Goal: Task Accomplishment & Management: Complete application form

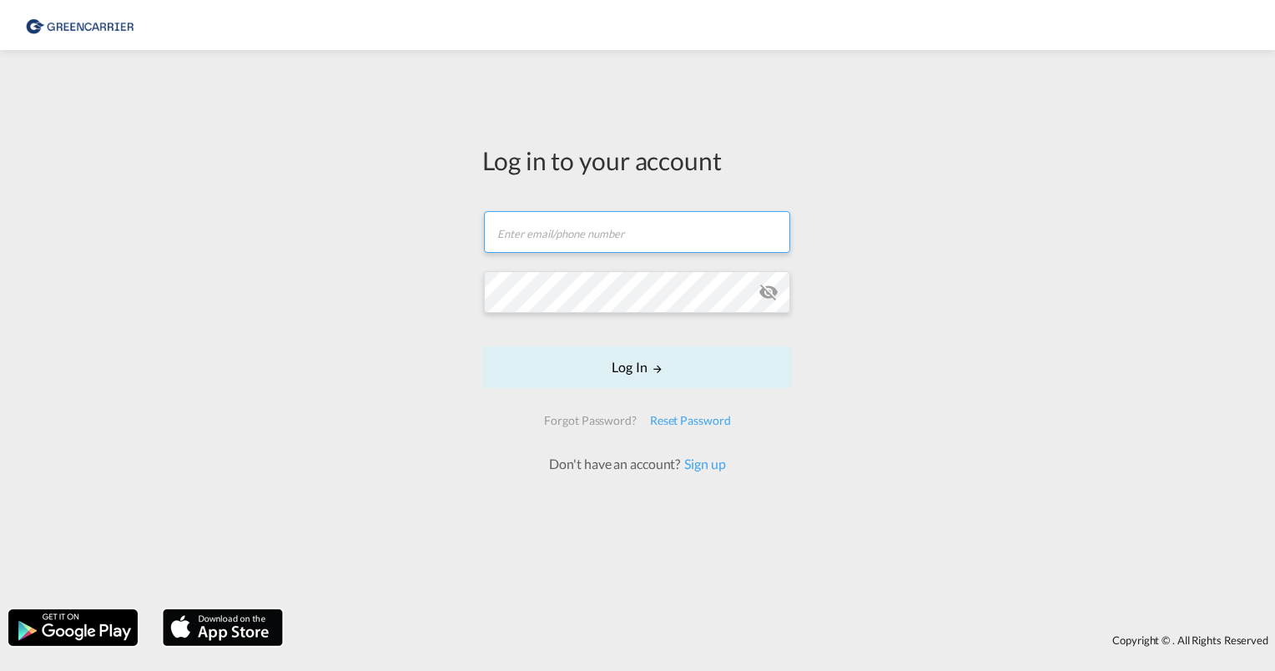
type input "[PERSON_NAME][EMAIL_ADDRESS][PERSON_NAME][DOMAIN_NAME]"
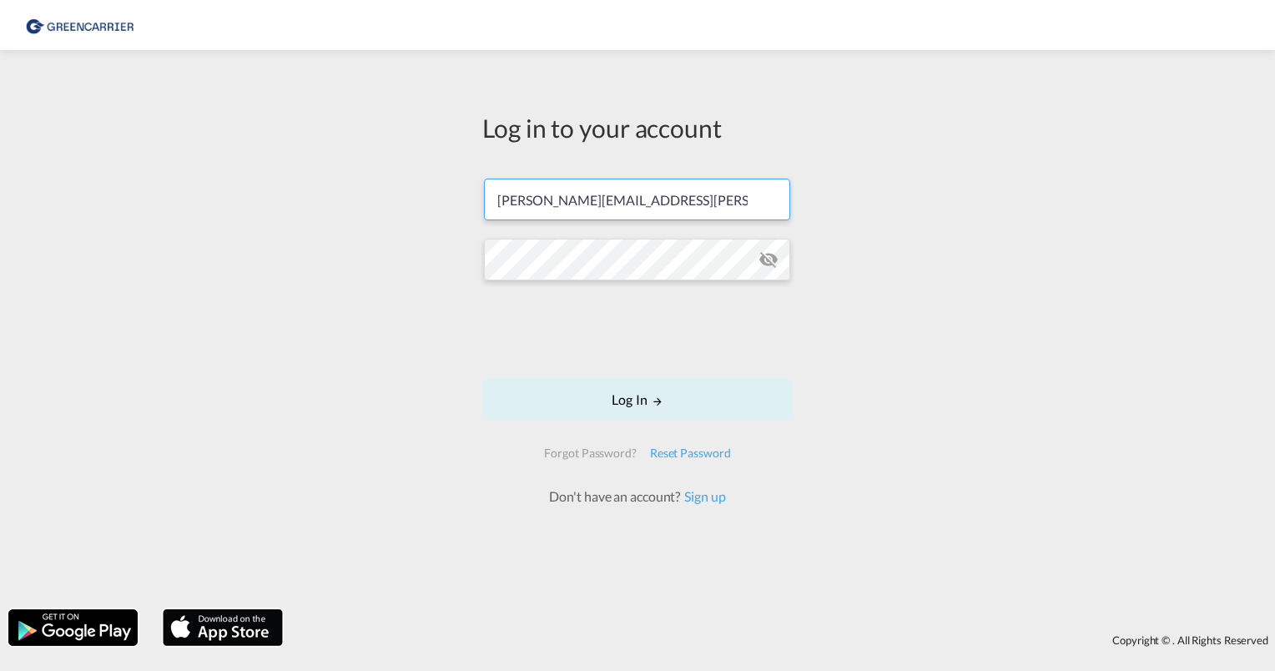
click at [339, 298] on div "Log in to your account [PERSON_NAME][EMAIL_ADDRESS][PERSON_NAME][DOMAIN_NAME] L…" at bounding box center [637, 329] width 1275 height 542
click at [290, 256] on div "Log in to your account [PERSON_NAME][EMAIL_ADDRESS][PERSON_NAME][DOMAIN_NAME] L…" at bounding box center [637, 329] width 1275 height 542
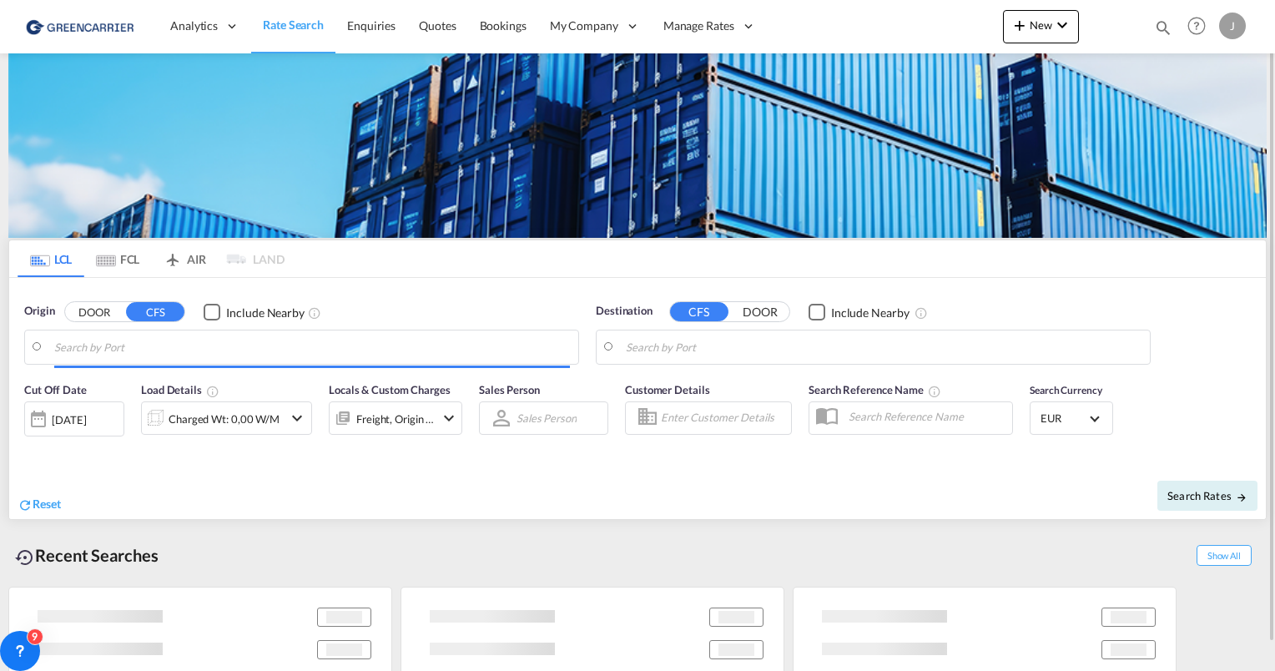
click at [1230, 25] on div "J" at bounding box center [1232, 26] width 27 height 27
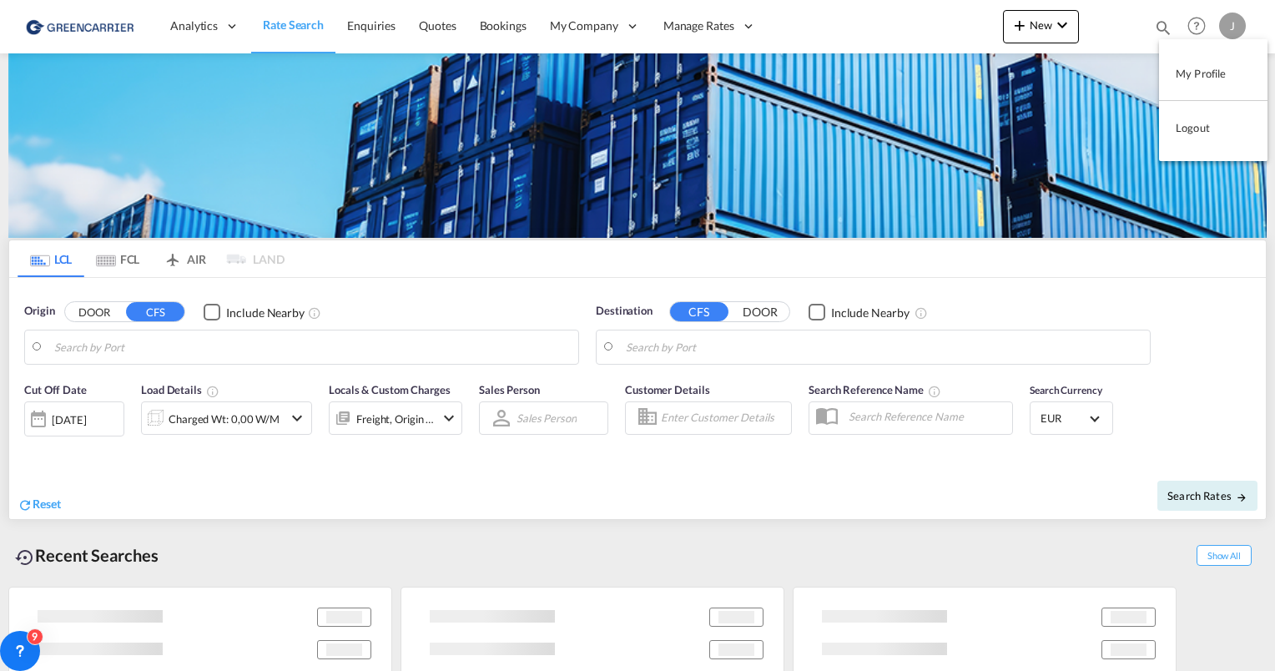
click at [1196, 128] on button "Logout" at bounding box center [1213, 127] width 108 height 33
type input "[GEOGRAPHIC_DATA], [GEOGRAPHIC_DATA]"
type input "[GEOGRAPHIC_DATA], SH, CNSHA"
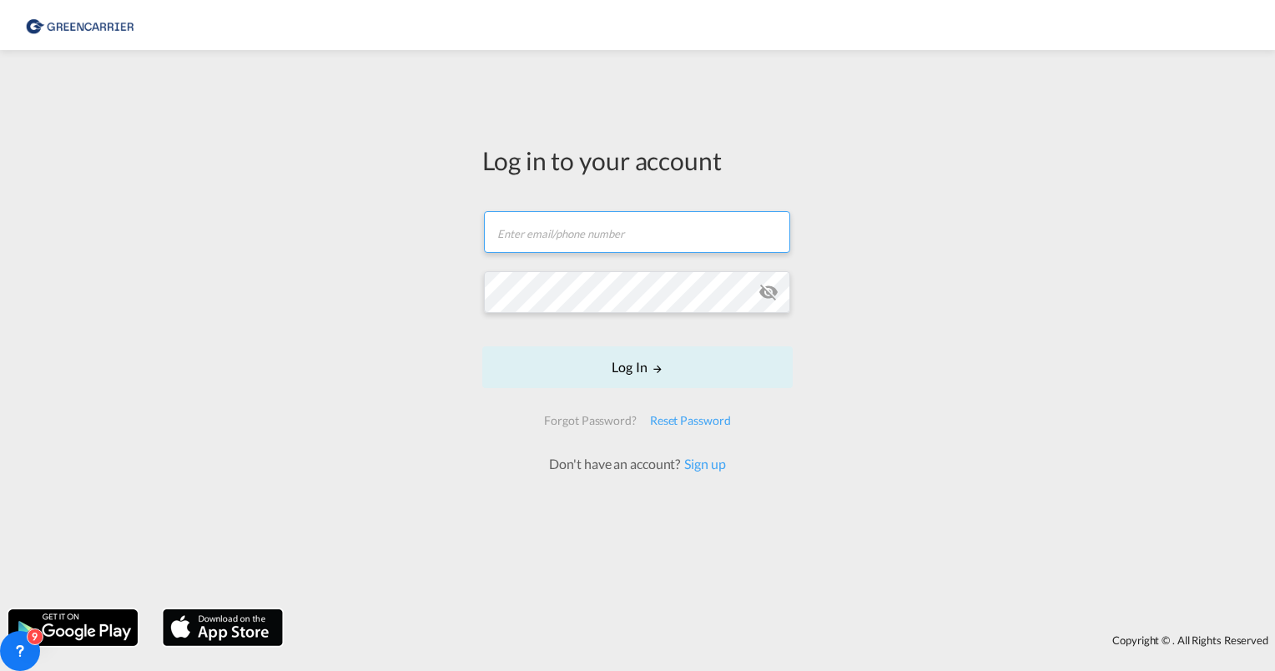
type input "[PERSON_NAME][EMAIL_ADDRESS][PERSON_NAME][DOMAIN_NAME]"
drag, startPoint x: 689, startPoint y: 227, endPoint x: 360, endPoint y: 214, distance: 329.7
click at [352, 209] on div "Log in to your account [PERSON_NAME][EMAIL_ADDRESS][PERSON_NAME][DOMAIN_NAME] L…" at bounding box center [637, 329] width 1275 height 542
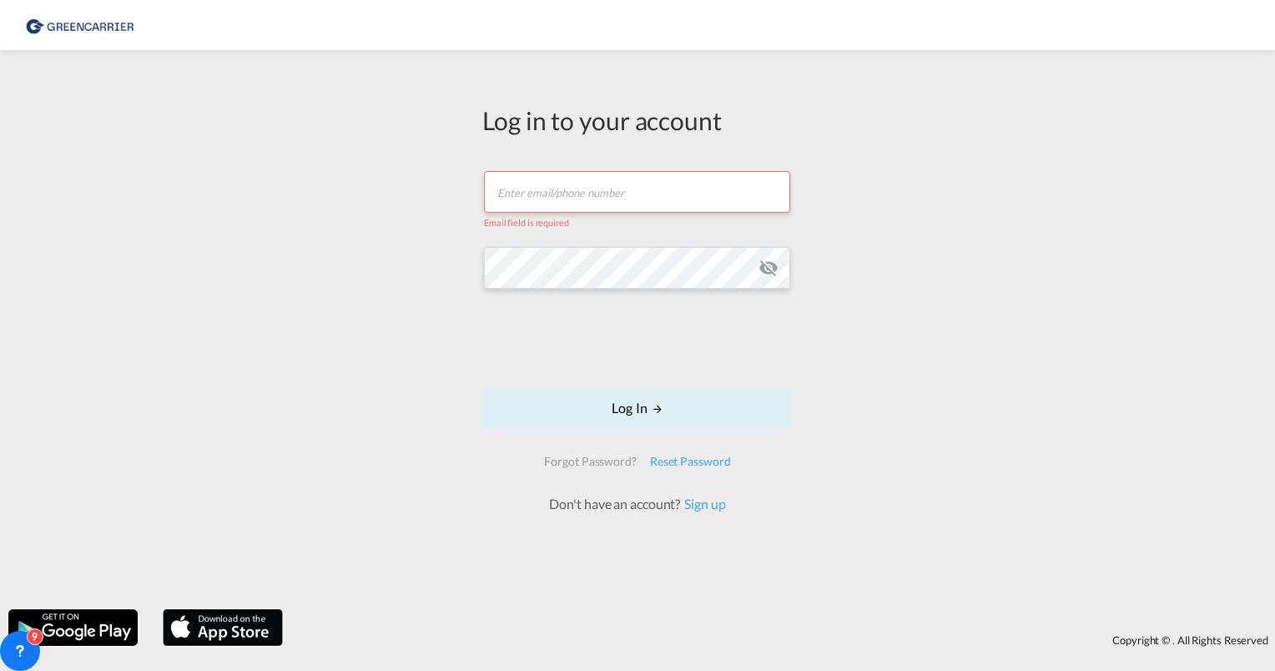
click at [388, 247] on div "Log in to your account Email field is required Log In Forgot Password? Reset Pa…" at bounding box center [637, 329] width 1275 height 542
click at [277, 250] on div "Log in to your account Email field is required Log In Forgot Password? Reset Pa…" at bounding box center [637, 329] width 1275 height 542
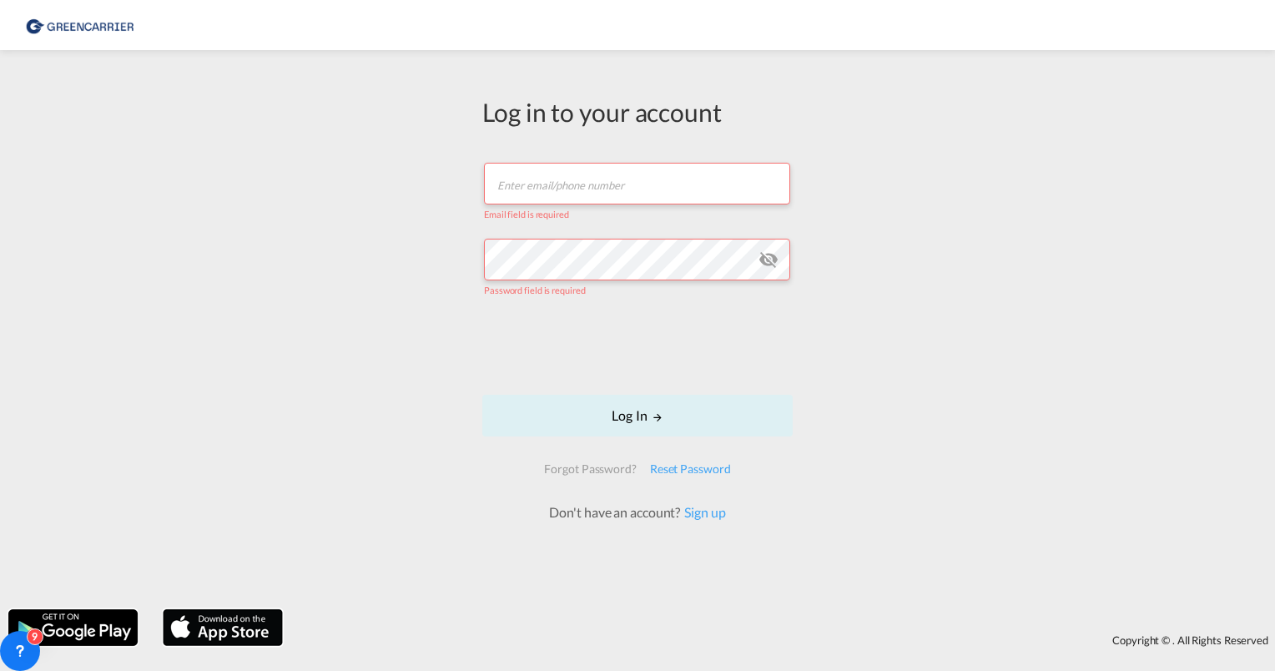
drag, startPoint x: 314, startPoint y: 186, endPoint x: 338, endPoint y: 114, distance: 75.7
click at [314, 184] on div "Log in to your account Email field is required Password field is required Log I…" at bounding box center [637, 329] width 1275 height 542
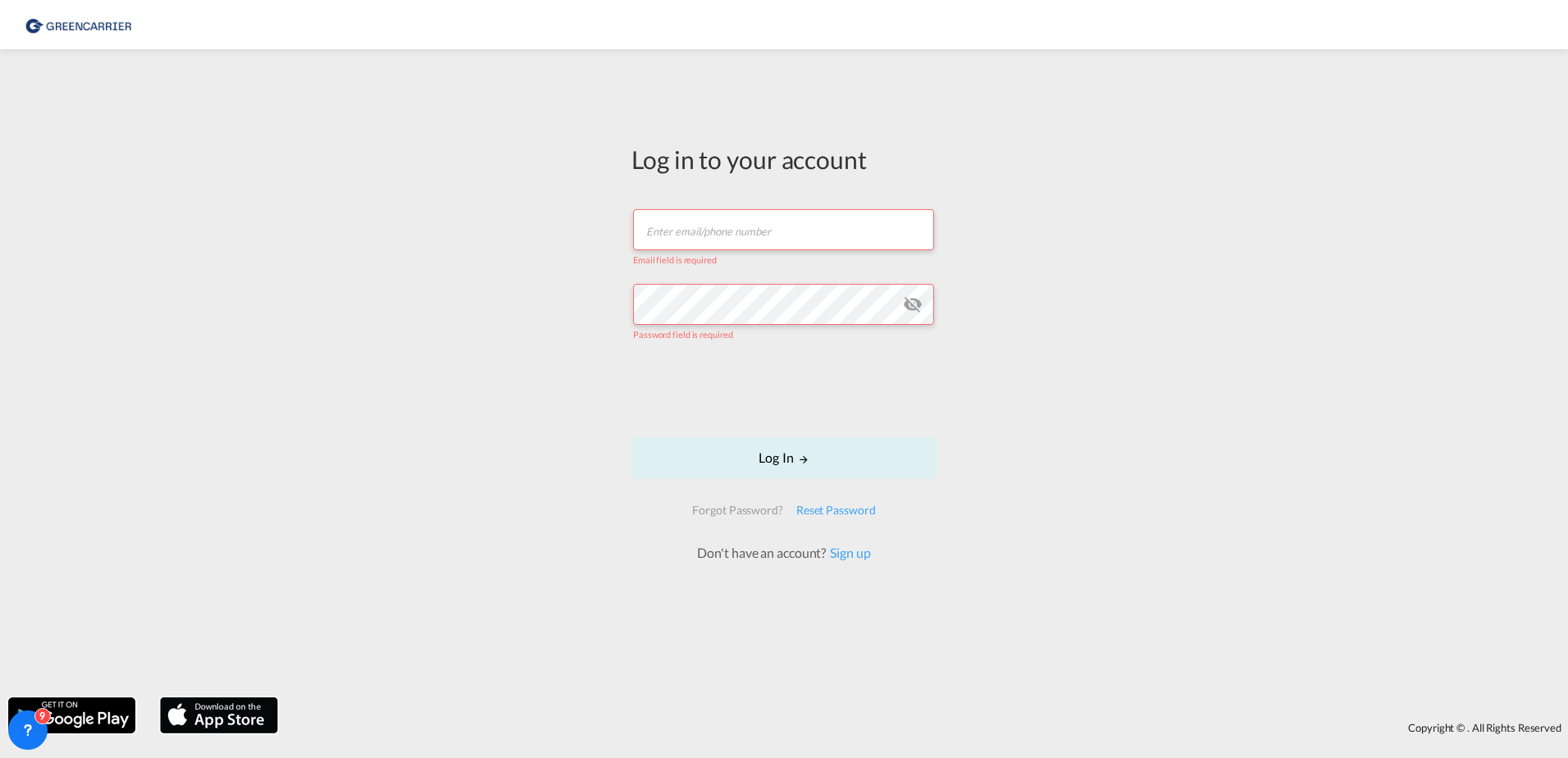
drag, startPoint x: 701, startPoint y: 233, endPoint x: 707, endPoint y: 242, distance: 10.8
click at [701, 233] on input "text" at bounding box center [784, 230] width 301 height 41
type input "[PERSON_NAME][EMAIL_ADDRESS][PERSON_NAME][DOMAIN_NAME]"
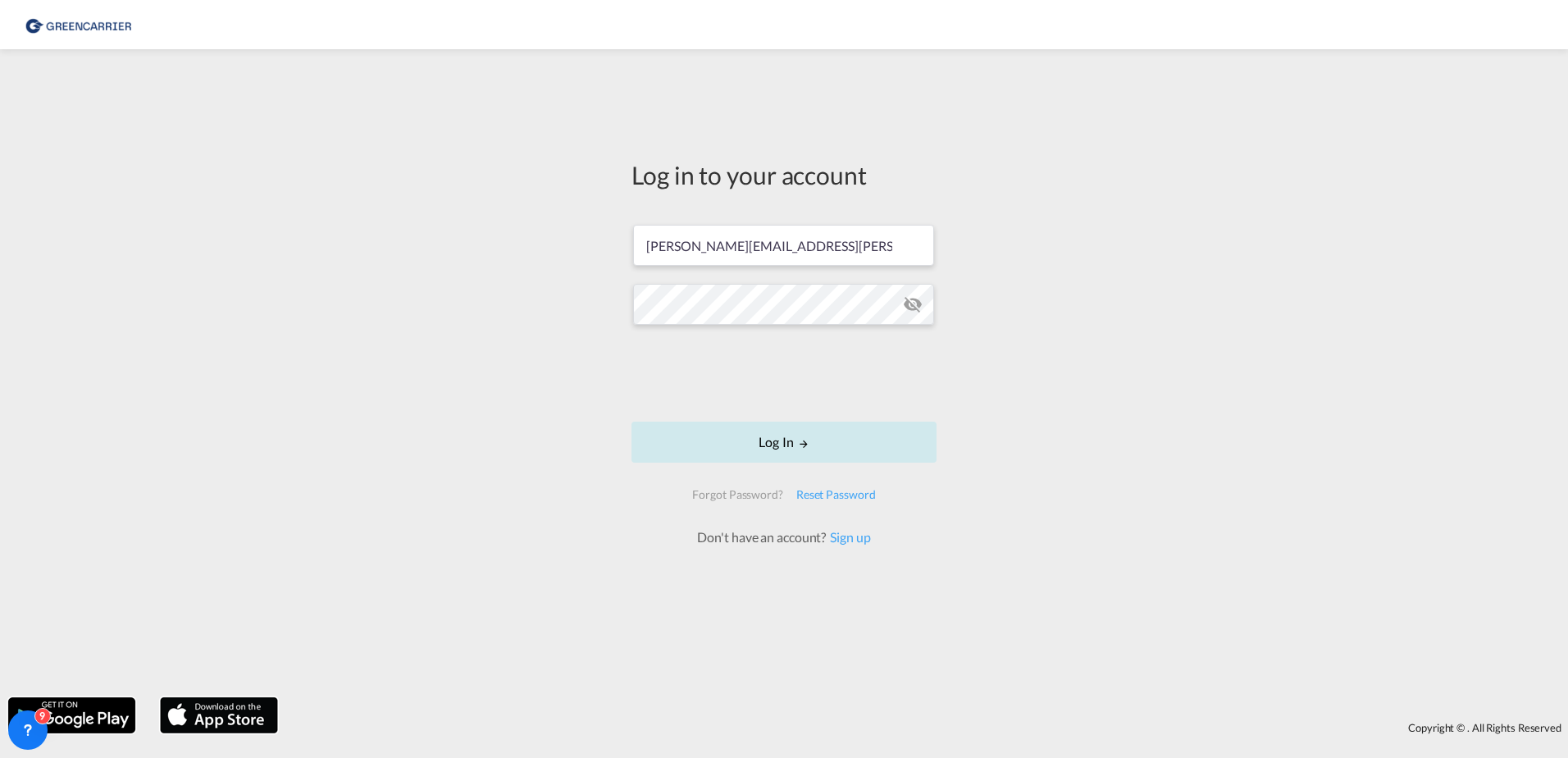
click at [769, 433] on button "Log In" at bounding box center [784, 442] width 305 height 41
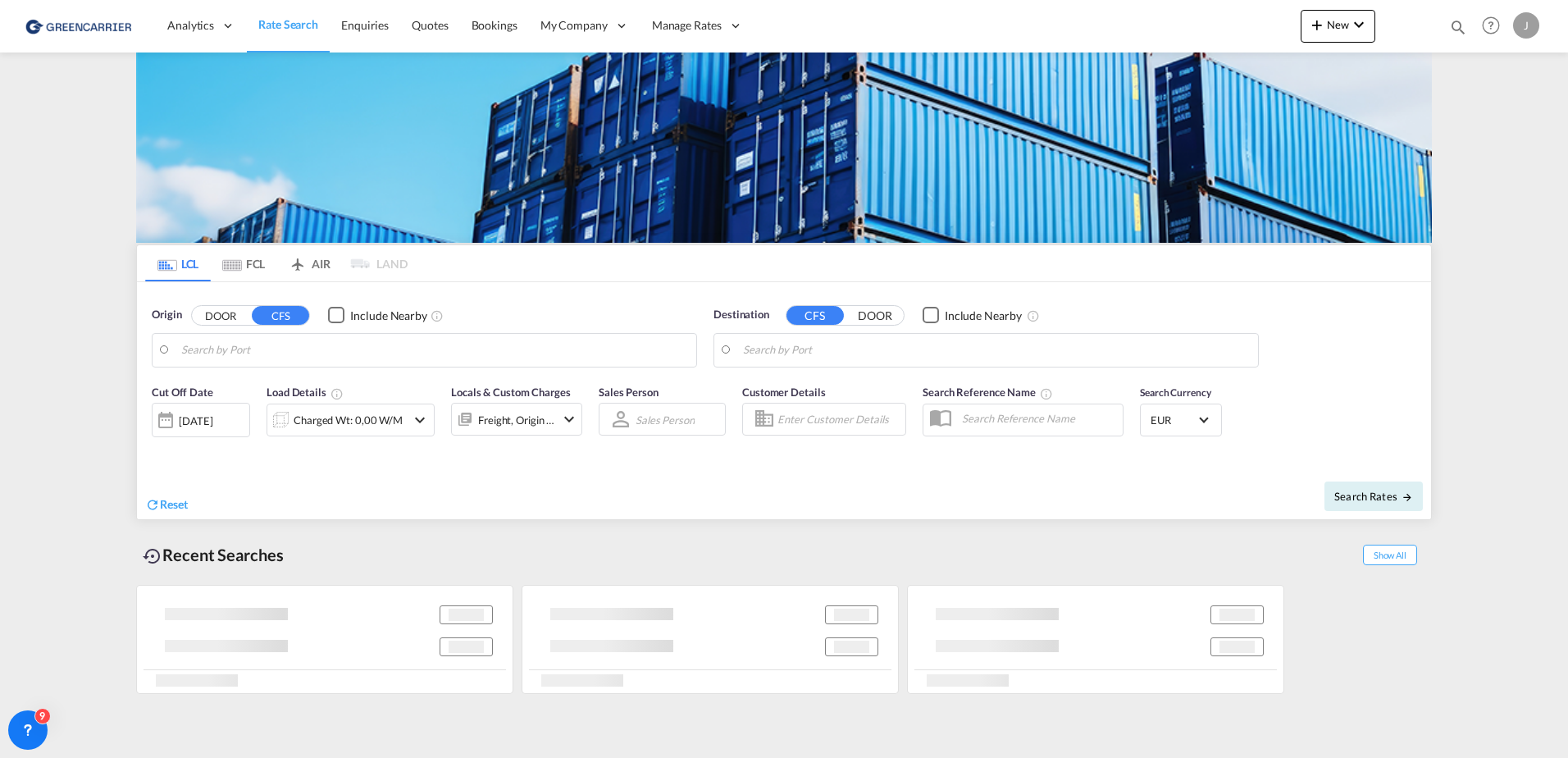
type input "[GEOGRAPHIC_DATA], [GEOGRAPHIC_DATA]"
type input "[GEOGRAPHIC_DATA], SH, CNSHA"
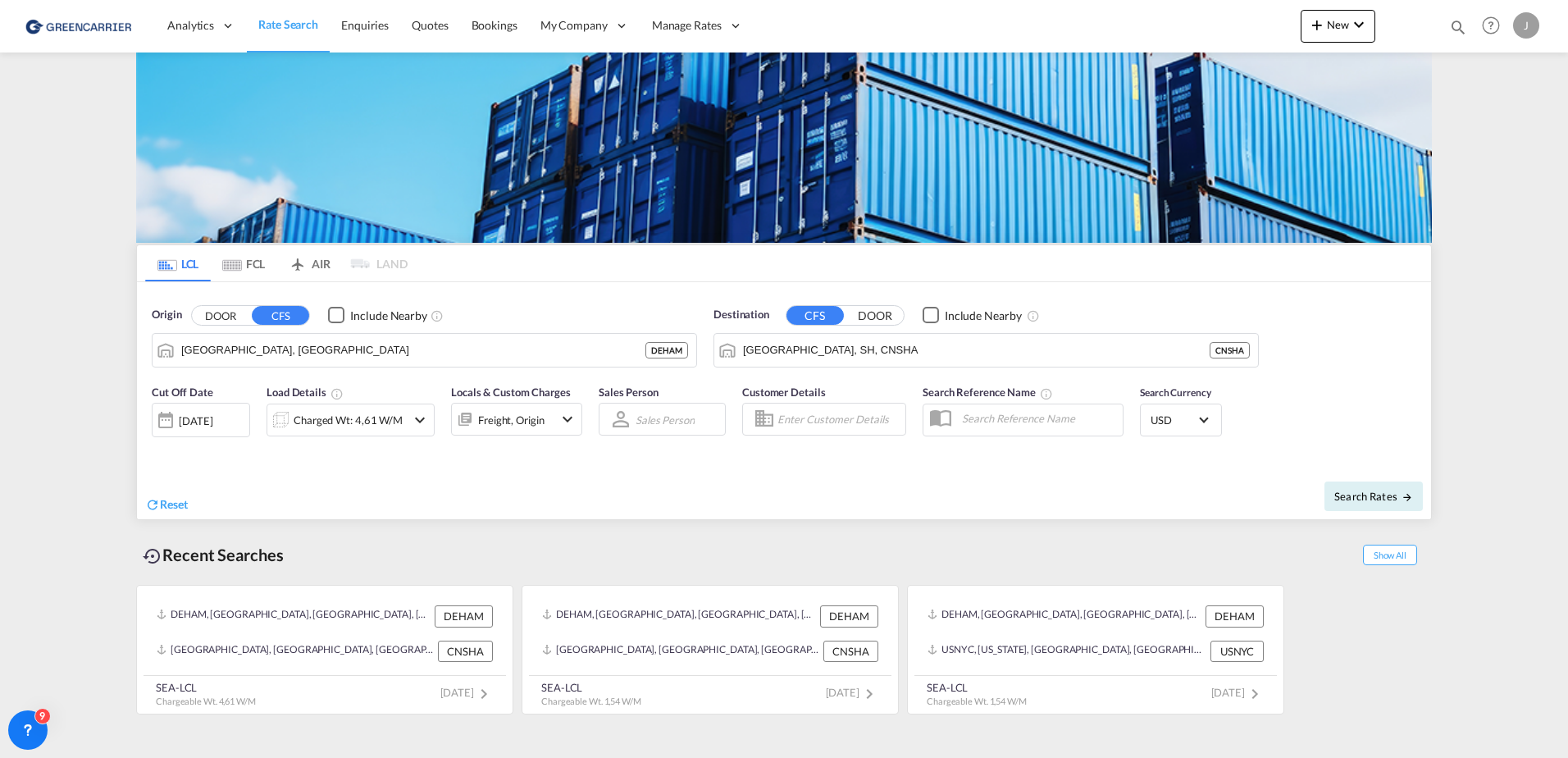
click at [624, 519] on ms-widget-front "LCL FCL AIR LAND LCL FCL AIR LAND Origin DOOR CFS Include Nearby [GEOGRAPHIC_DA…" at bounding box center [784, 382] width 1296 height 275
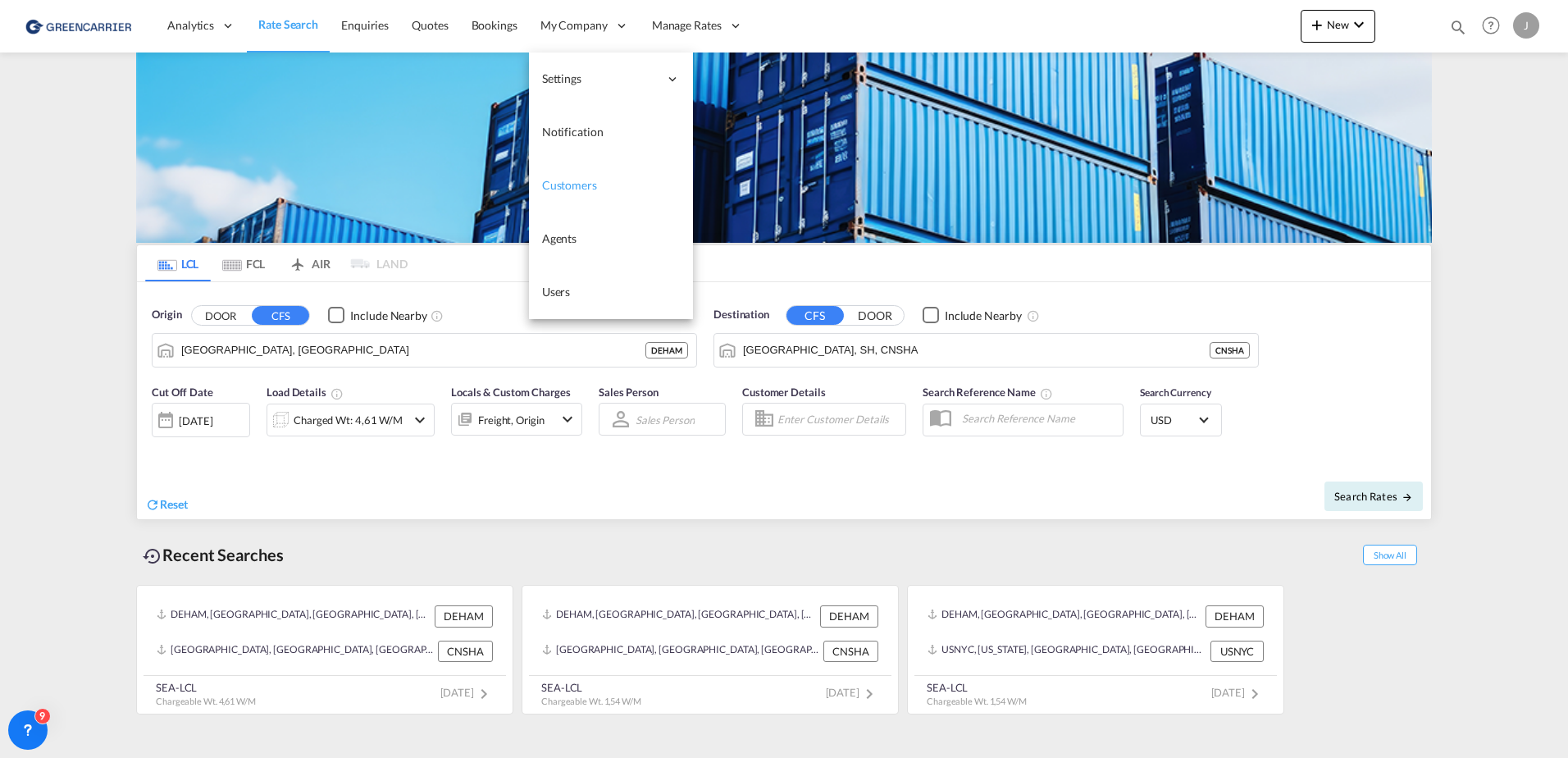
click at [571, 191] on span "Customers" at bounding box center [569, 185] width 55 height 14
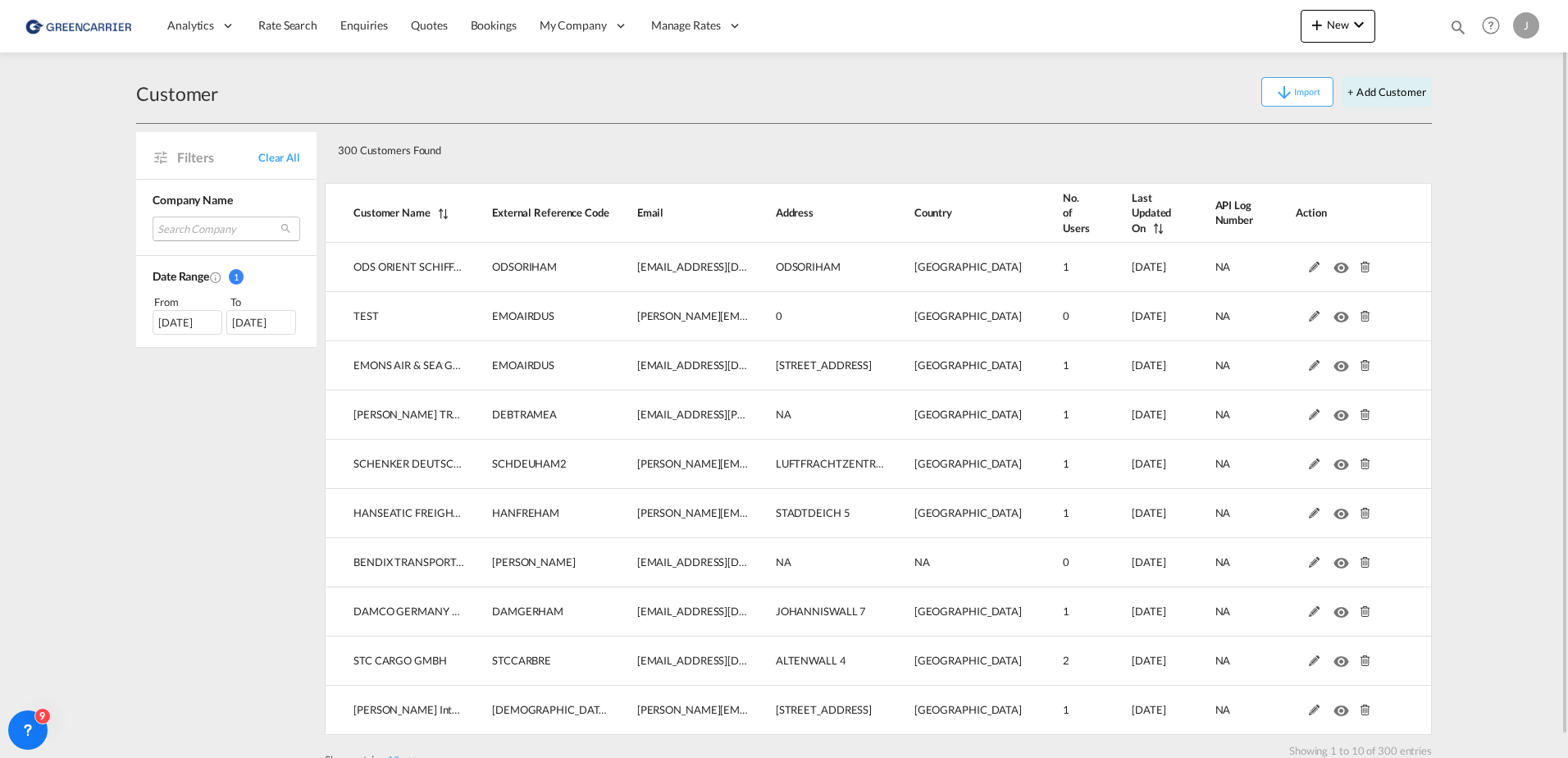
click at [207, 224] on md-select "Search Company ods orient schiffahrts & speditionsgesellschaft gmbh test emons …" at bounding box center [226, 228] width 147 height 25
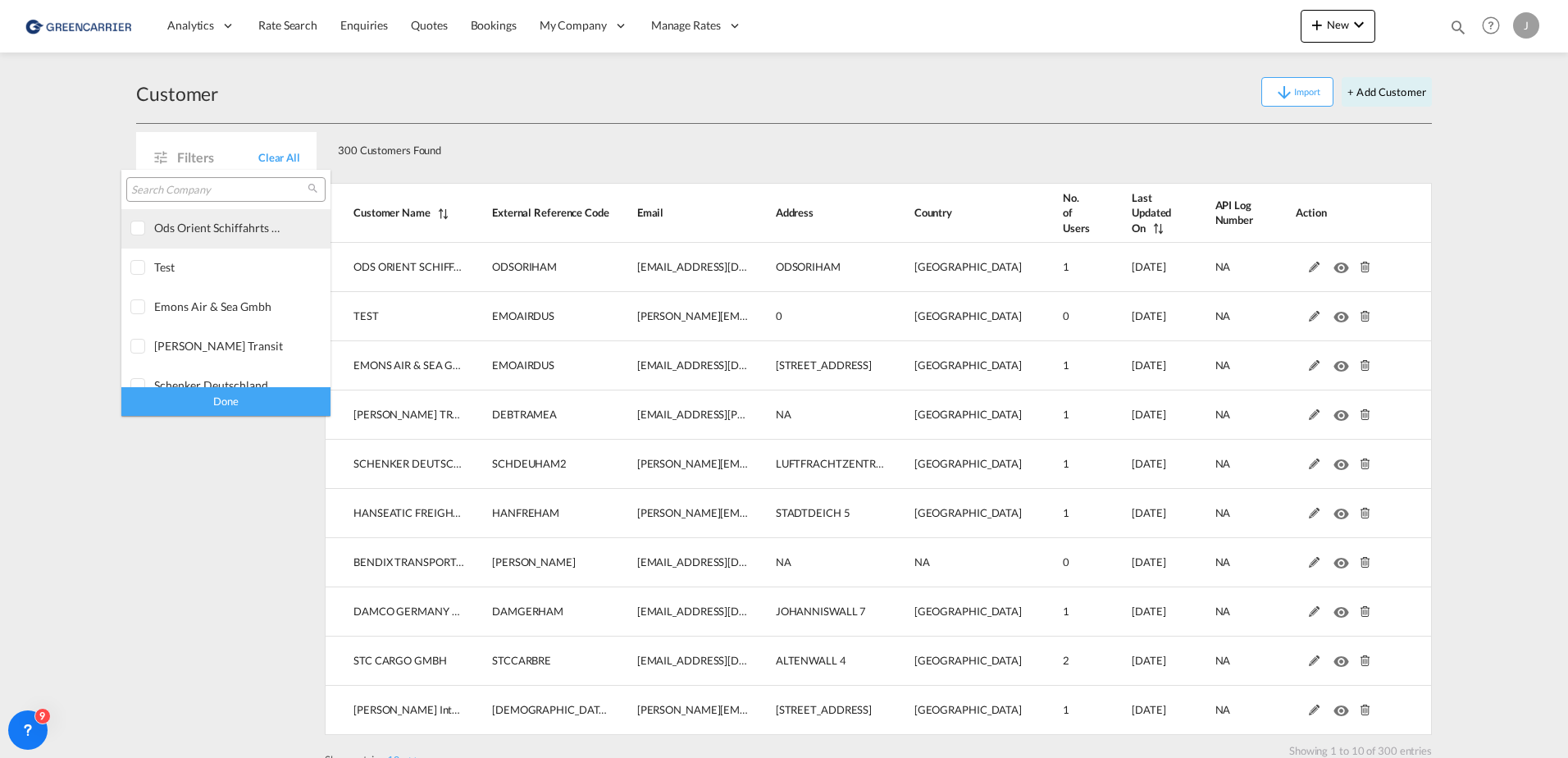
type md-option "[object Object]"
click at [170, 187] on input "search" at bounding box center [218, 190] width 176 height 15
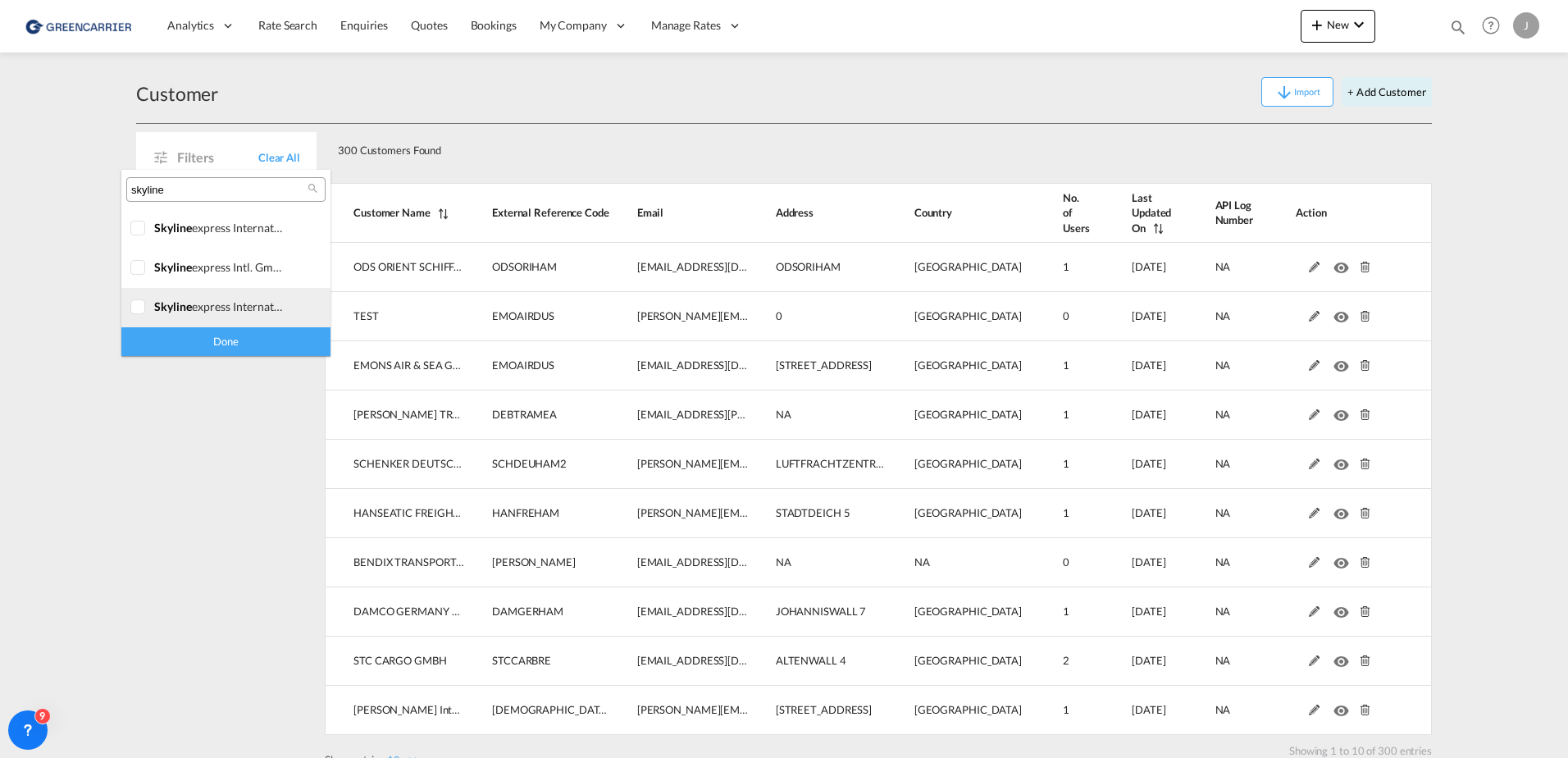
type input "skyline"
click at [143, 304] on div at bounding box center [139, 307] width 17 height 17
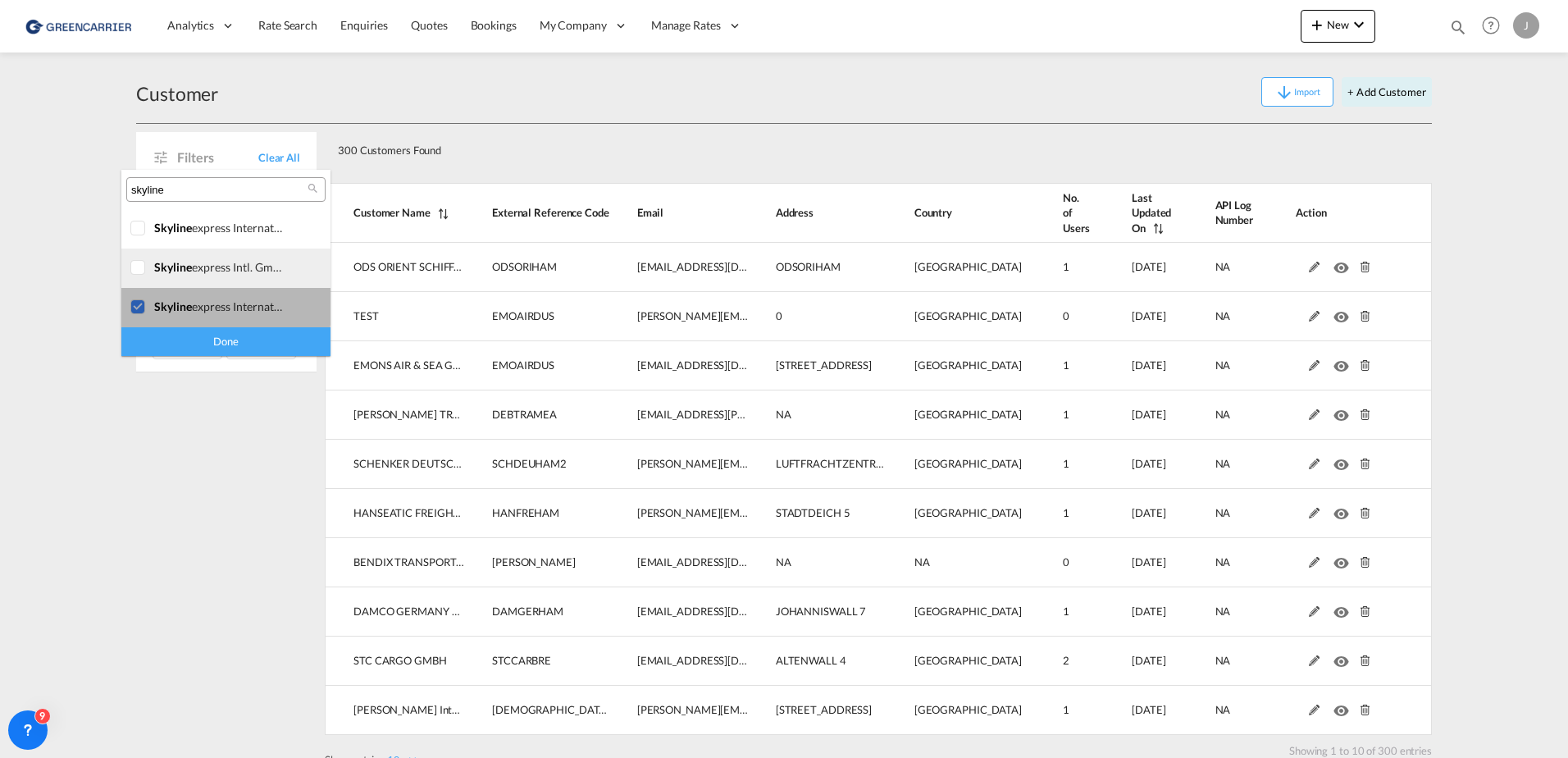
click at [142, 263] on div at bounding box center [139, 267] width 17 height 17
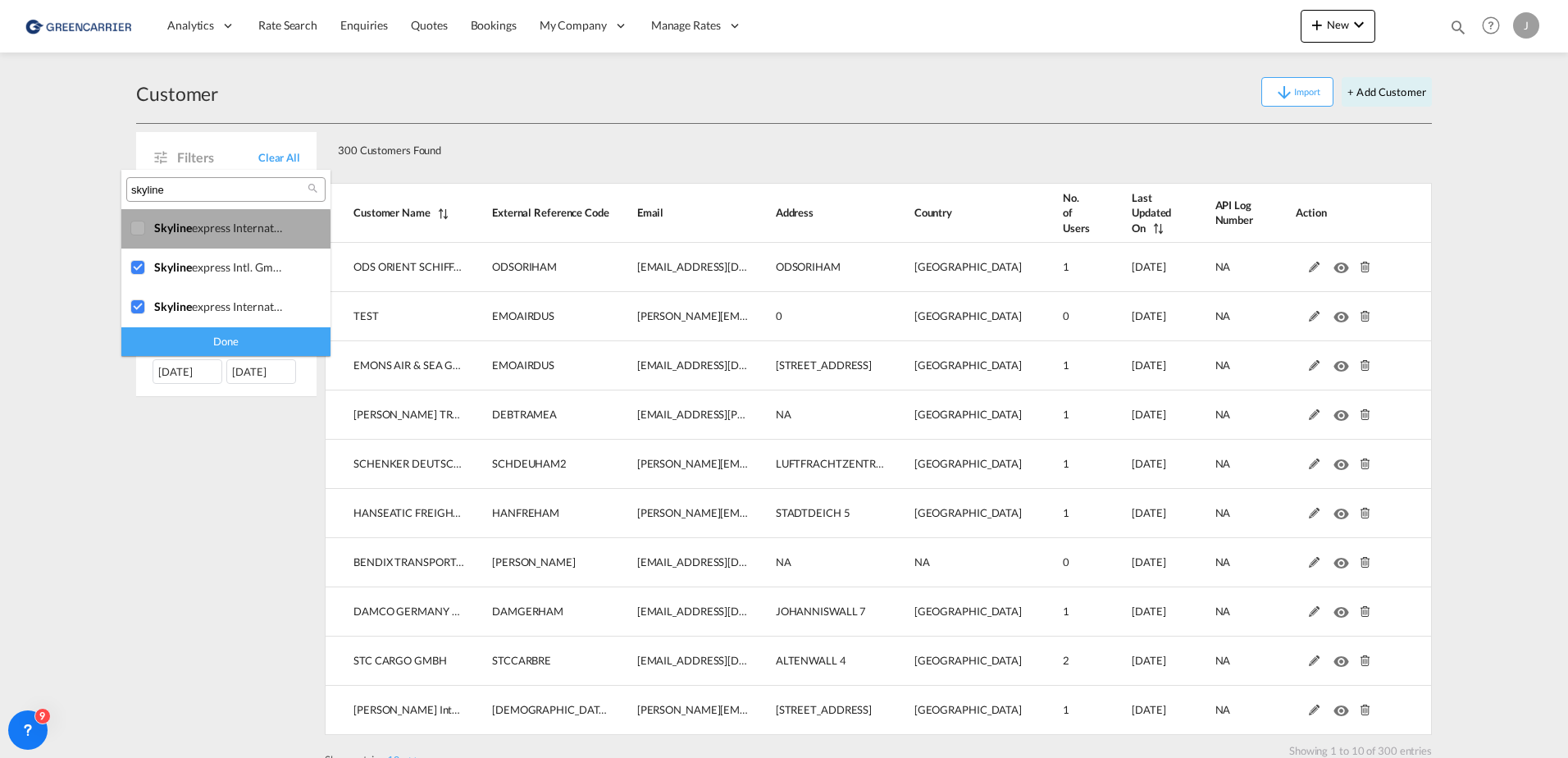
click at [143, 235] on div at bounding box center [139, 228] width 17 height 17
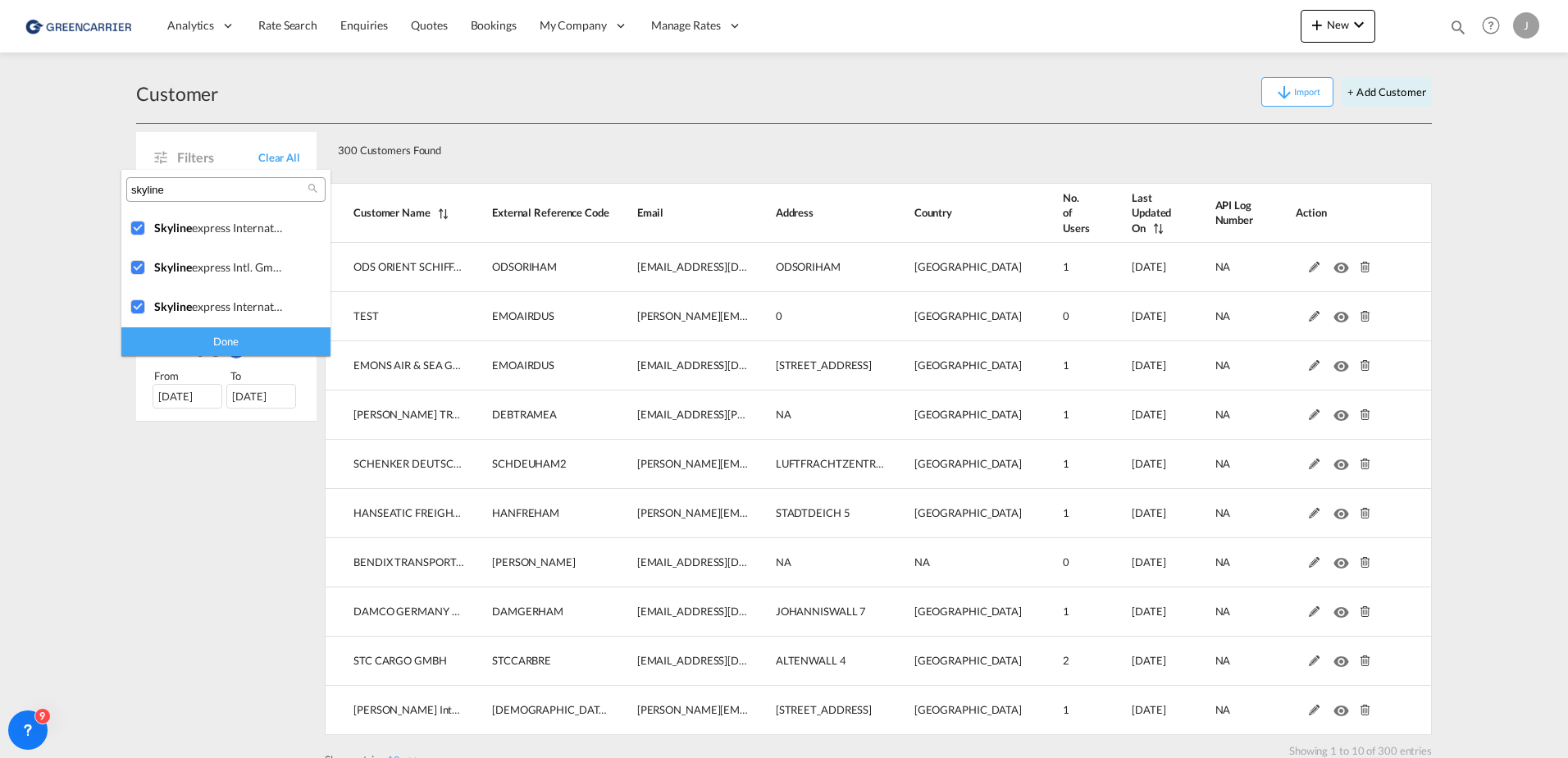
click at [169, 338] on div "Done" at bounding box center [225, 341] width 209 height 29
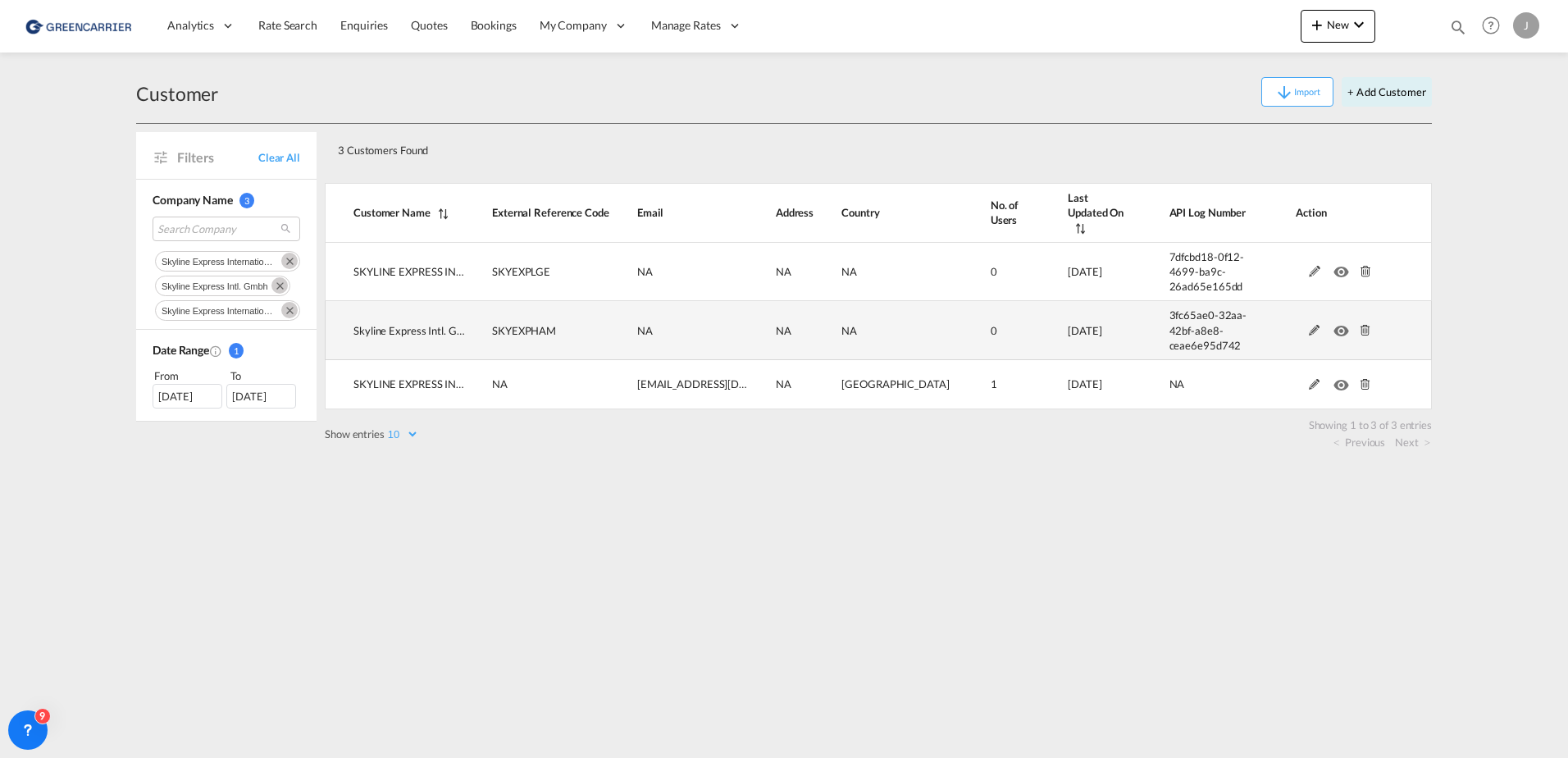
click at [1252, 324] on md-icon at bounding box center [1365, 330] width 22 height 12
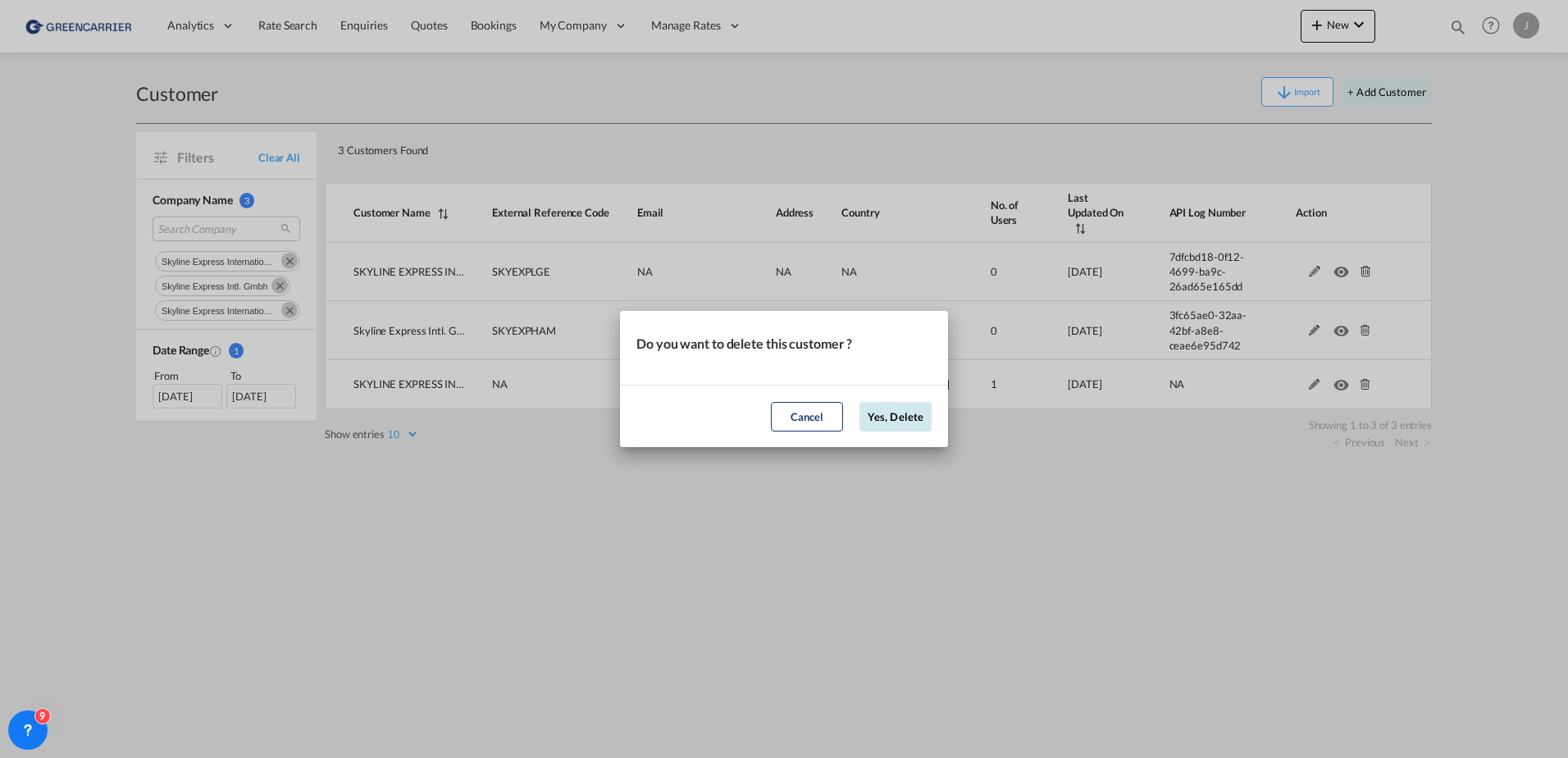
click at [886, 412] on button "Yes, Delete" at bounding box center [895, 417] width 72 height 29
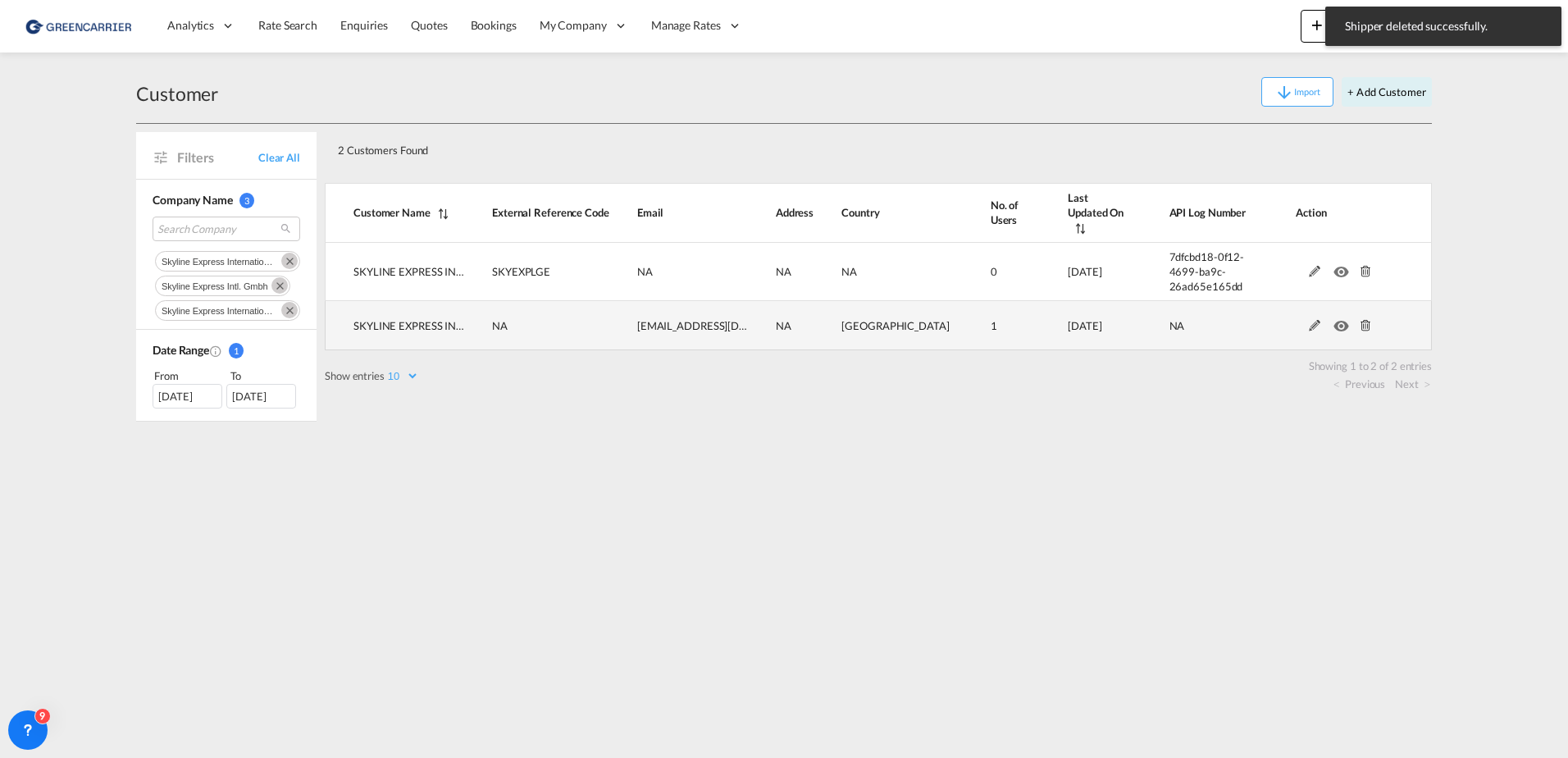
click at [1252, 320] on md-icon at bounding box center [1365, 325] width 22 height 12
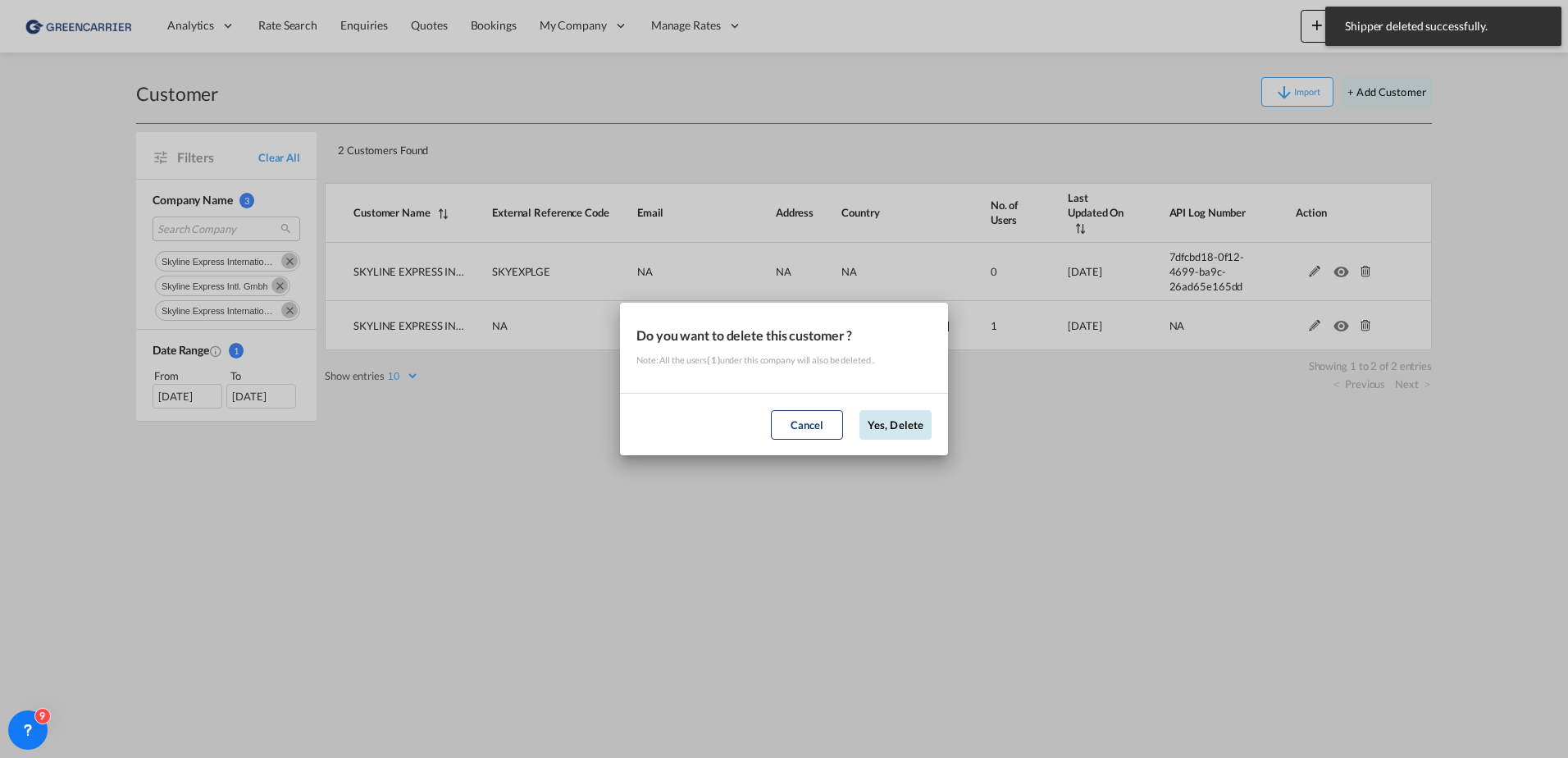
click at [900, 429] on button "Yes, Delete" at bounding box center [895, 425] width 72 height 29
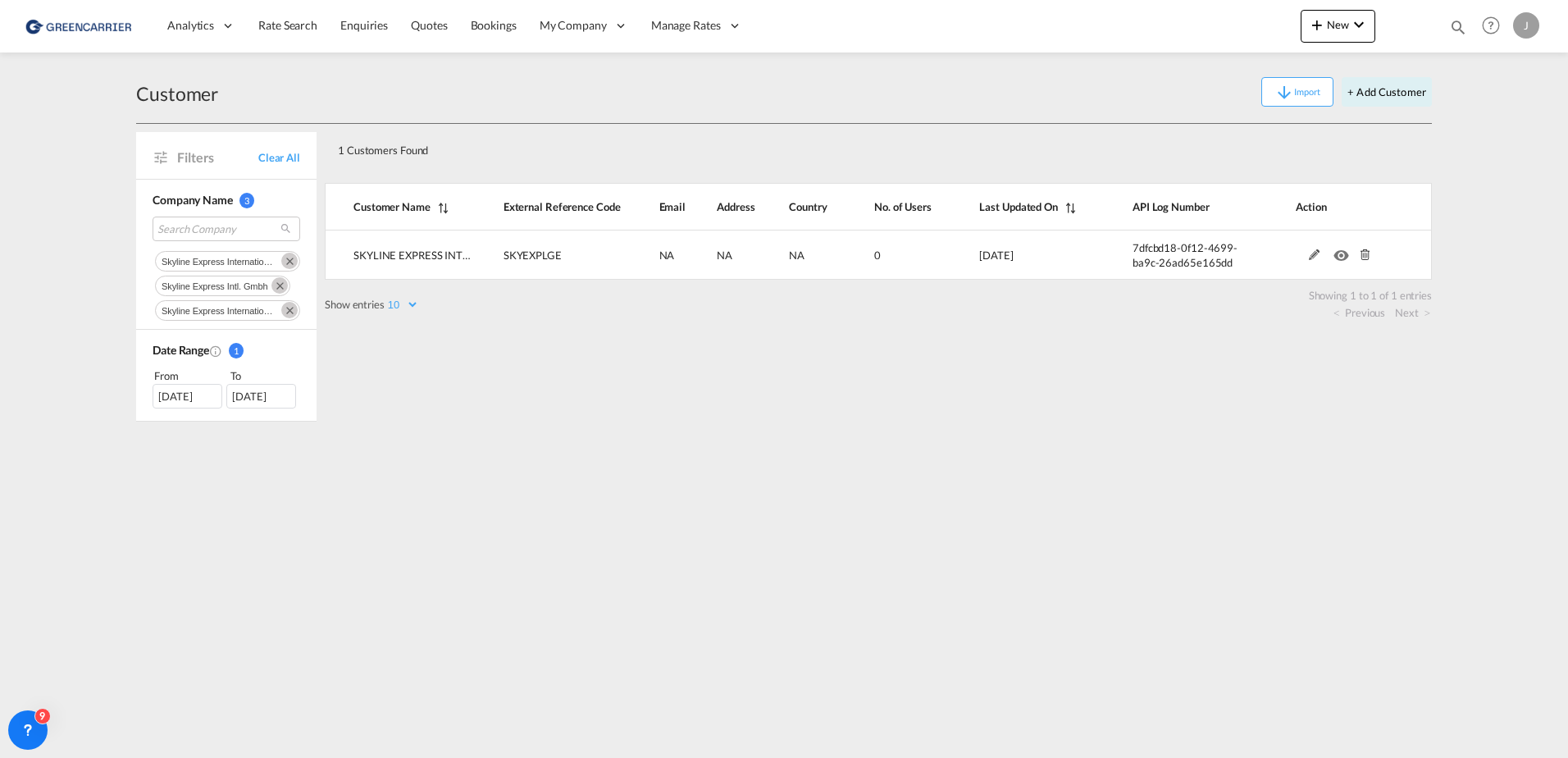
click at [1252, 28] on div "J" at bounding box center [1526, 26] width 27 height 27
click at [1252, 127] on button "Logout" at bounding box center [1507, 125] width 106 height 32
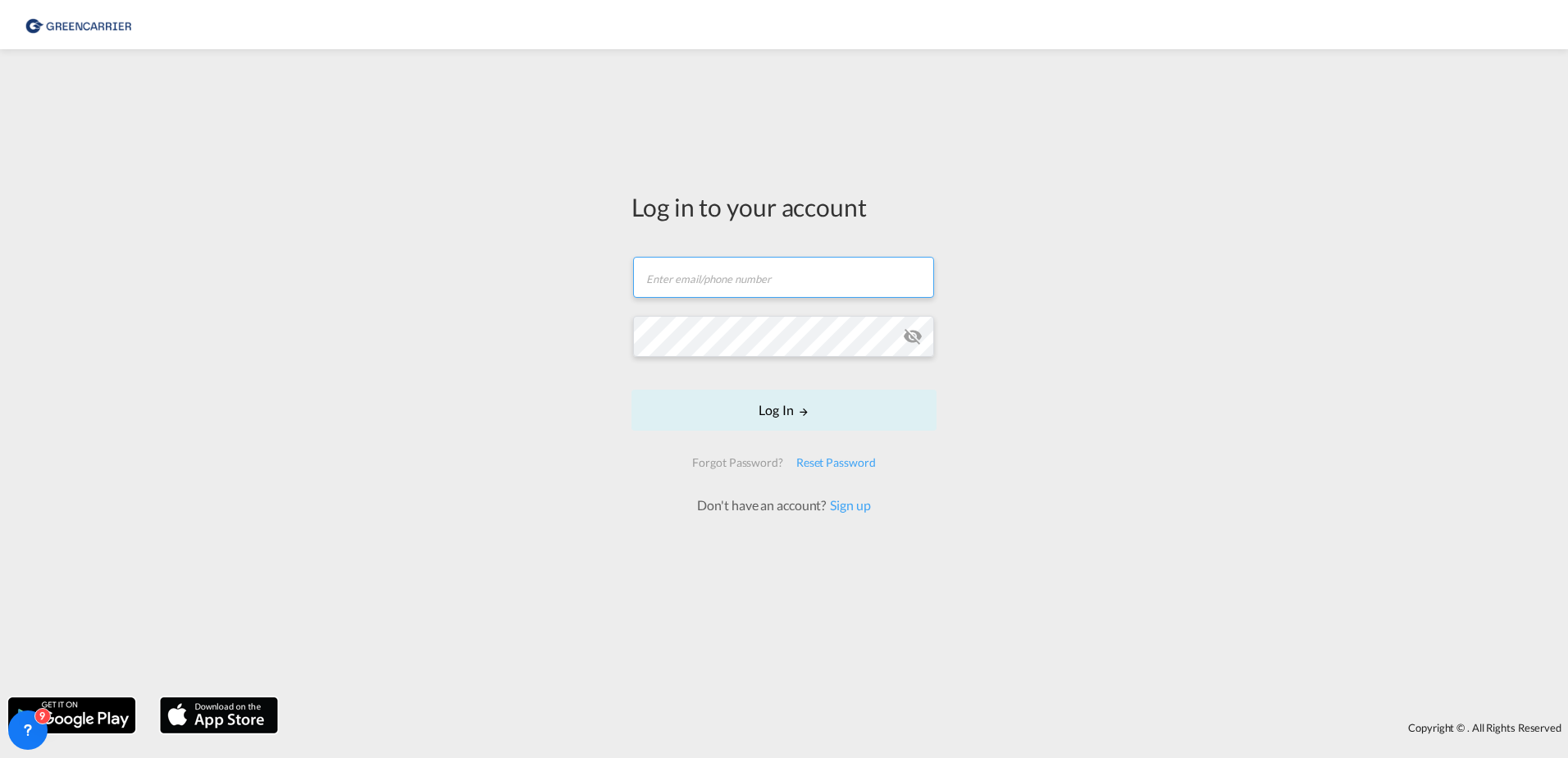
type input "[PERSON_NAME][EMAIL_ADDRESS][PERSON_NAME][DOMAIN_NAME]"
drag, startPoint x: 830, startPoint y: 274, endPoint x: 420, endPoint y: 289, distance: 410.3
click at [420, 289] on div "Log in to your account [PERSON_NAME][EMAIL_ADDRESS][PERSON_NAME][DOMAIN_NAME] L…" at bounding box center [784, 373] width 1568 height 631
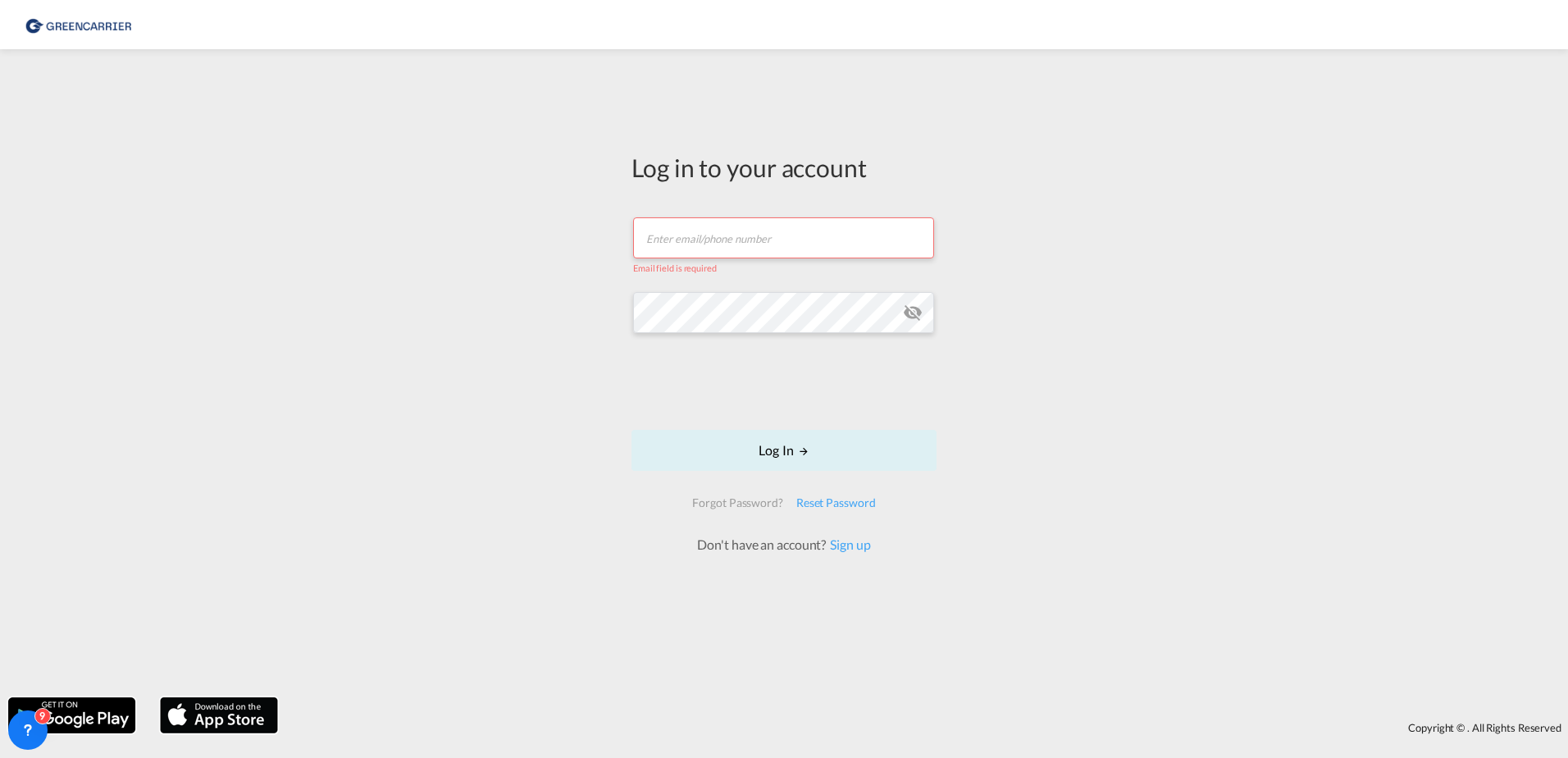
click at [577, 312] on div "Log in to your account Email field is required Log In Forgot Password? Reset Pa…" at bounding box center [784, 373] width 1568 height 631
click at [424, 312] on div "Log in to your account Email field is required Log In Forgot Password? Reset Pa…" at bounding box center [784, 373] width 1568 height 631
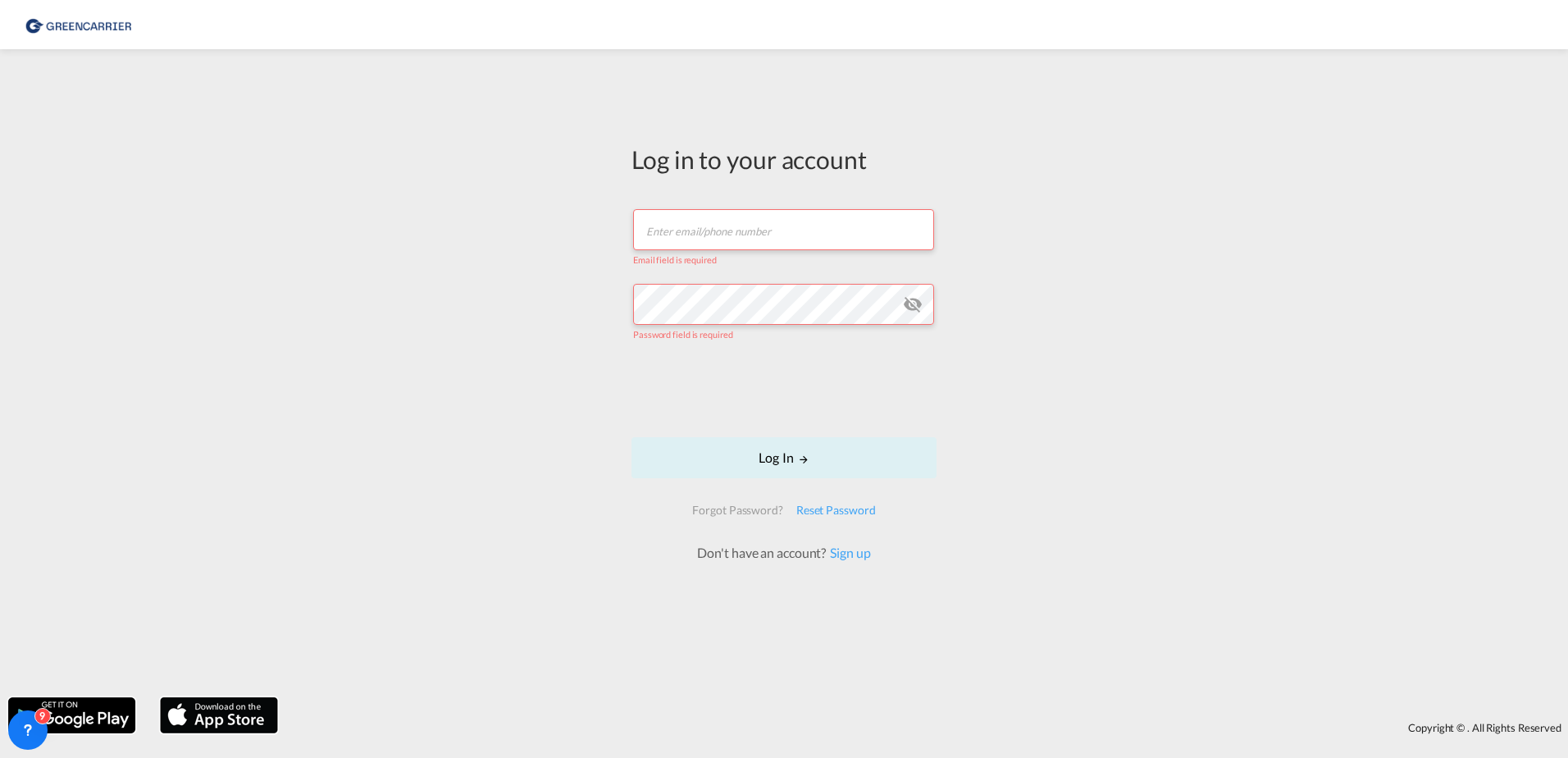
click at [430, 272] on div "Log in to your account Email field is required Password field is required Log I…" at bounding box center [784, 373] width 1568 height 631
click at [432, 179] on div "Log in to your account Email field is required Password field is required Log I…" at bounding box center [784, 373] width 1568 height 631
drag, startPoint x: 1047, startPoint y: 311, endPoint x: 990, endPoint y: 289, distance: 61.1
click at [1015, 295] on div "Log in to your account Email field is required Password field is required Log I…" at bounding box center [784, 373] width 1568 height 631
click at [690, 204] on form "Email field is required Password field is required Log In Forgot Password? Rese…" at bounding box center [784, 377] width 305 height 369
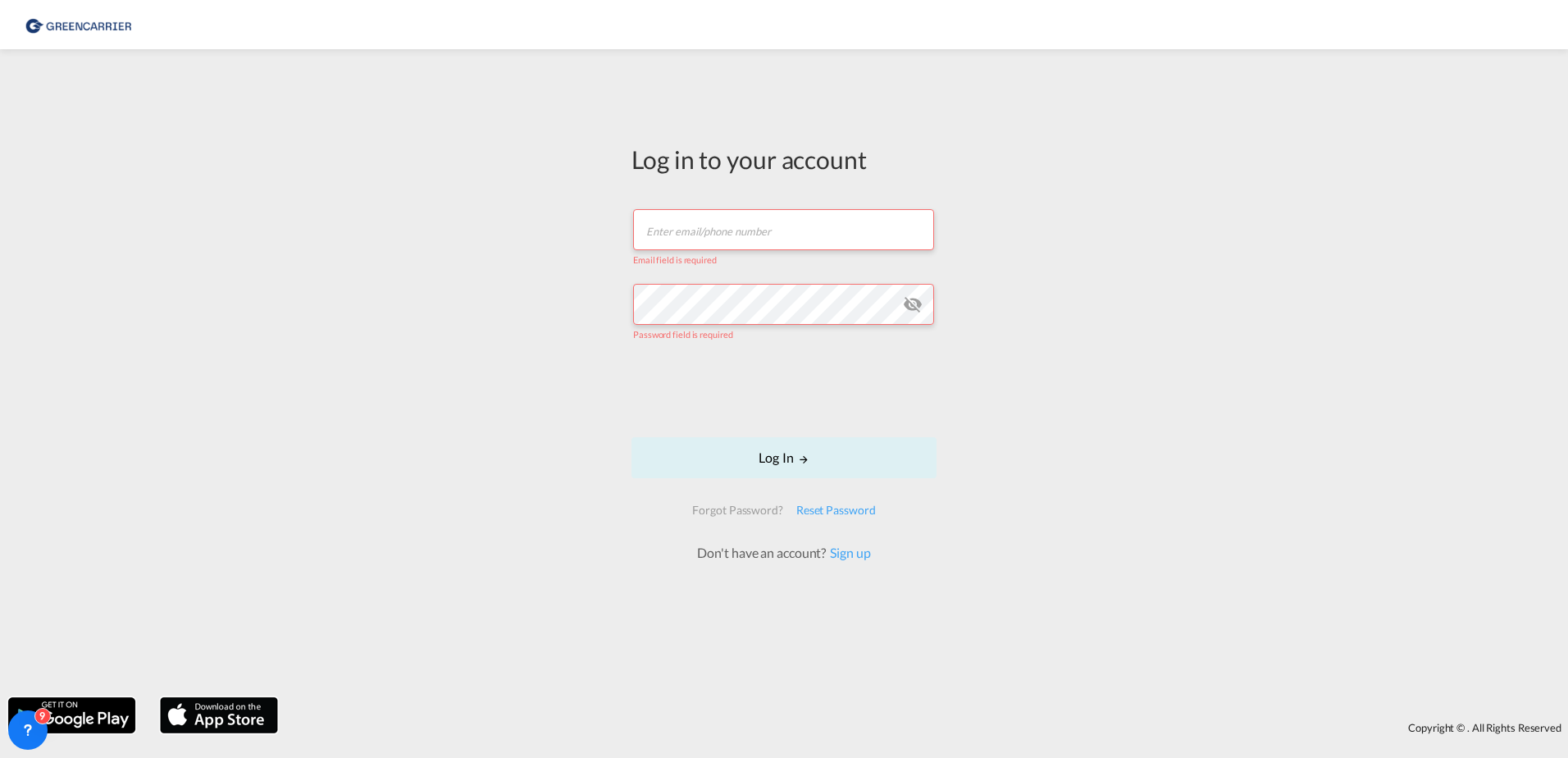
click at [692, 215] on input "text" at bounding box center [784, 230] width 301 height 41
type input "[PERSON_NAME][EMAIL_ADDRESS][PERSON_NAME][DOMAIN_NAME]"
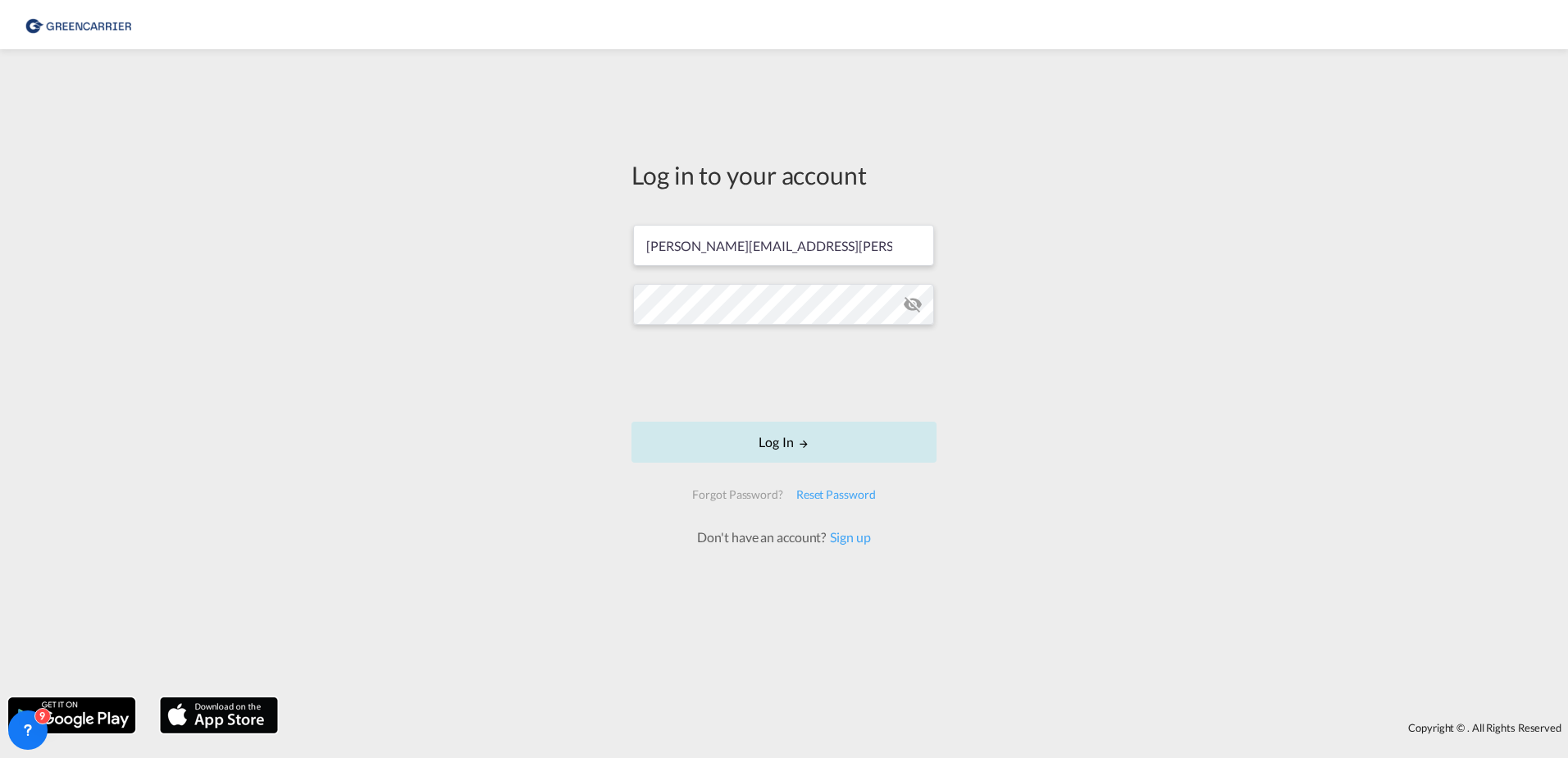
click at [775, 449] on button "Log In" at bounding box center [784, 442] width 305 height 41
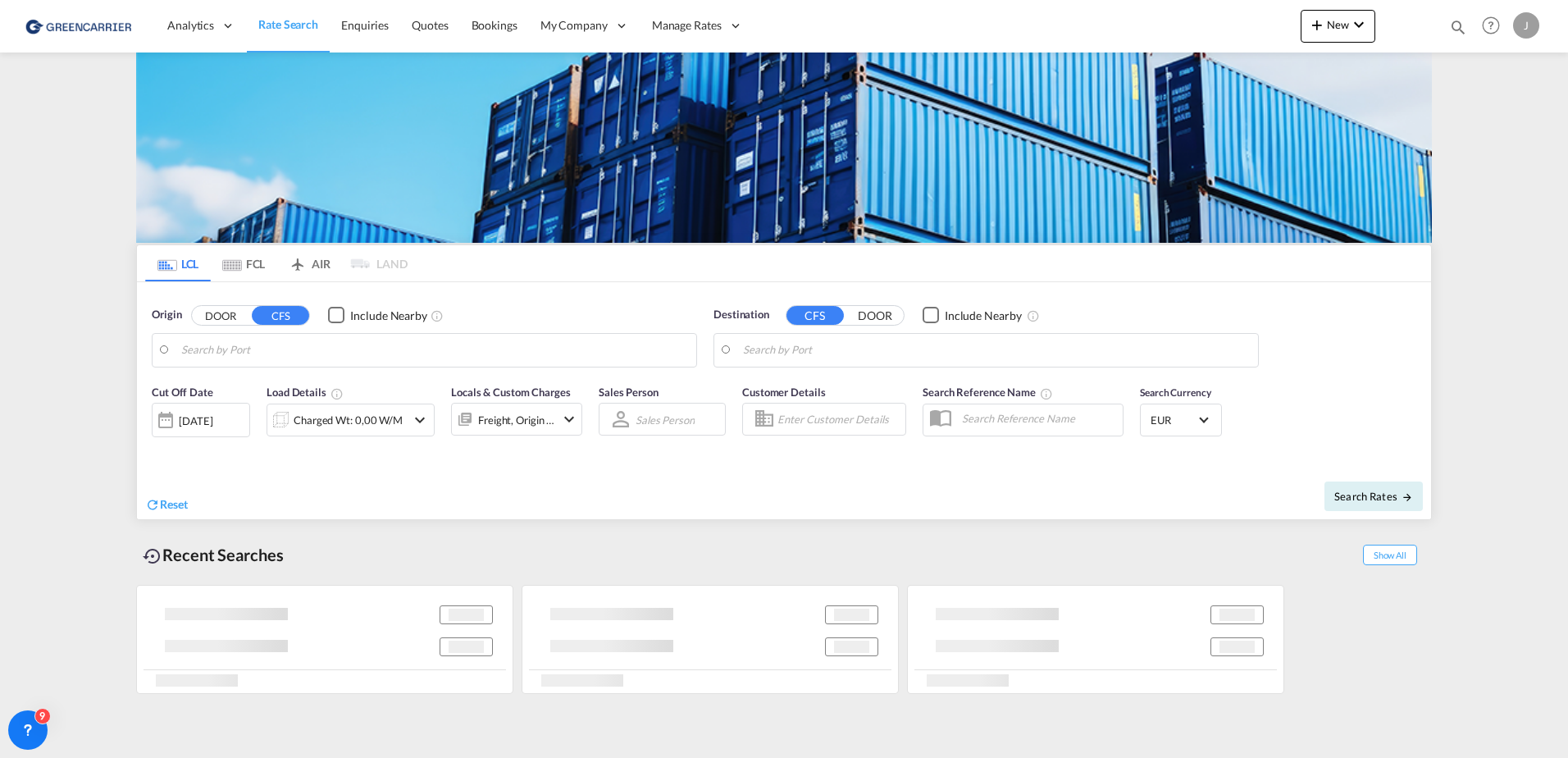
type input "[GEOGRAPHIC_DATA], [GEOGRAPHIC_DATA]"
type input "[GEOGRAPHIC_DATA], SH, CNSHA"
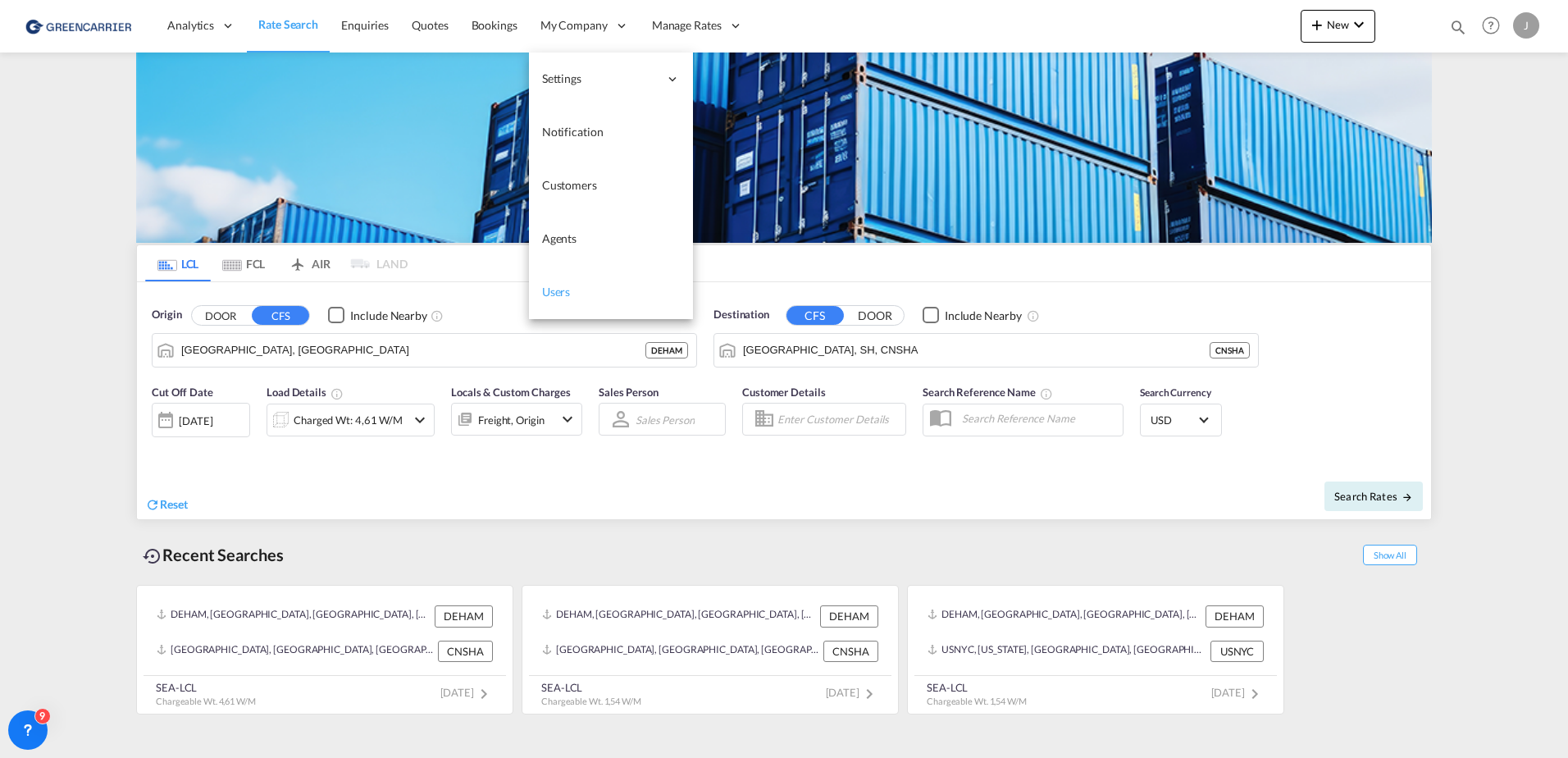
click at [552, 291] on span "Users" at bounding box center [555, 291] width 29 height 14
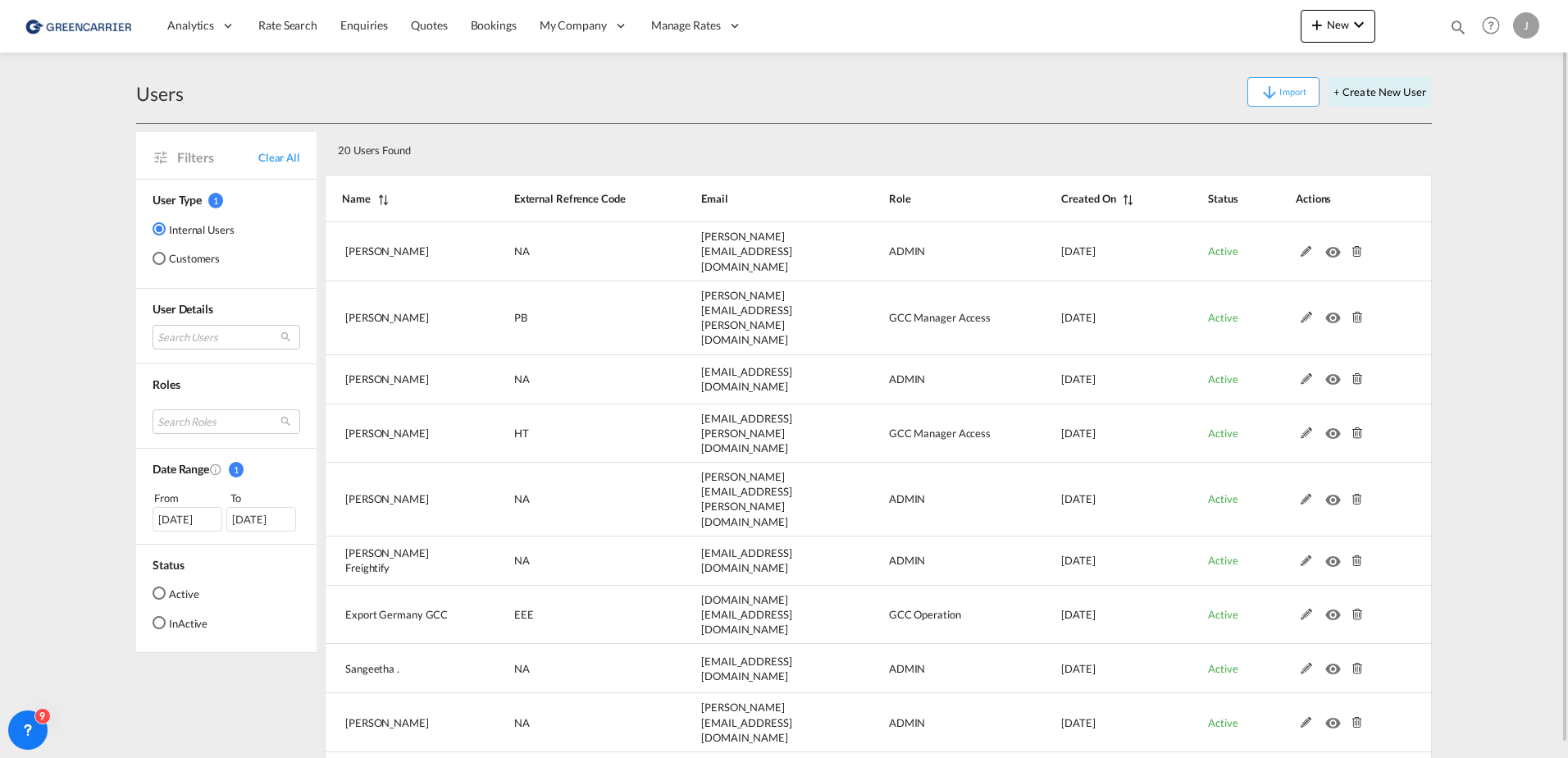
click at [169, 260] on md-radio-button "Customers" at bounding box center [193, 258] width 82 height 17
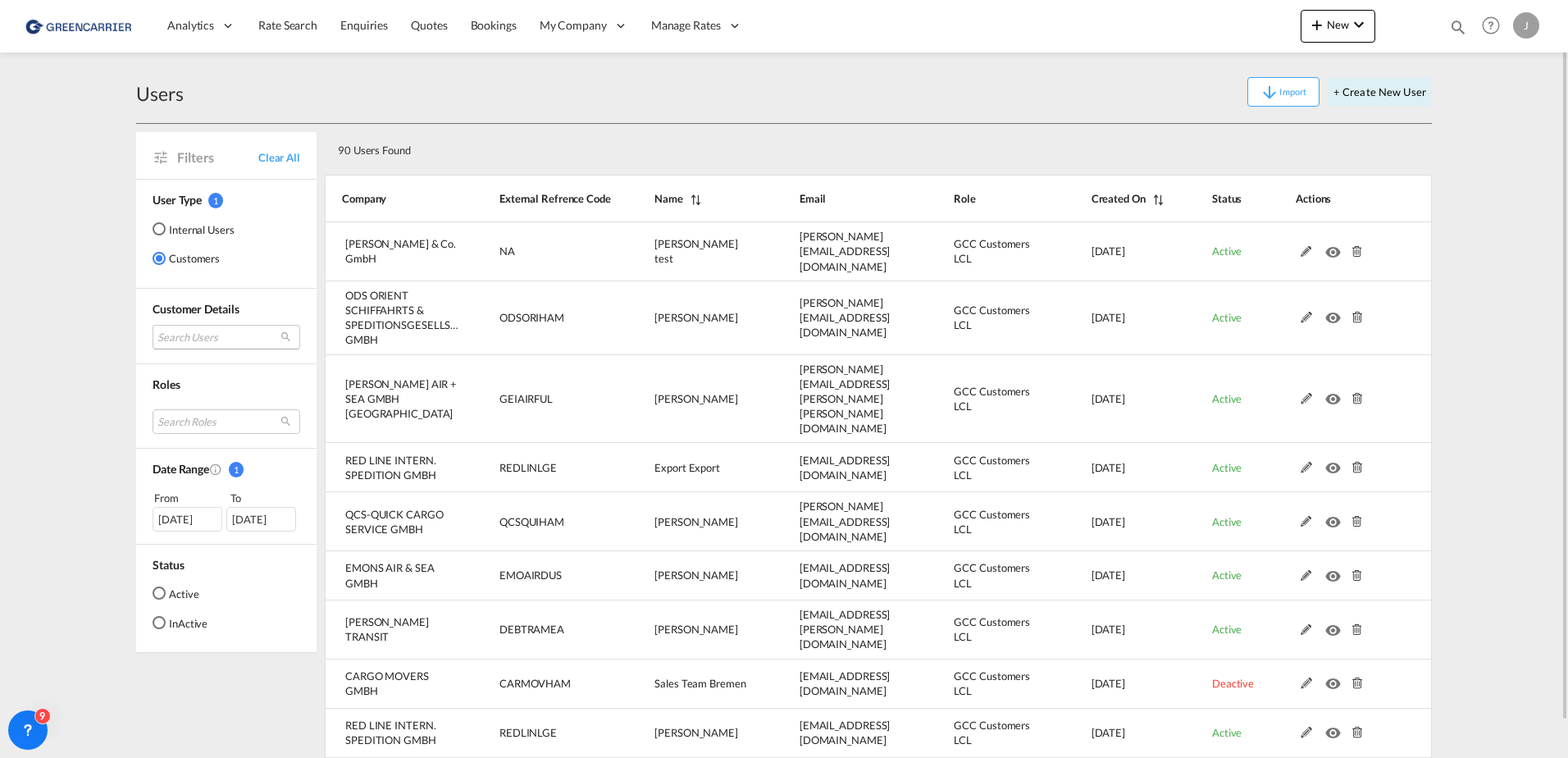
click at [201, 334] on md-select "Search Users user name user [PERSON_NAME] test [PERSON_NAME][EMAIL_ADDRESS][DOM…" at bounding box center [226, 336] width 147 height 25
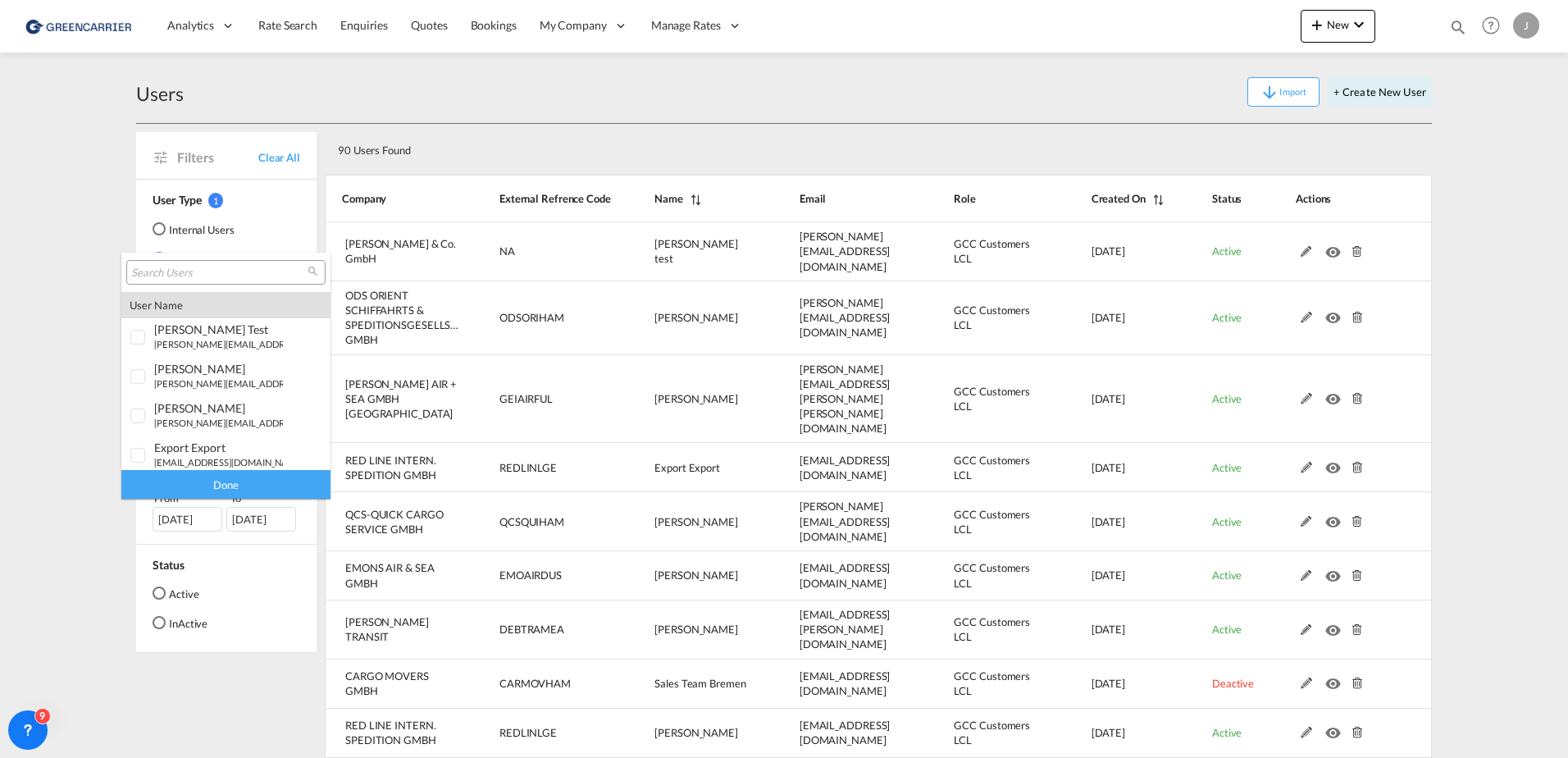
click at [181, 273] on input "search" at bounding box center [218, 272] width 176 height 15
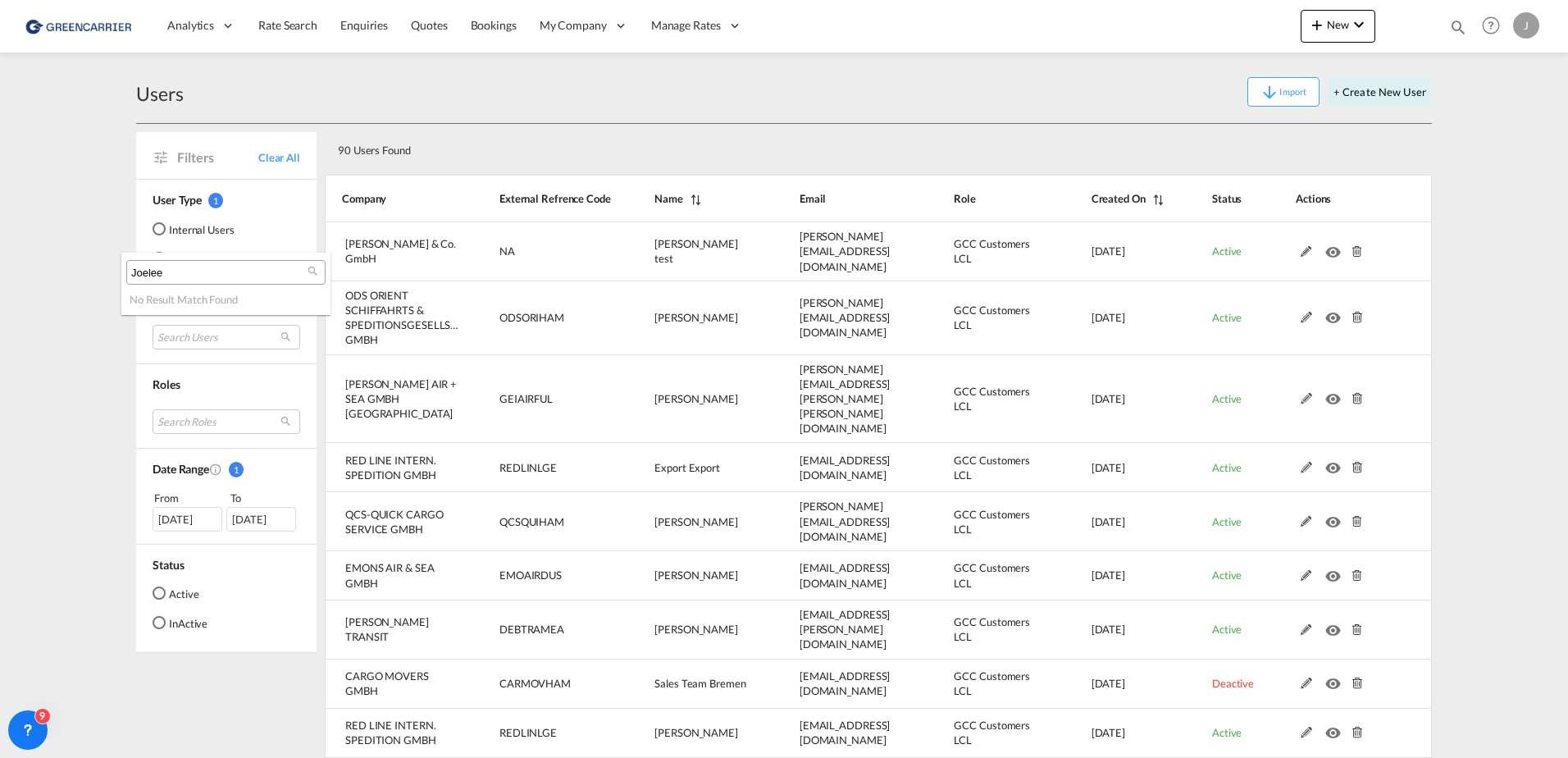
drag, startPoint x: 183, startPoint y: 276, endPoint x: 107, endPoint y: 276, distance: 76.0
click at [107, 276] on body "Analytics Reports Dashboard Rate Search Enquiries Quotes Bookings" at bounding box center [784, 379] width 1568 height 758
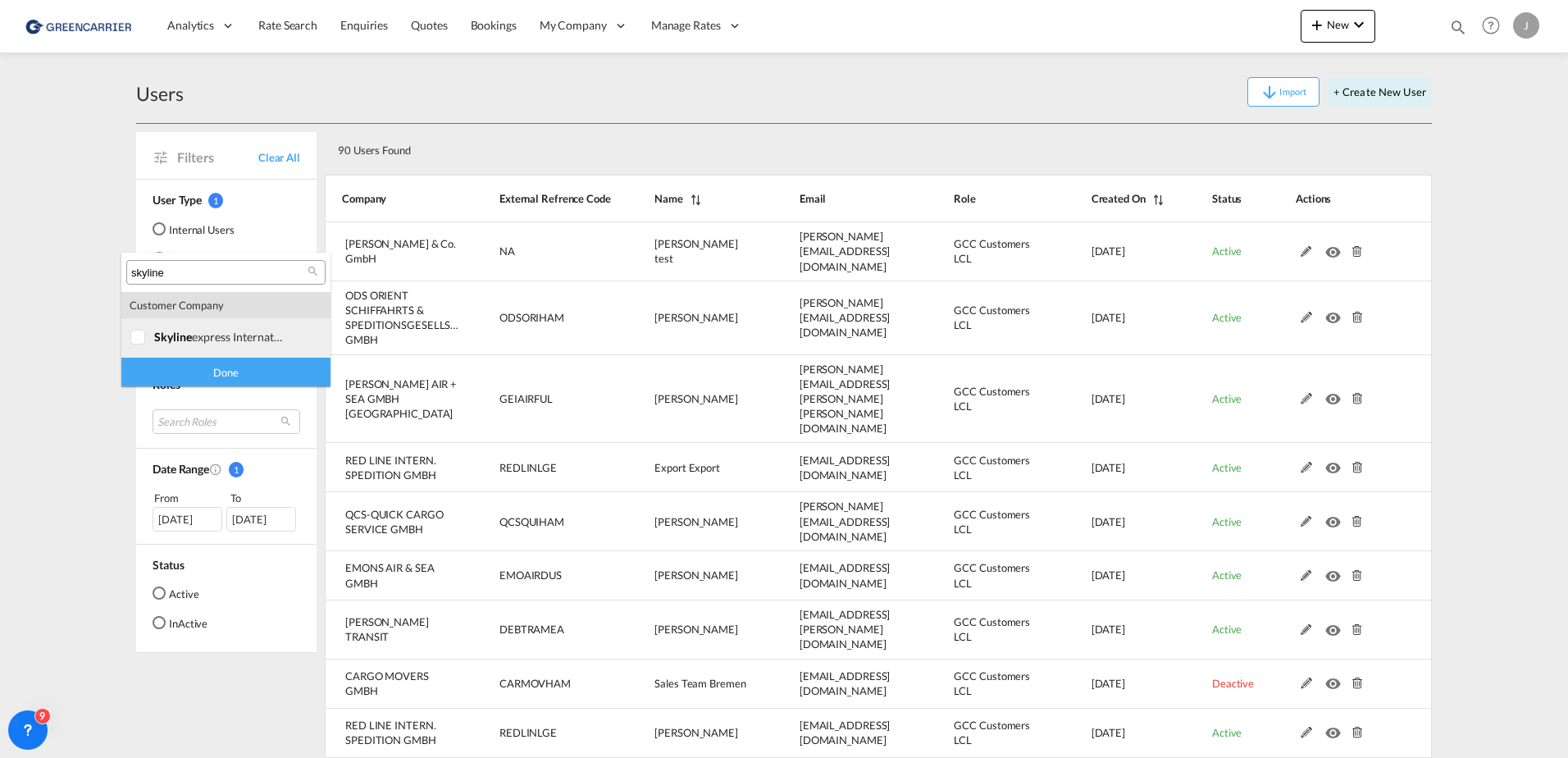
type input "skyline"
click at [136, 337] on div at bounding box center [139, 337] width 17 height 17
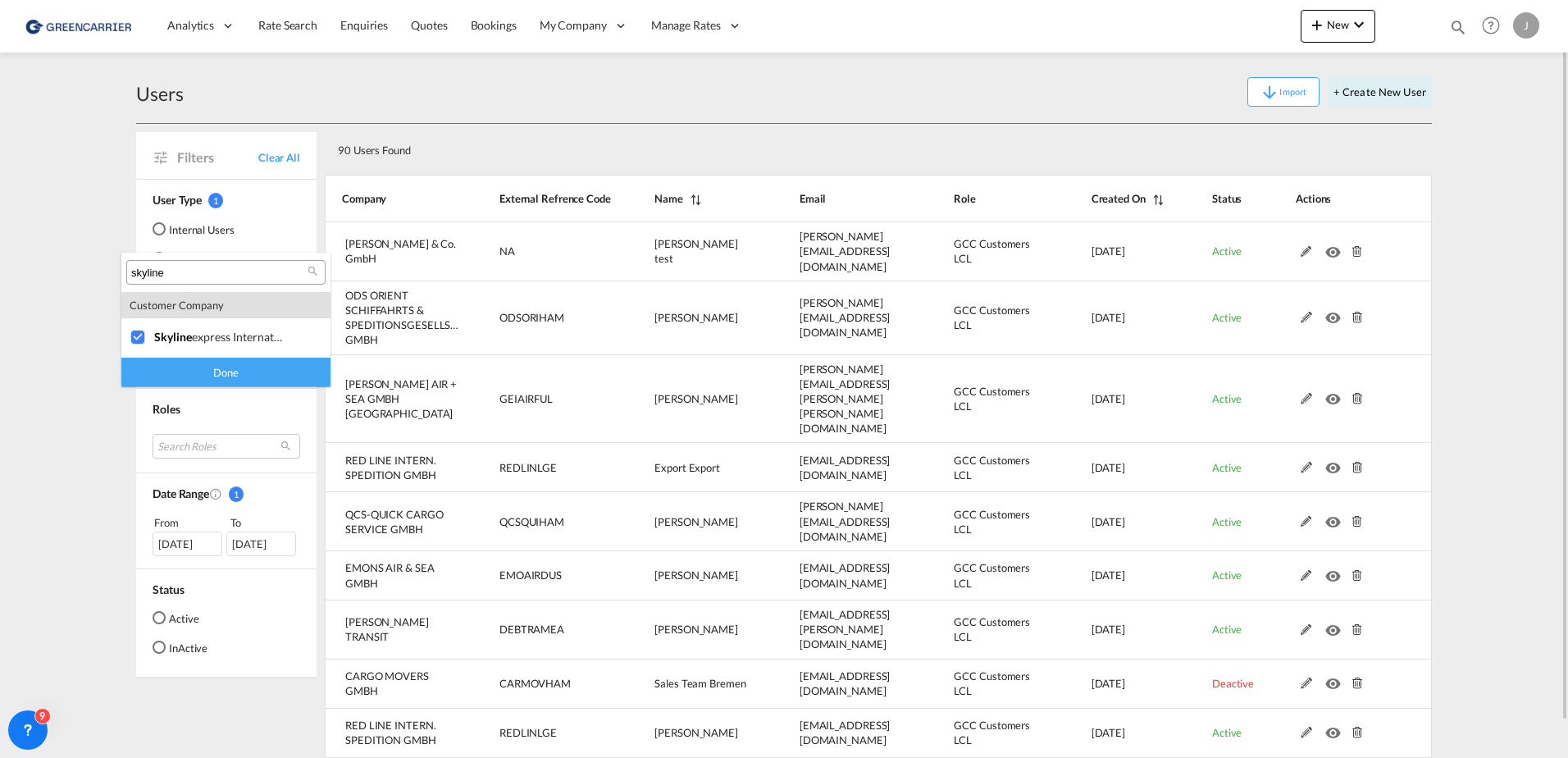
drag, startPoint x: 168, startPoint y: 371, endPoint x: 97, endPoint y: 385, distance: 72.4
click at [169, 371] on div "Done" at bounding box center [225, 372] width 209 height 29
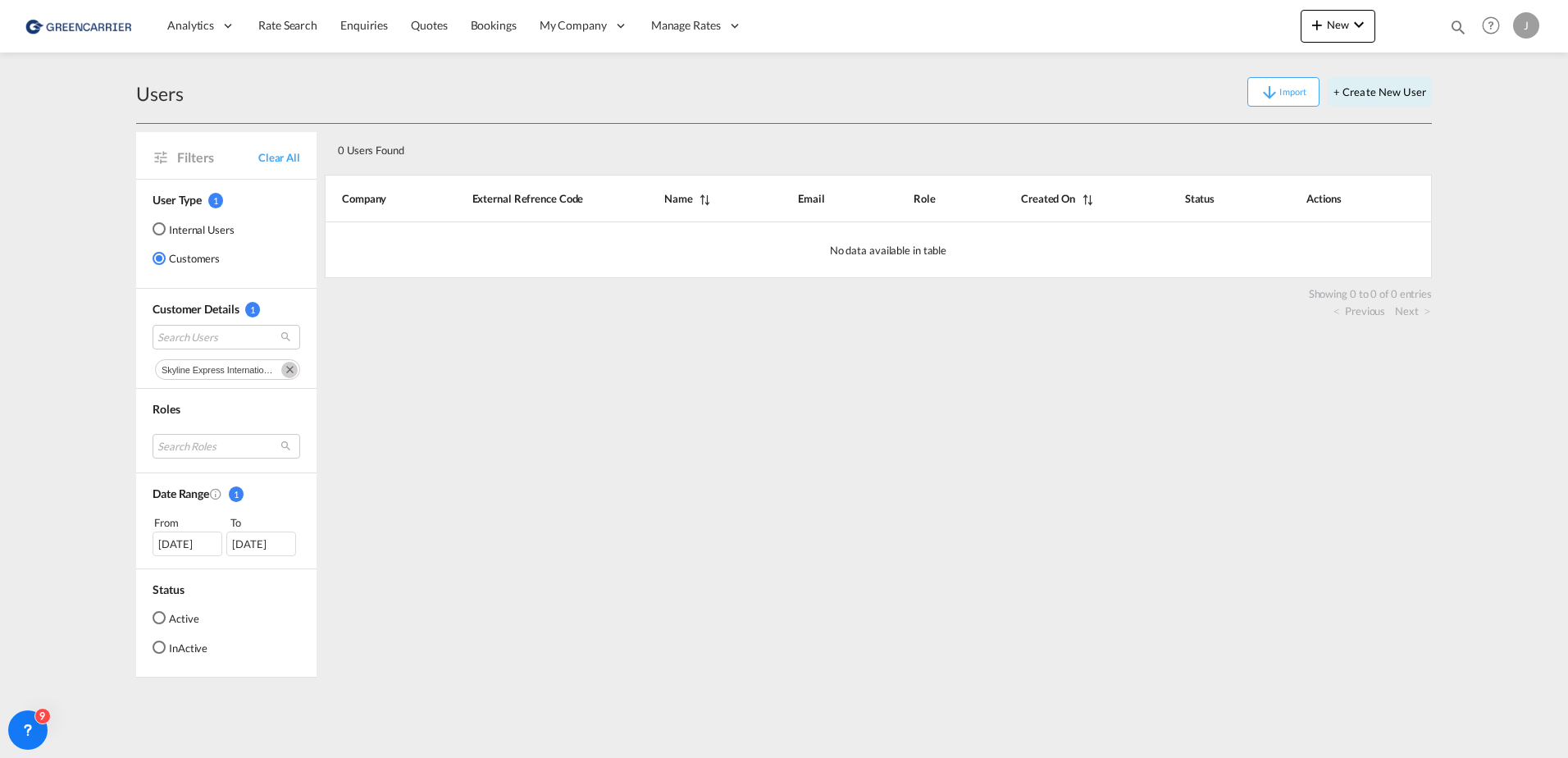
click at [832, 304] on div "Previous Next" at bounding box center [878, 310] width 1107 height 18
click at [287, 374] on md-icon "Remove" at bounding box center [289, 370] width 17 height 17
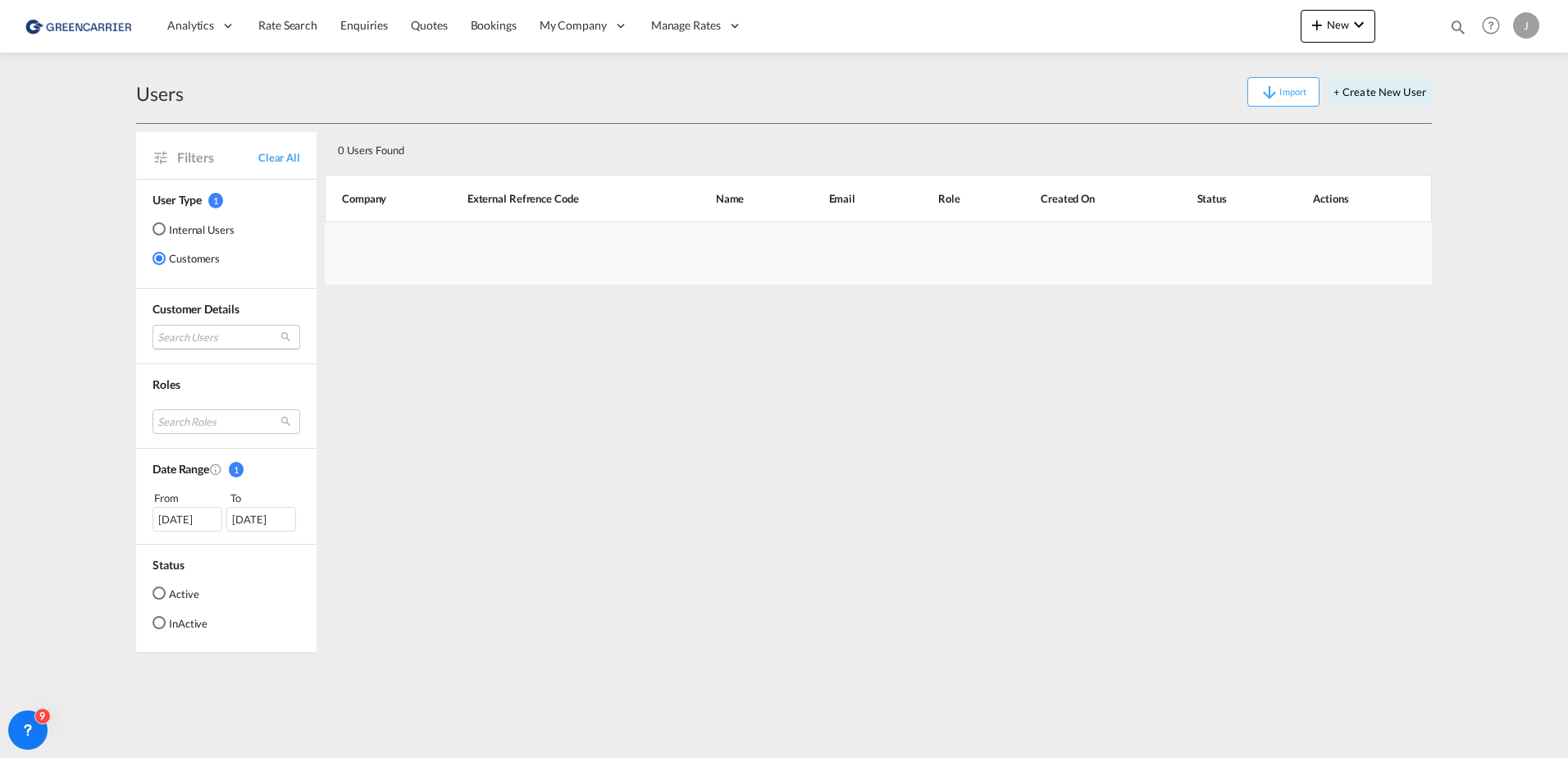
click at [206, 333] on md-select "Search Users" at bounding box center [226, 336] width 147 height 25
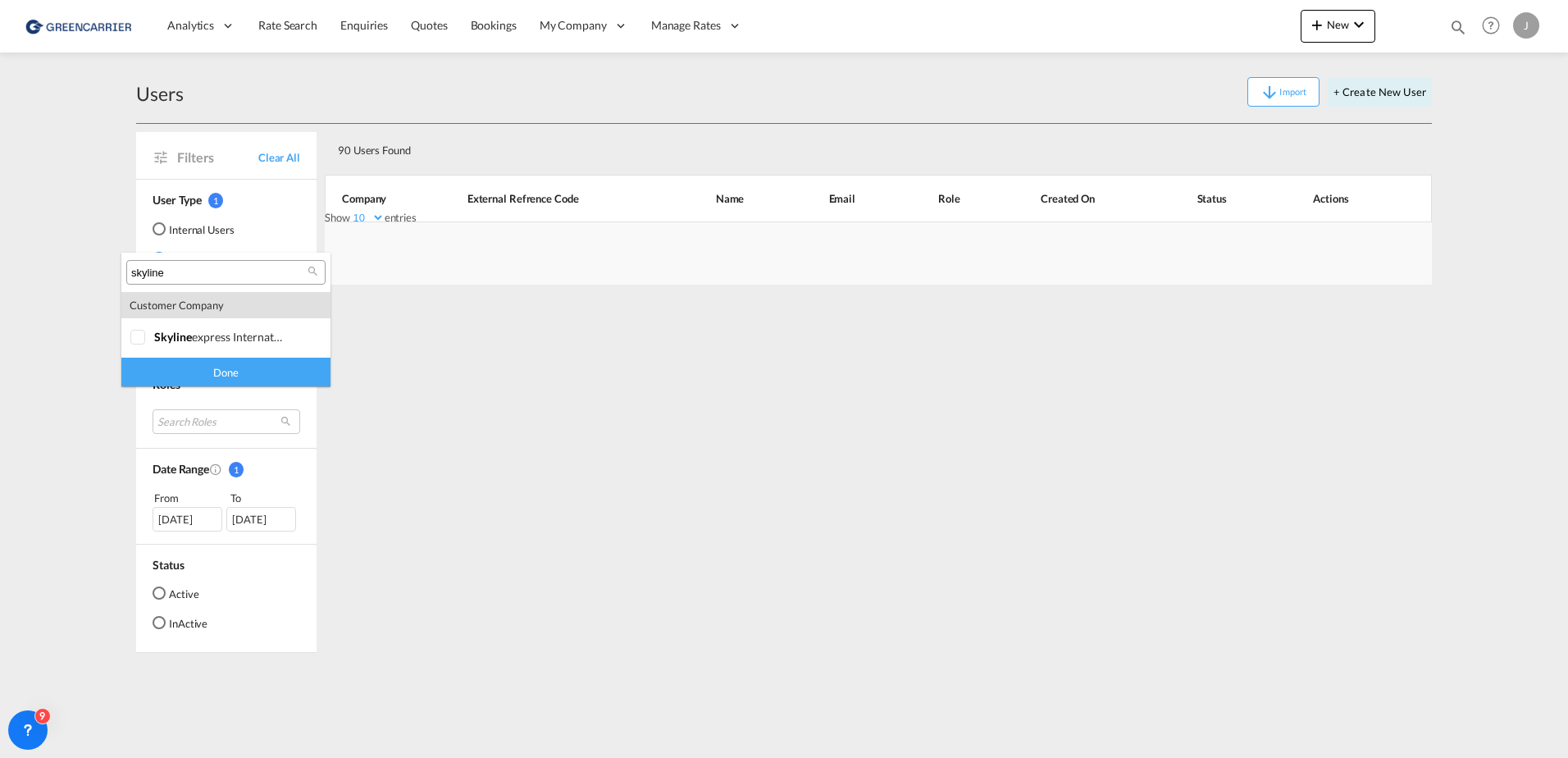
click at [94, 310] on md-backdrop at bounding box center [784, 379] width 1568 height 758
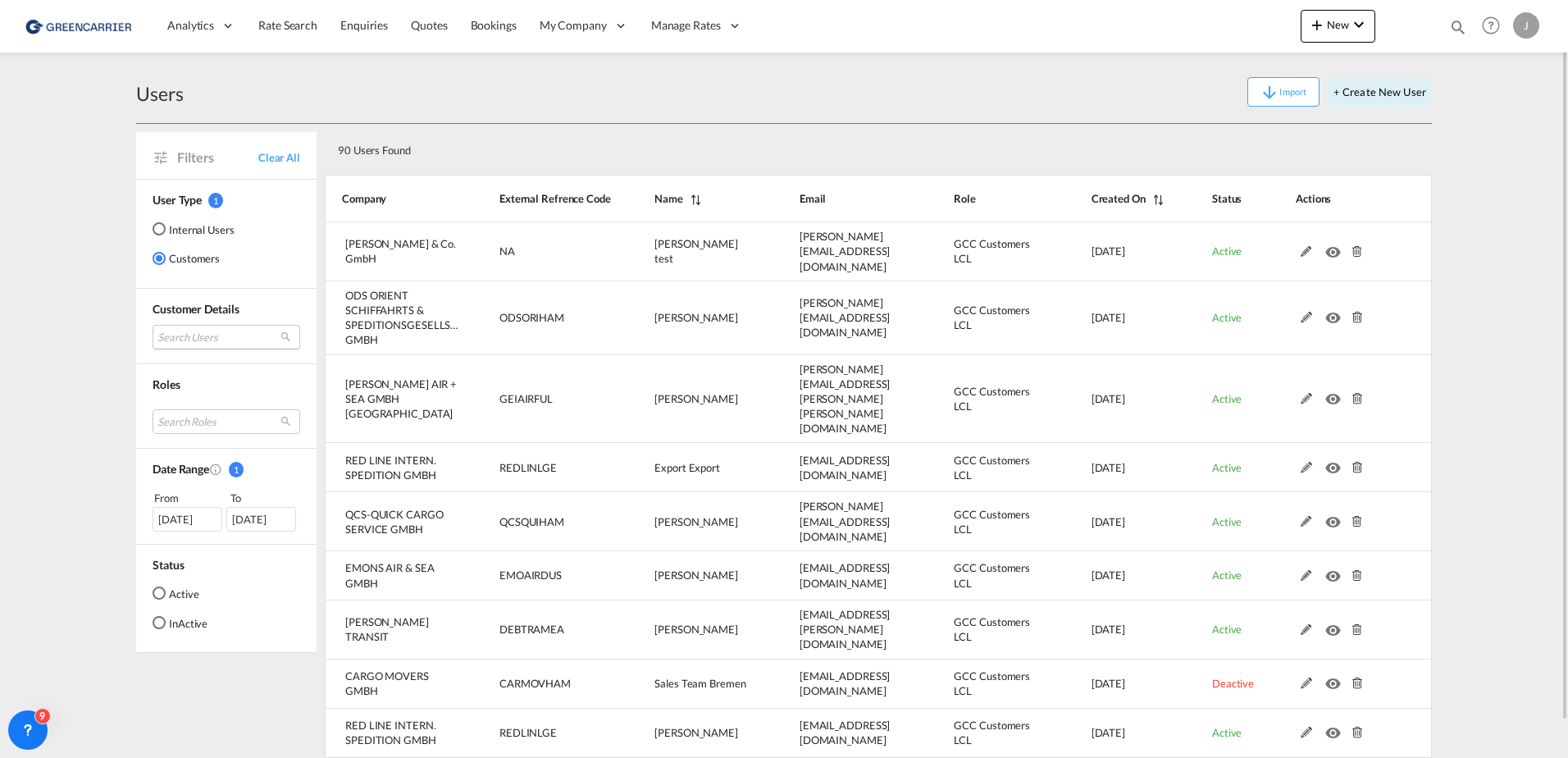
click at [183, 330] on md-select "Search Users" at bounding box center [226, 336] width 147 height 25
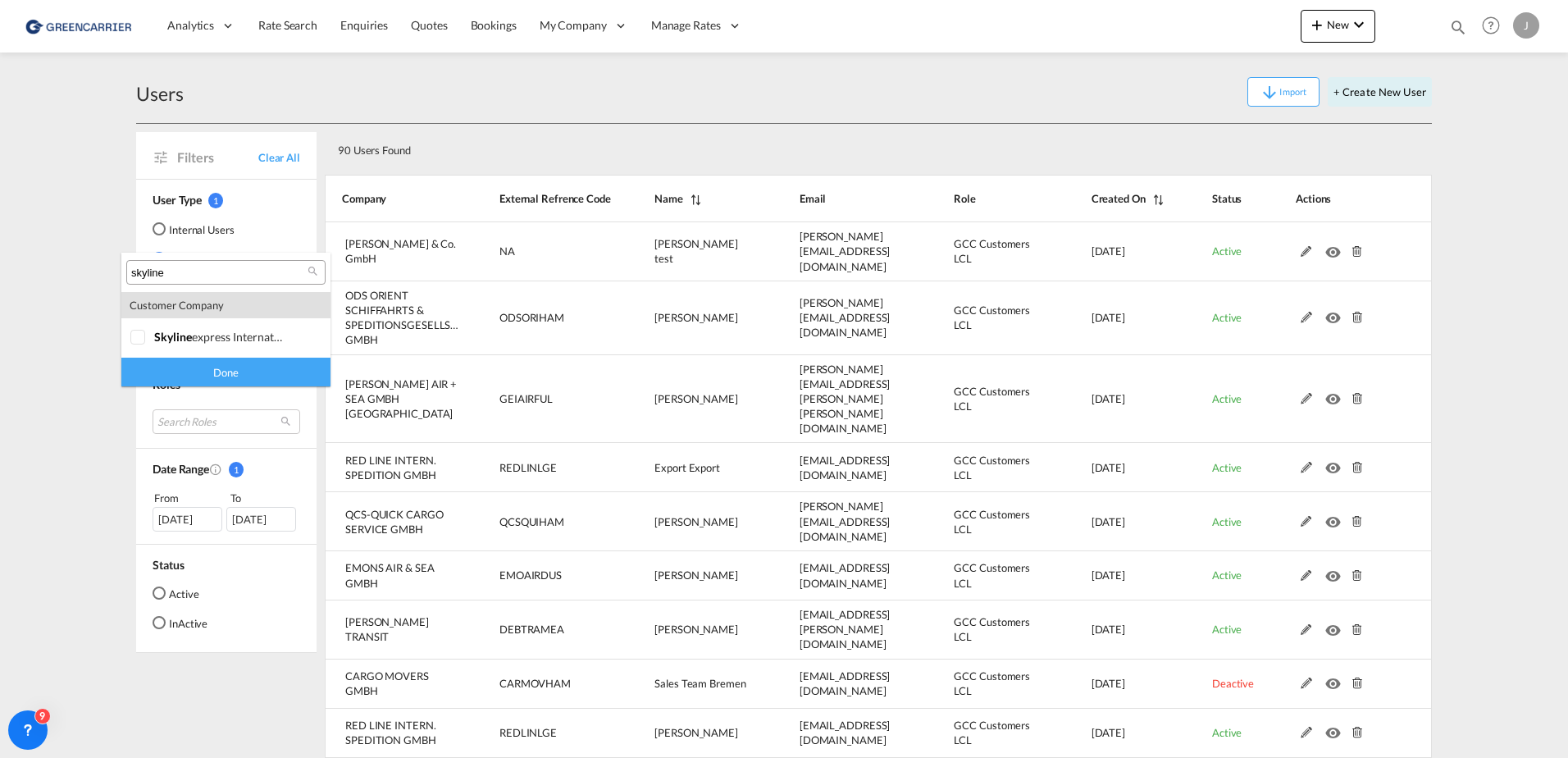
click at [182, 280] on div "skyline" at bounding box center [225, 271] width 200 height 25
type input "A"
click at [92, 267] on md-backdrop at bounding box center [784, 379] width 1568 height 758
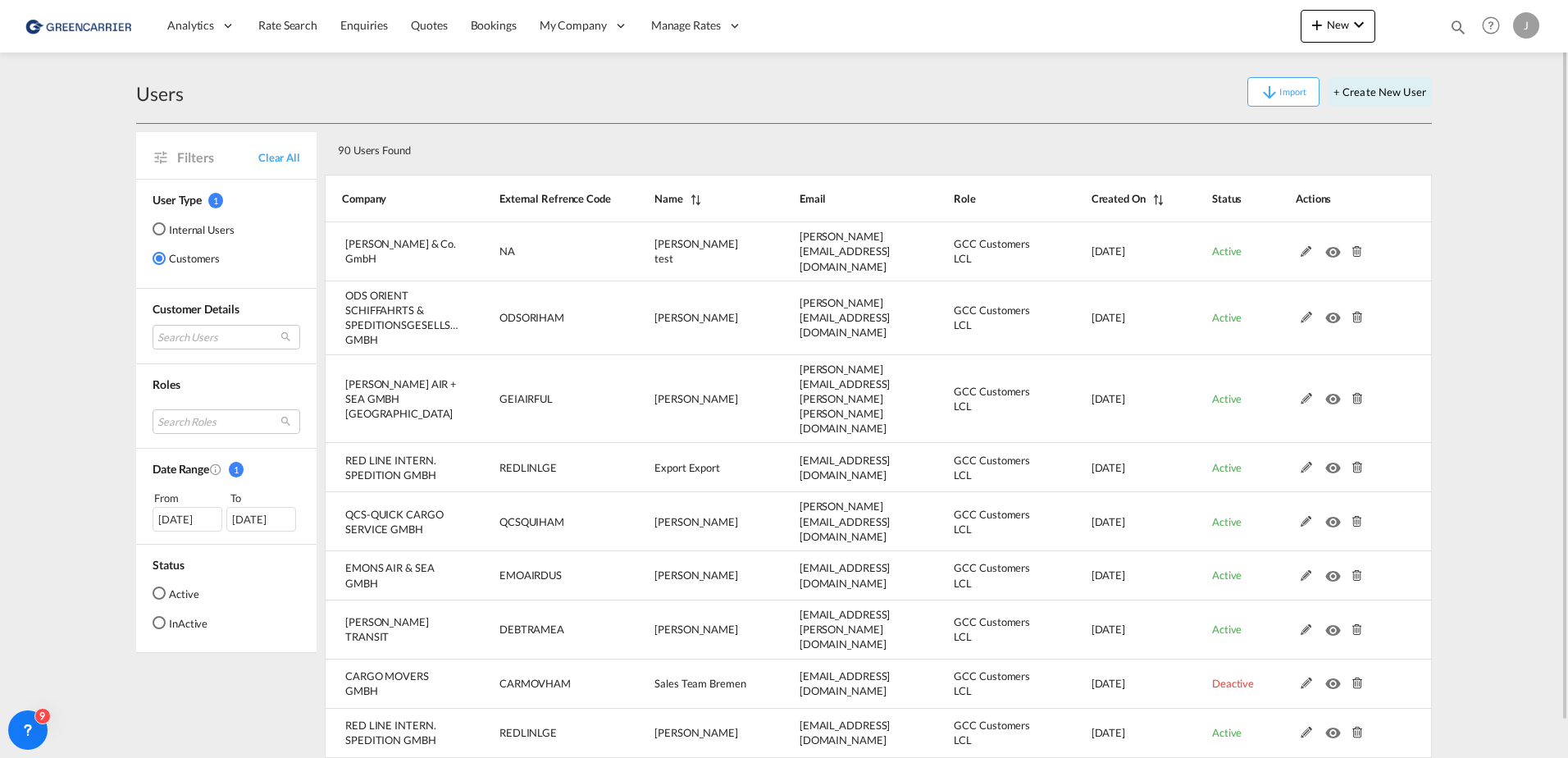
click at [951, 146] on div "90 Users Found" at bounding box center [824, 147] width 985 height 33
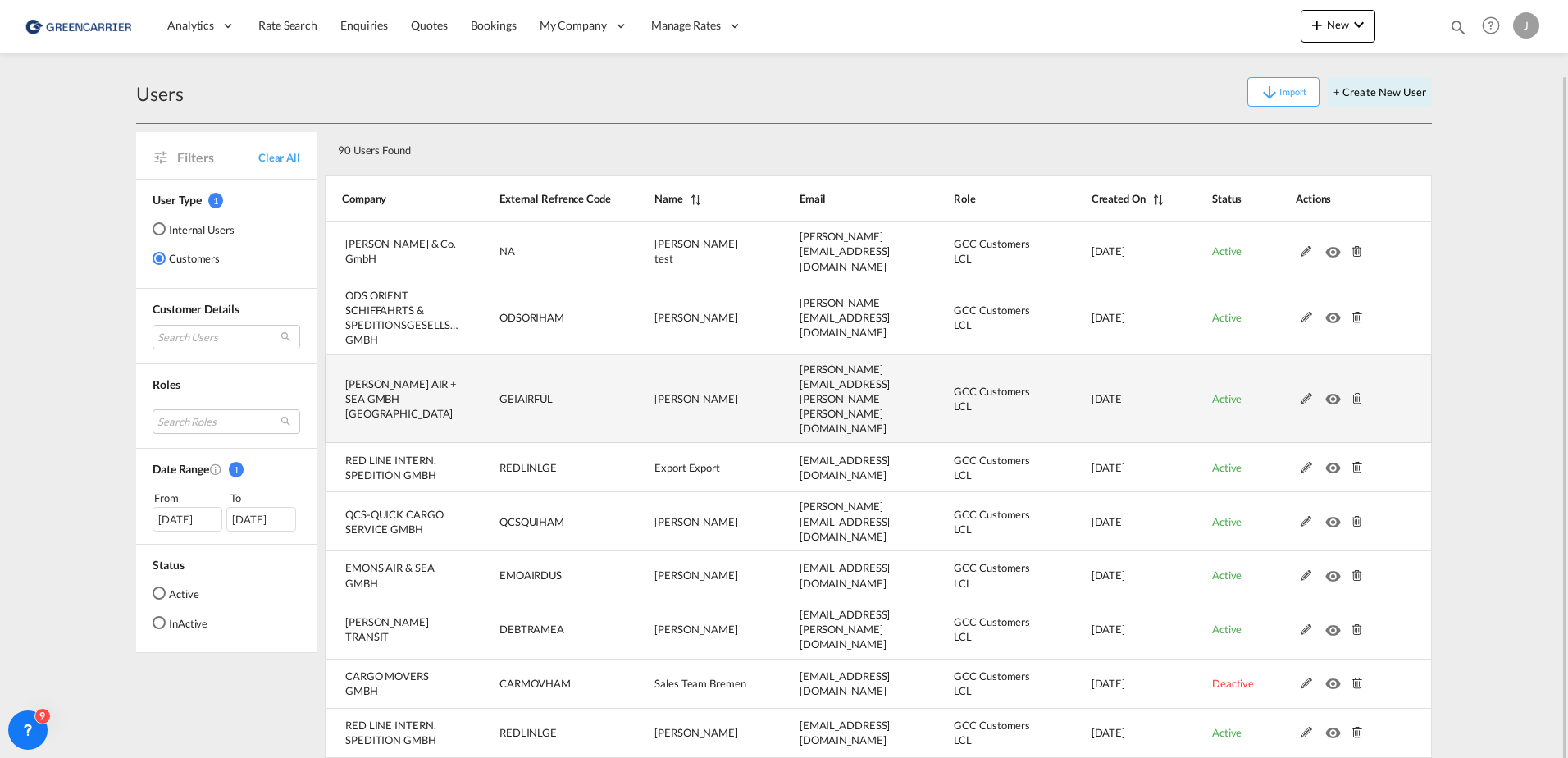
scroll to position [37, 0]
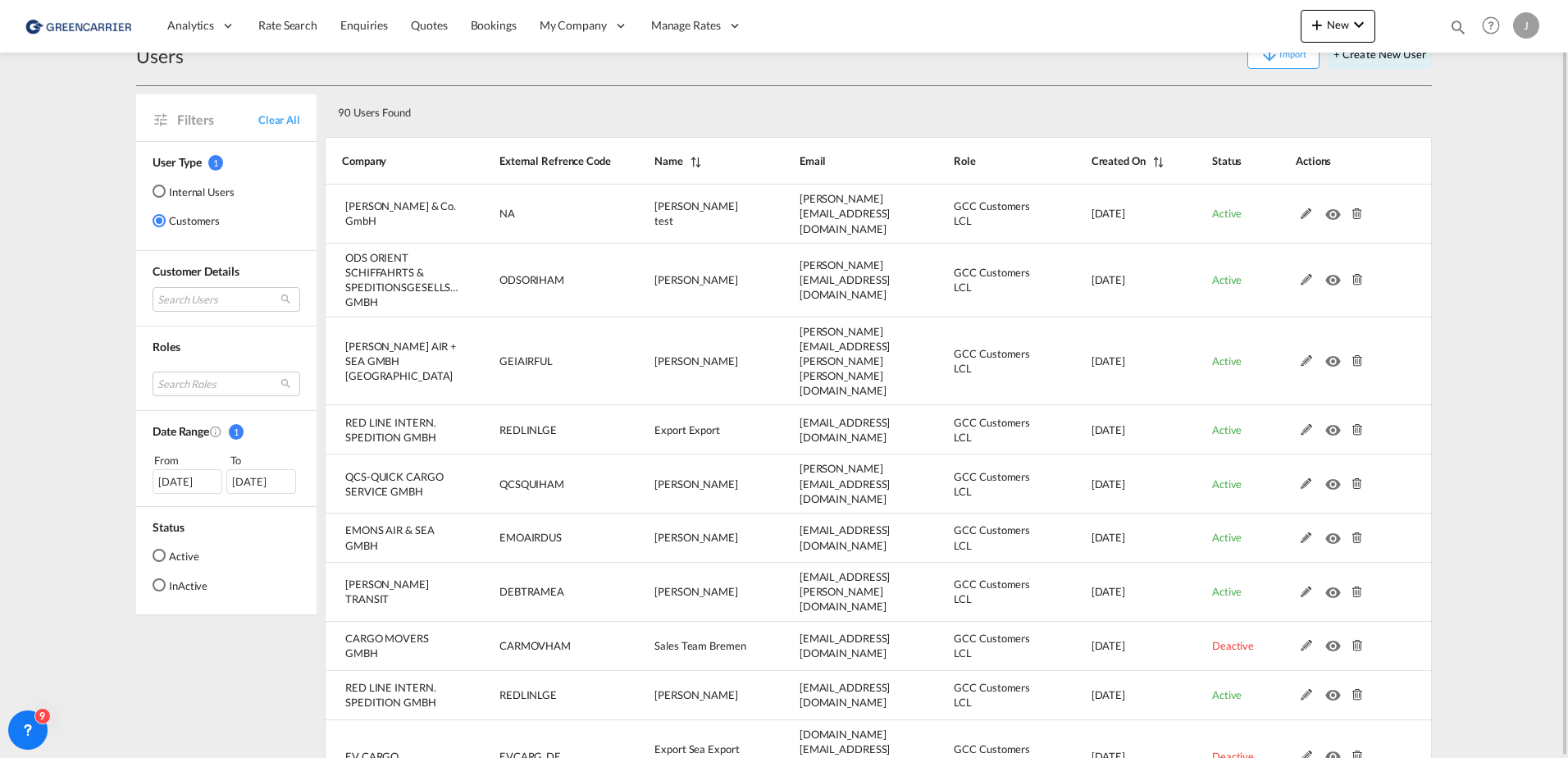
click at [184, 476] on div "[DATE]" at bounding box center [187, 481] width 70 height 25
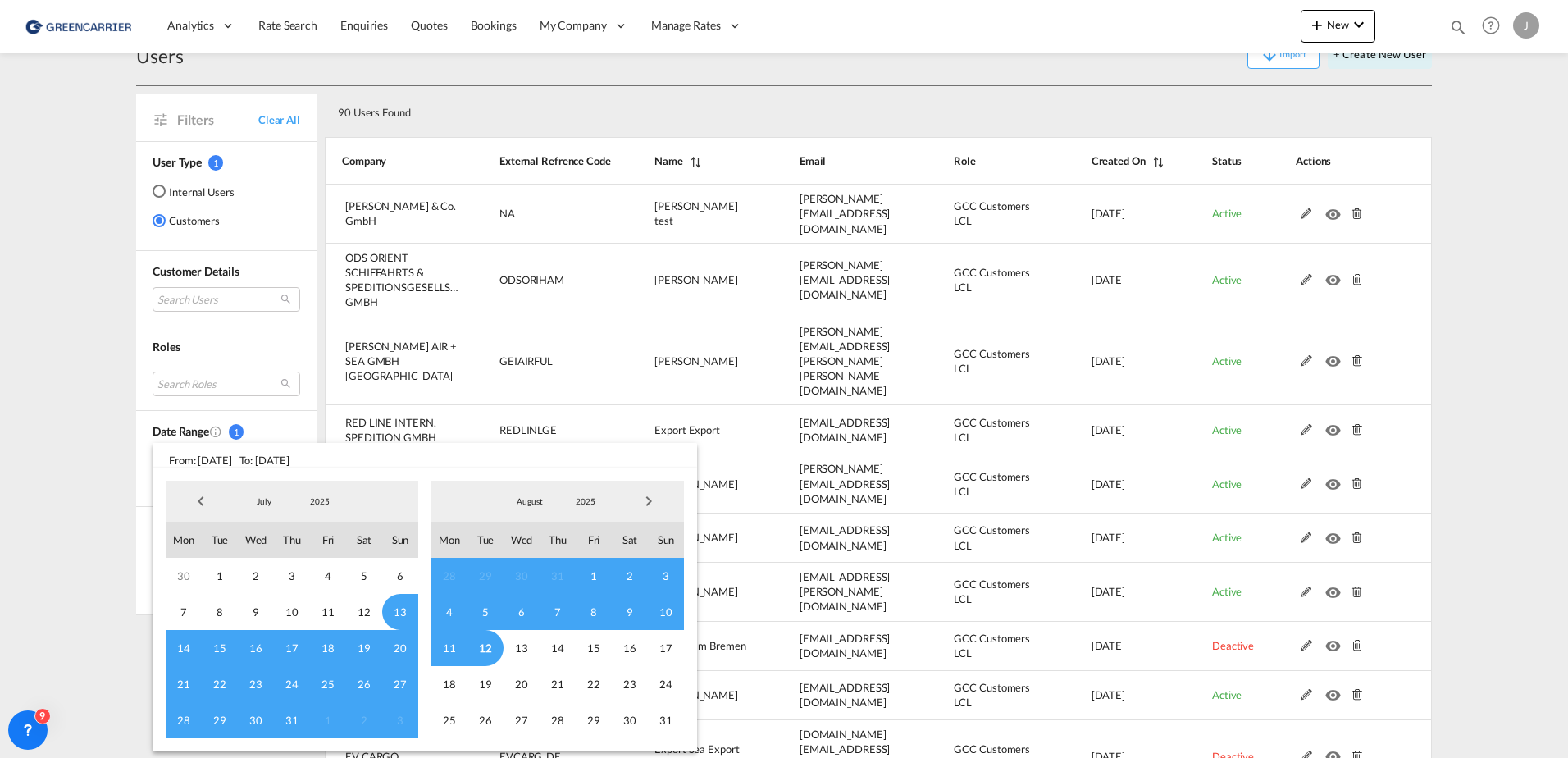
click at [197, 505] on span "Previous Month" at bounding box center [201, 500] width 32 height 32
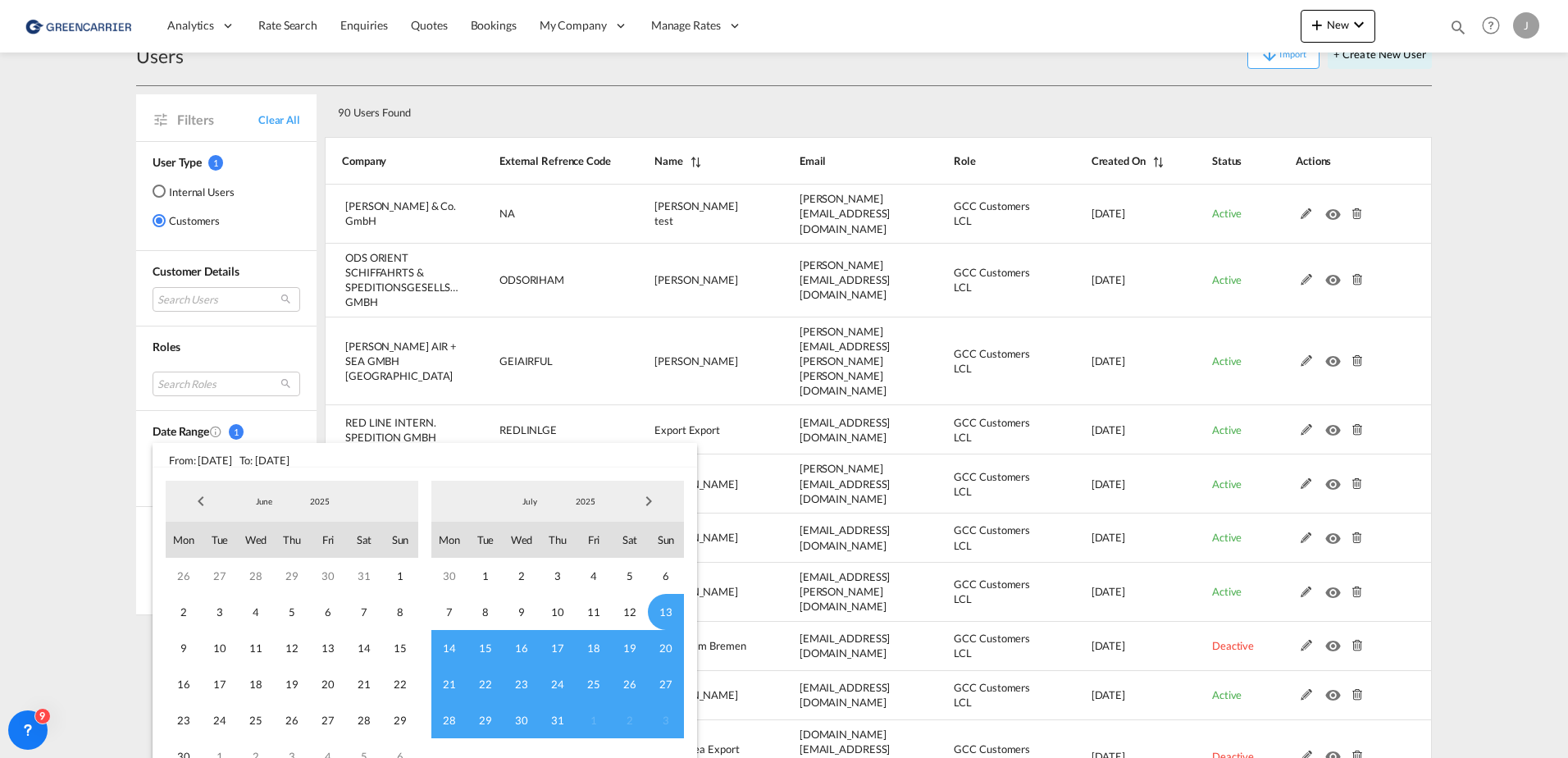
click at [197, 504] on span "Previous Month" at bounding box center [201, 500] width 32 height 32
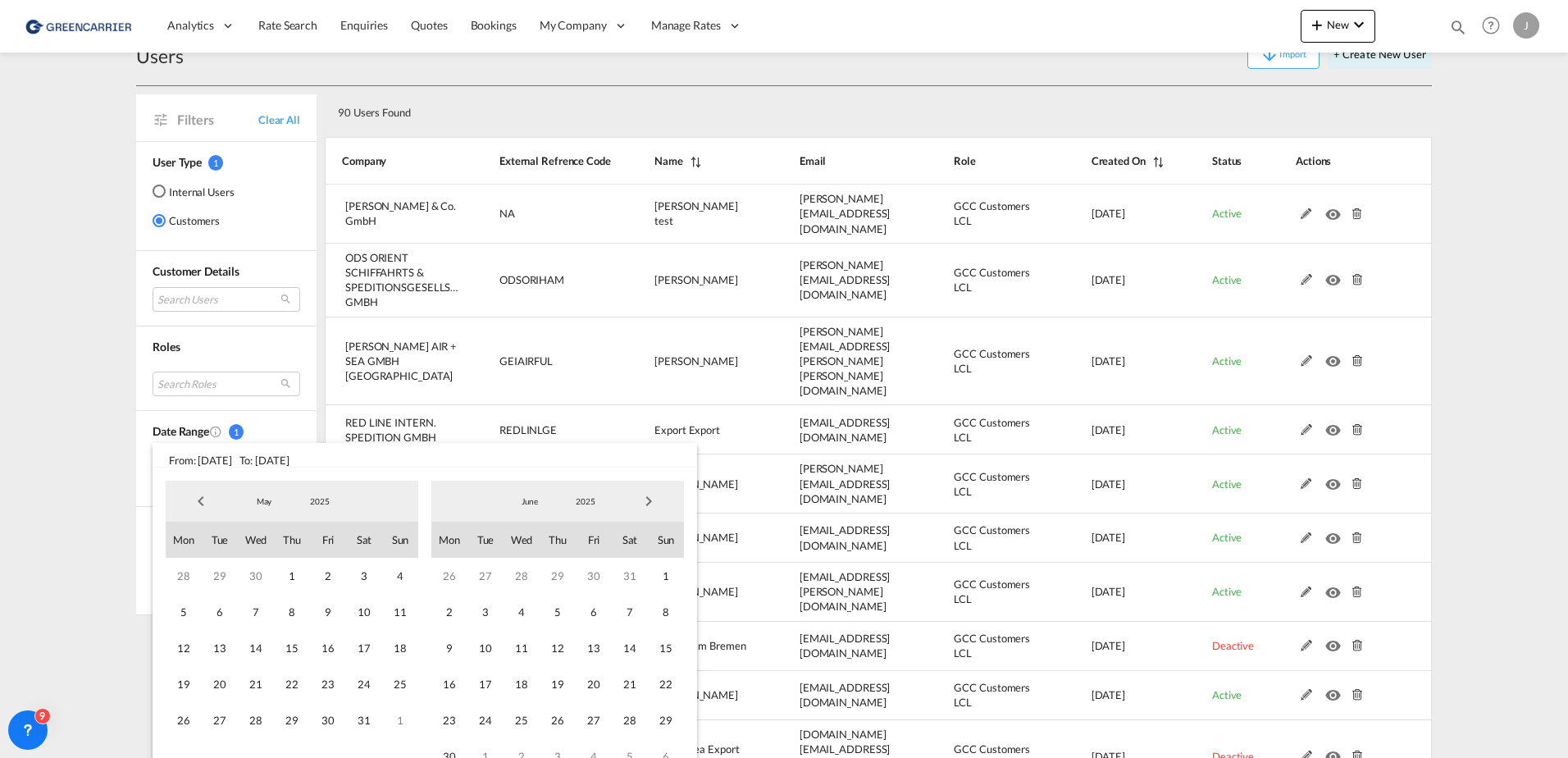
click at [197, 504] on span "Previous Month" at bounding box center [201, 500] width 32 height 32
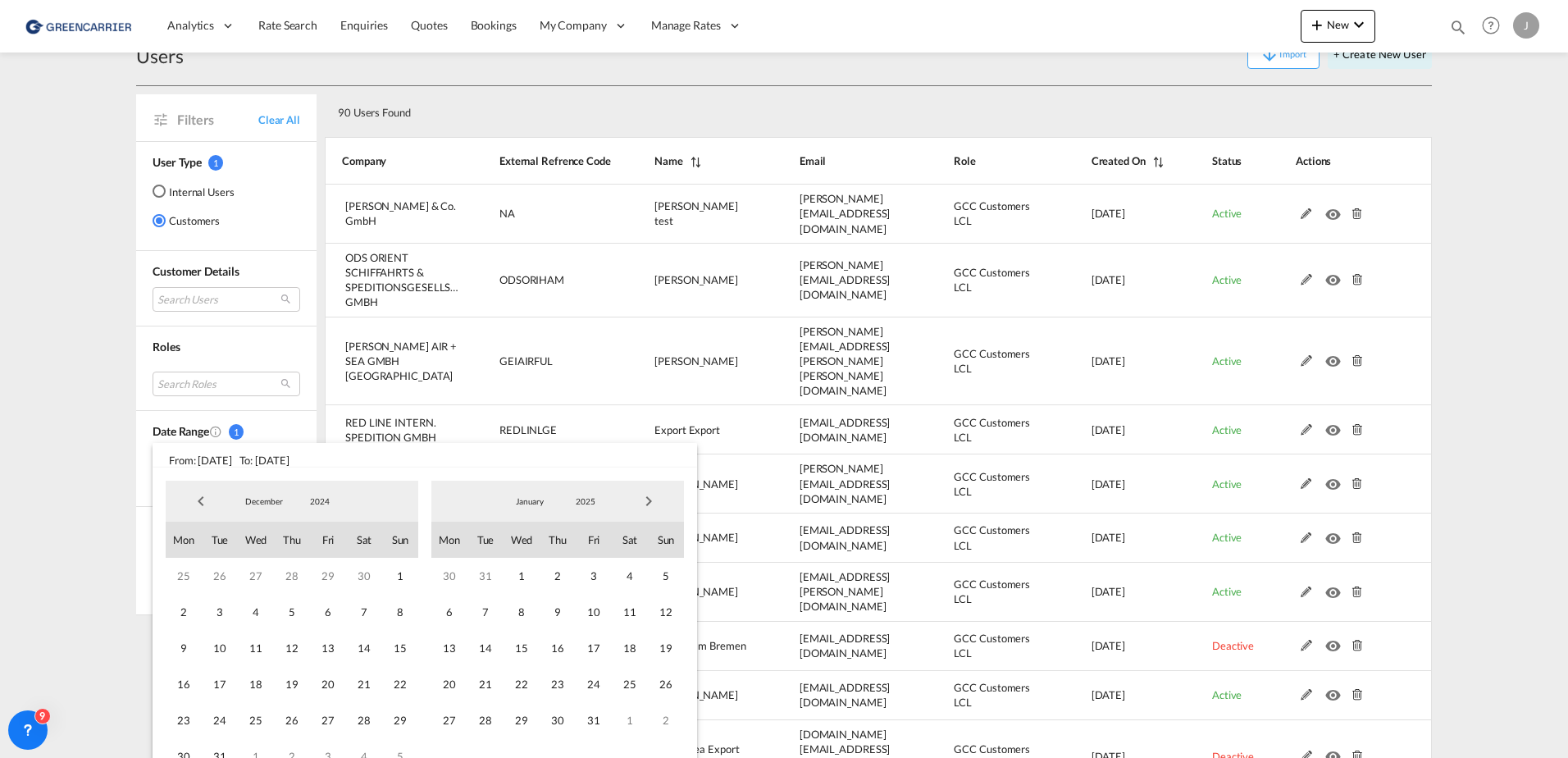
click at [644, 499] on span "Next Month" at bounding box center [648, 500] width 32 height 32
click at [254, 575] on span "1" at bounding box center [256, 575] width 36 height 36
click at [651, 502] on span "Next Month" at bounding box center [648, 500] width 32 height 32
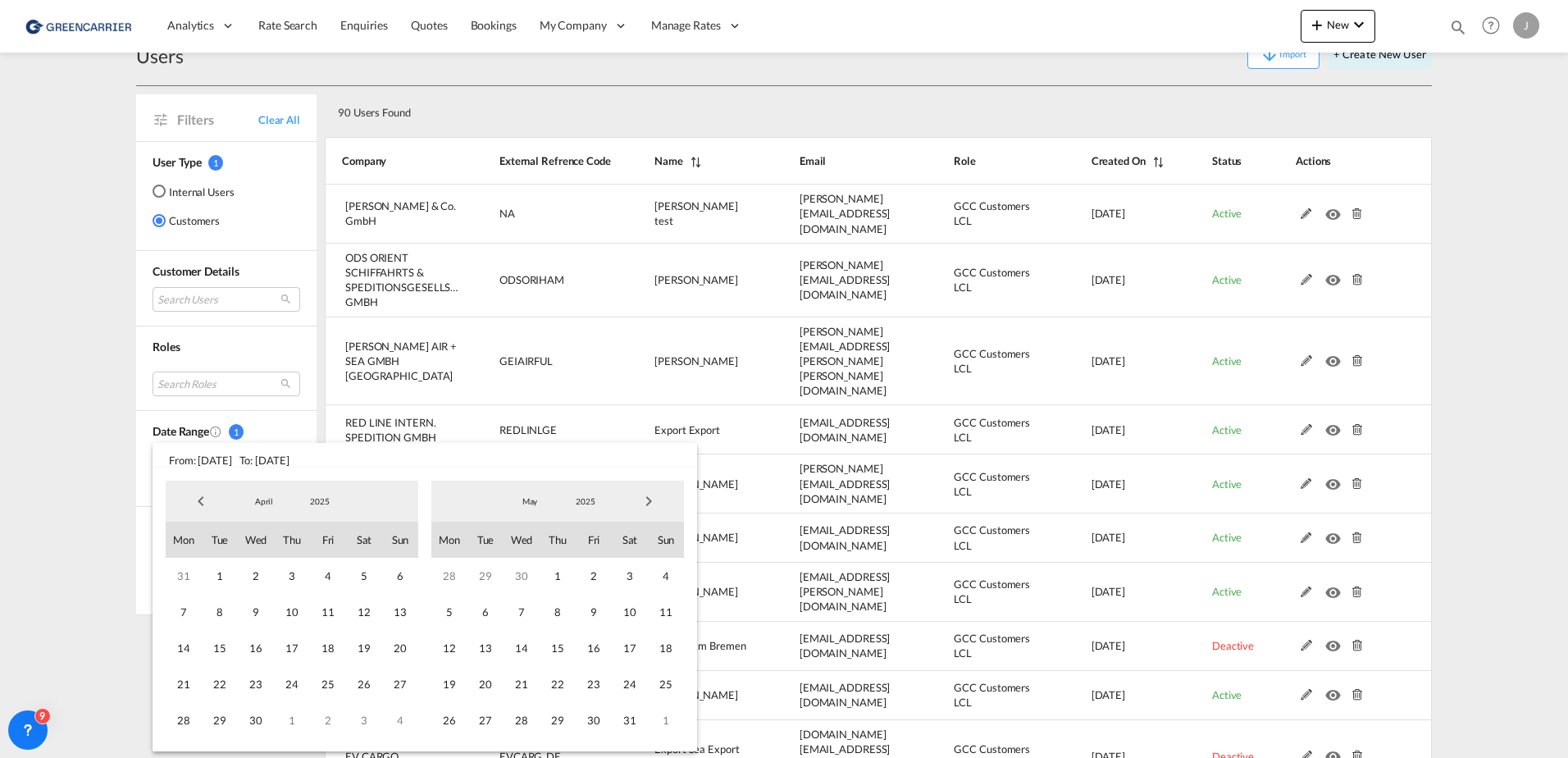
click at [651, 502] on span "Next Month" at bounding box center [648, 500] width 32 height 32
click at [449, 582] on span "1" at bounding box center [449, 575] width 36 height 36
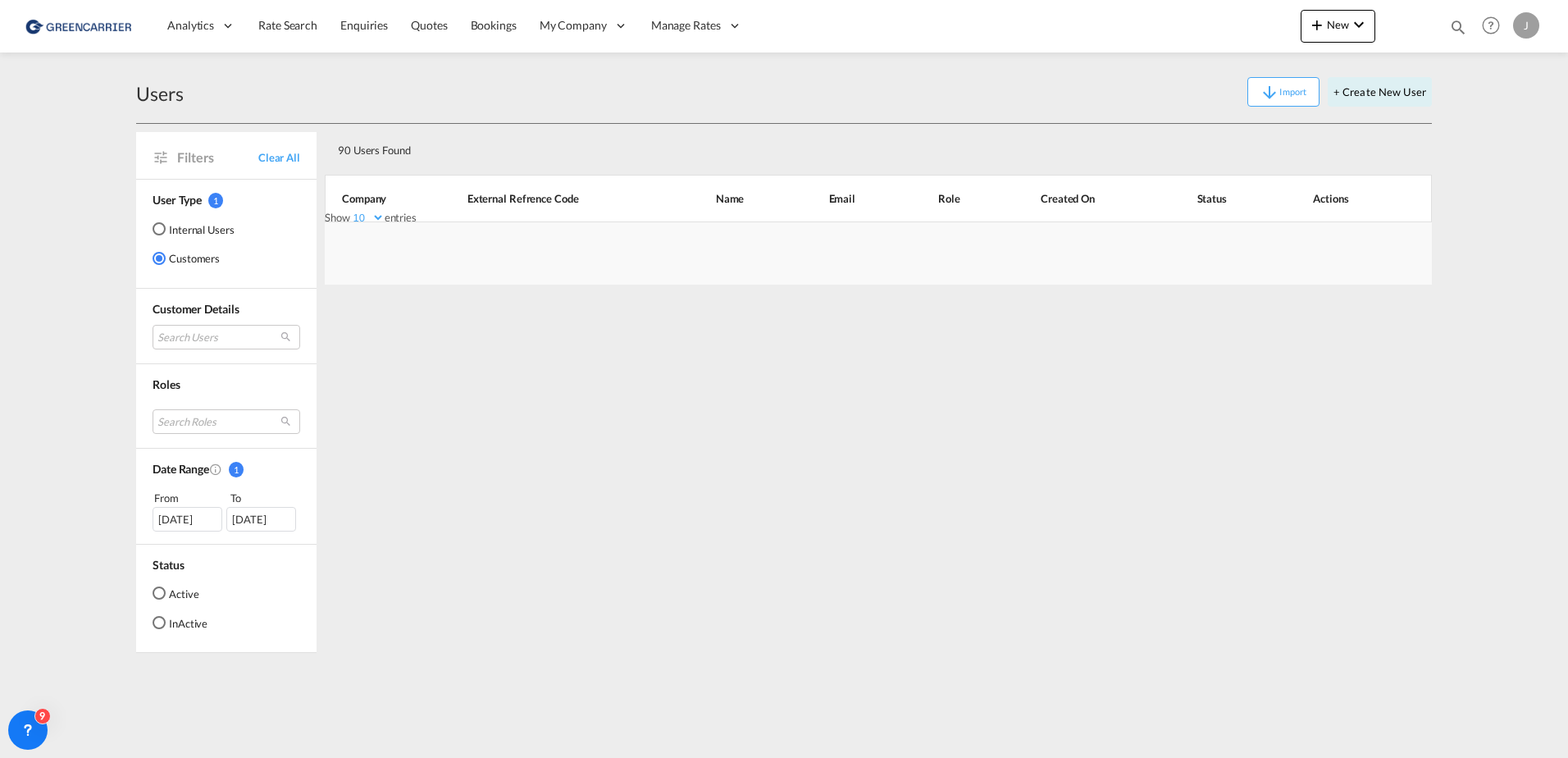
scroll to position [0, 0]
click at [416, 497] on div "90 Users Found Show 10 25 50 100 entries Search: Company External Refrence Code…" at bounding box center [878, 388] width 1107 height 529
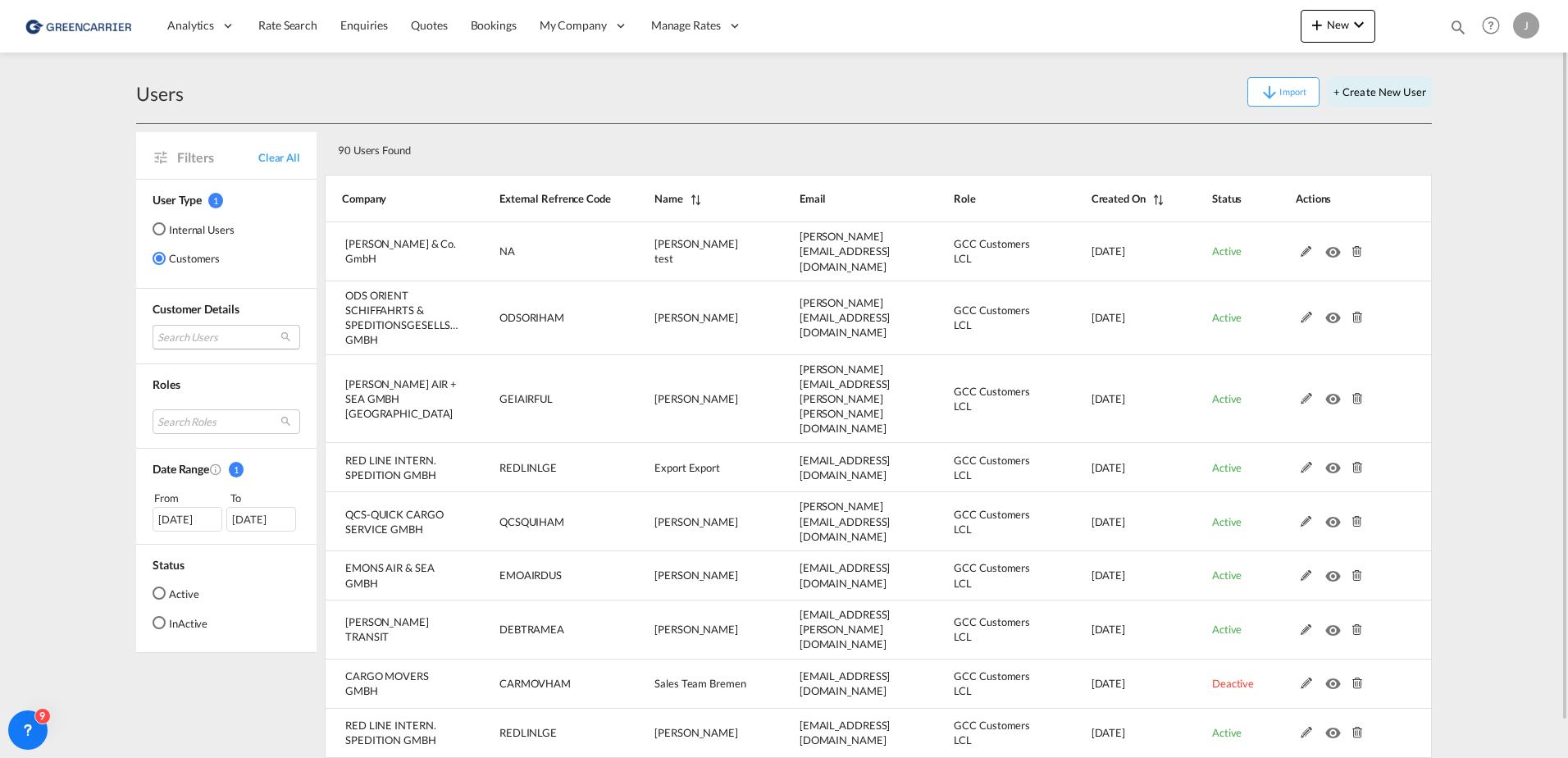
click at [198, 336] on md-select "Search Users" at bounding box center [226, 336] width 147 height 25
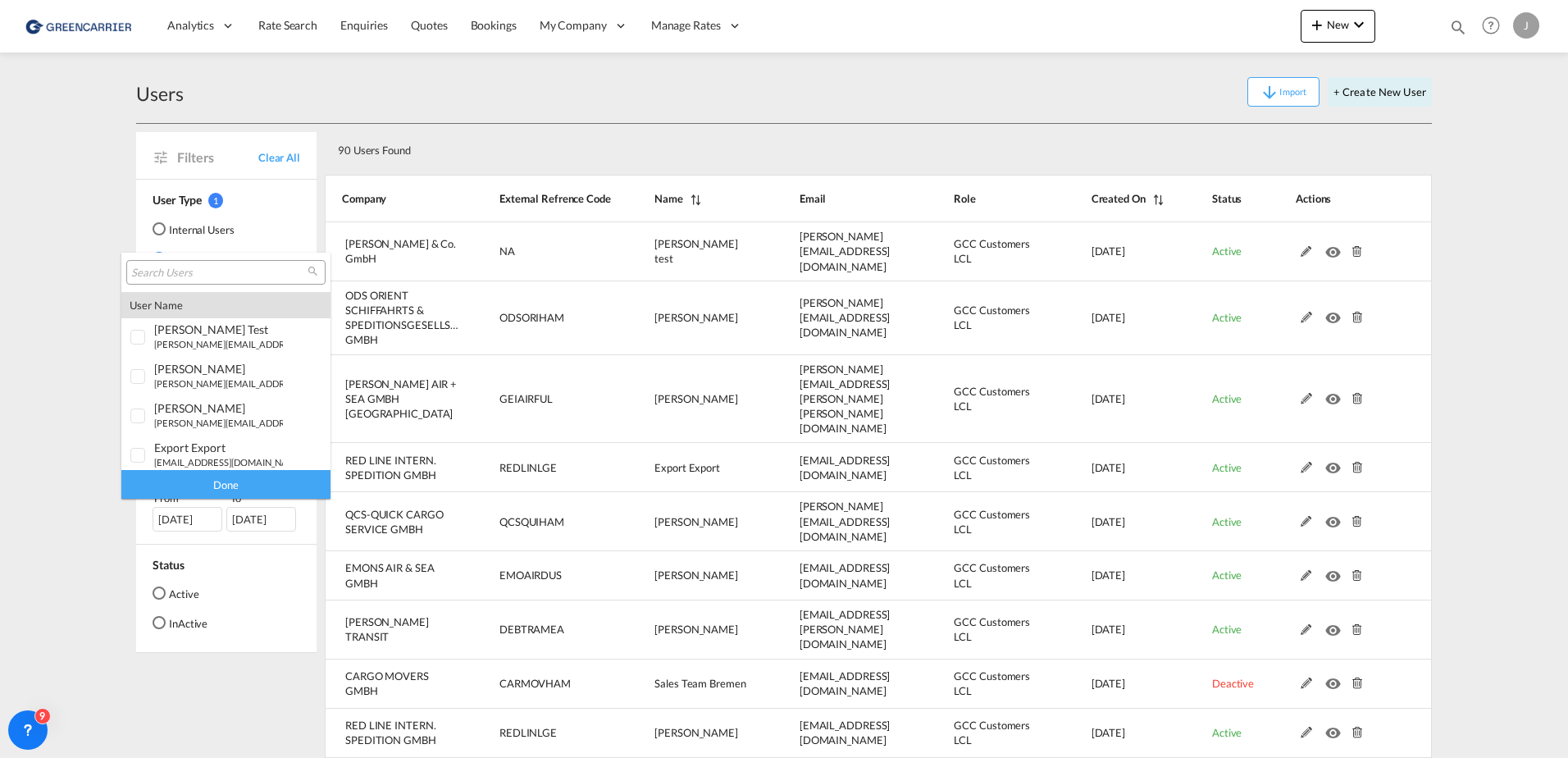
click at [165, 275] on input "search" at bounding box center [218, 272] width 176 height 15
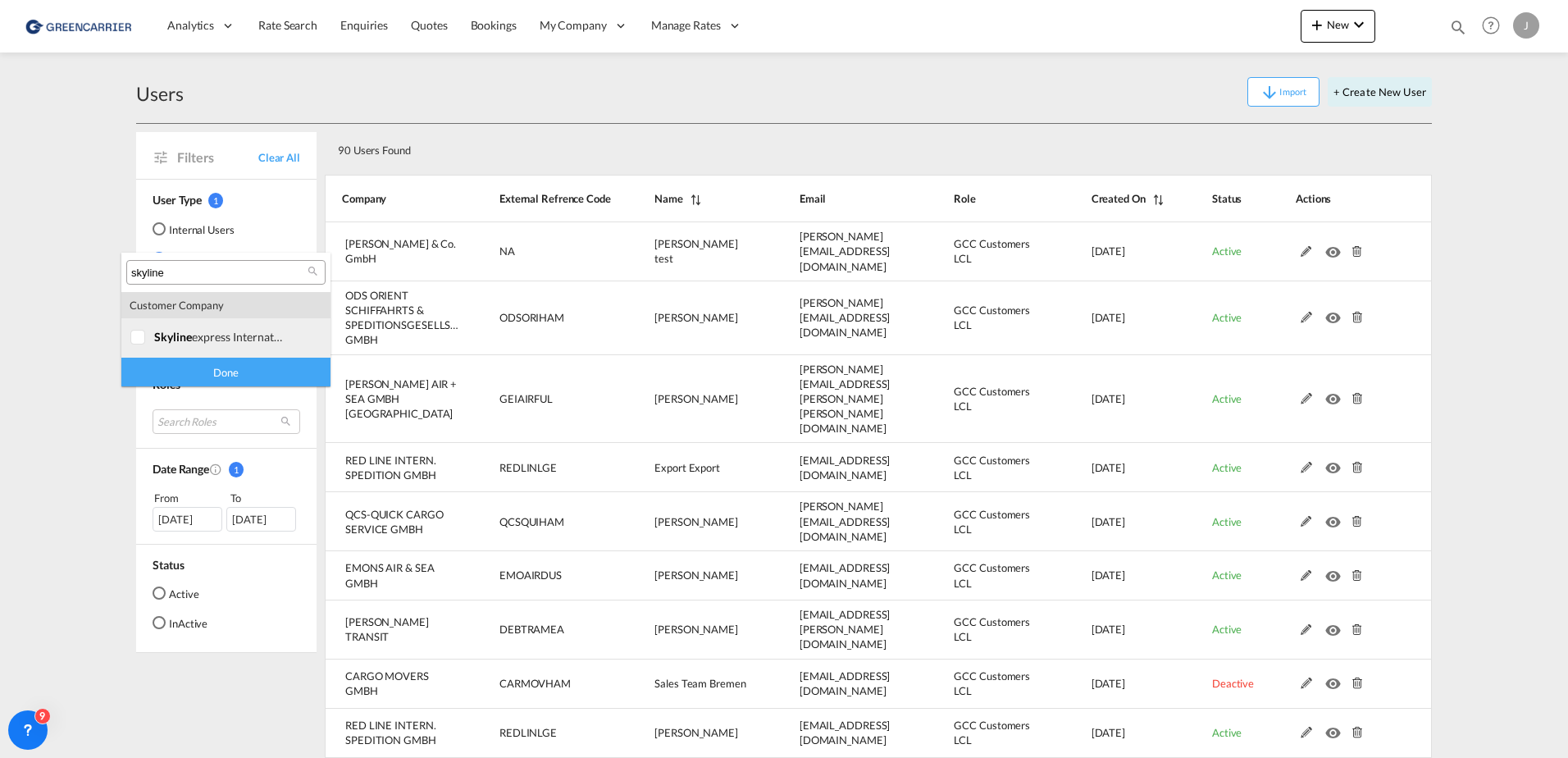
type input "skyline"
click at [141, 336] on div at bounding box center [139, 337] width 17 height 17
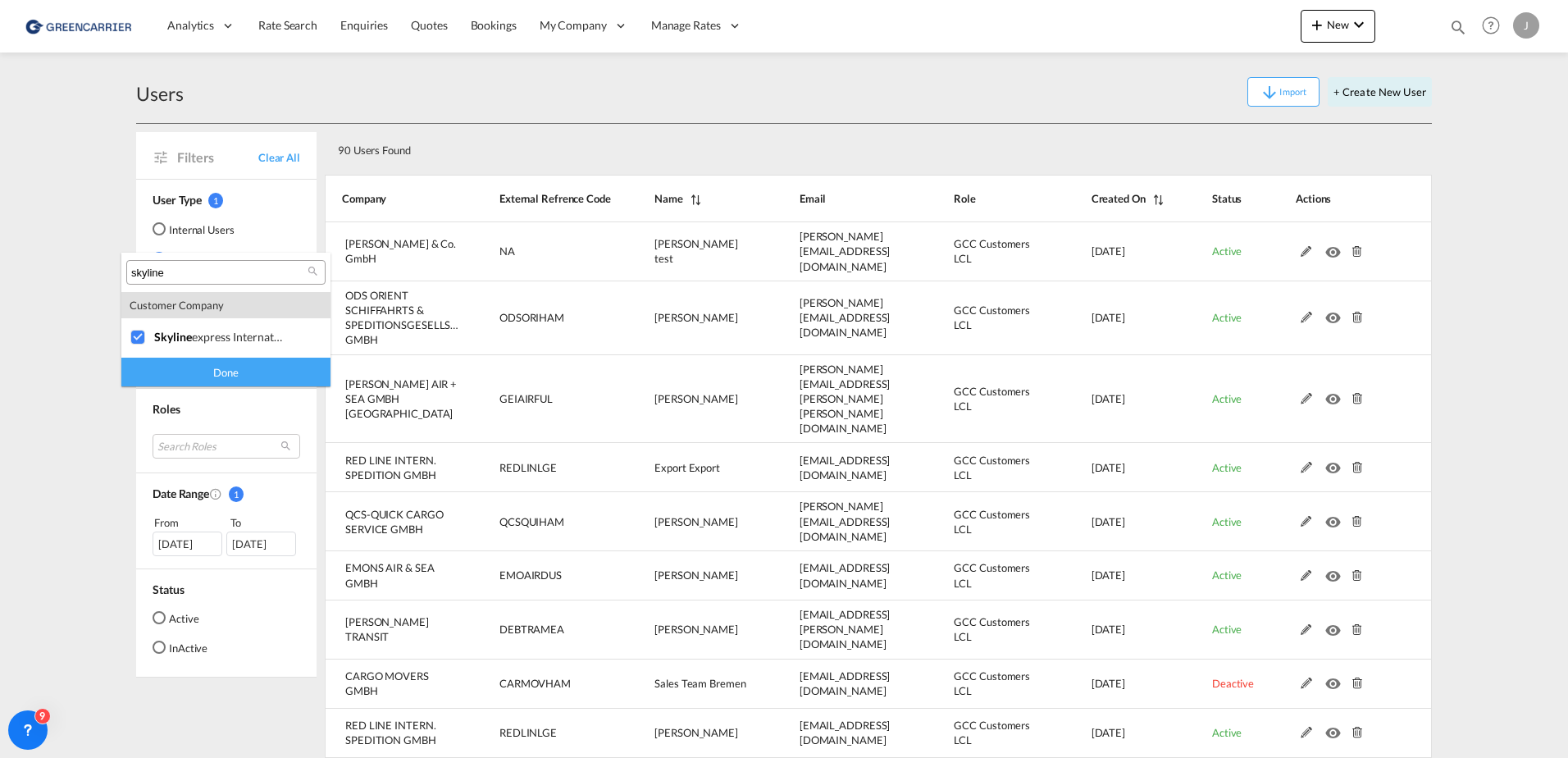
click at [198, 371] on div "Done" at bounding box center [225, 372] width 209 height 29
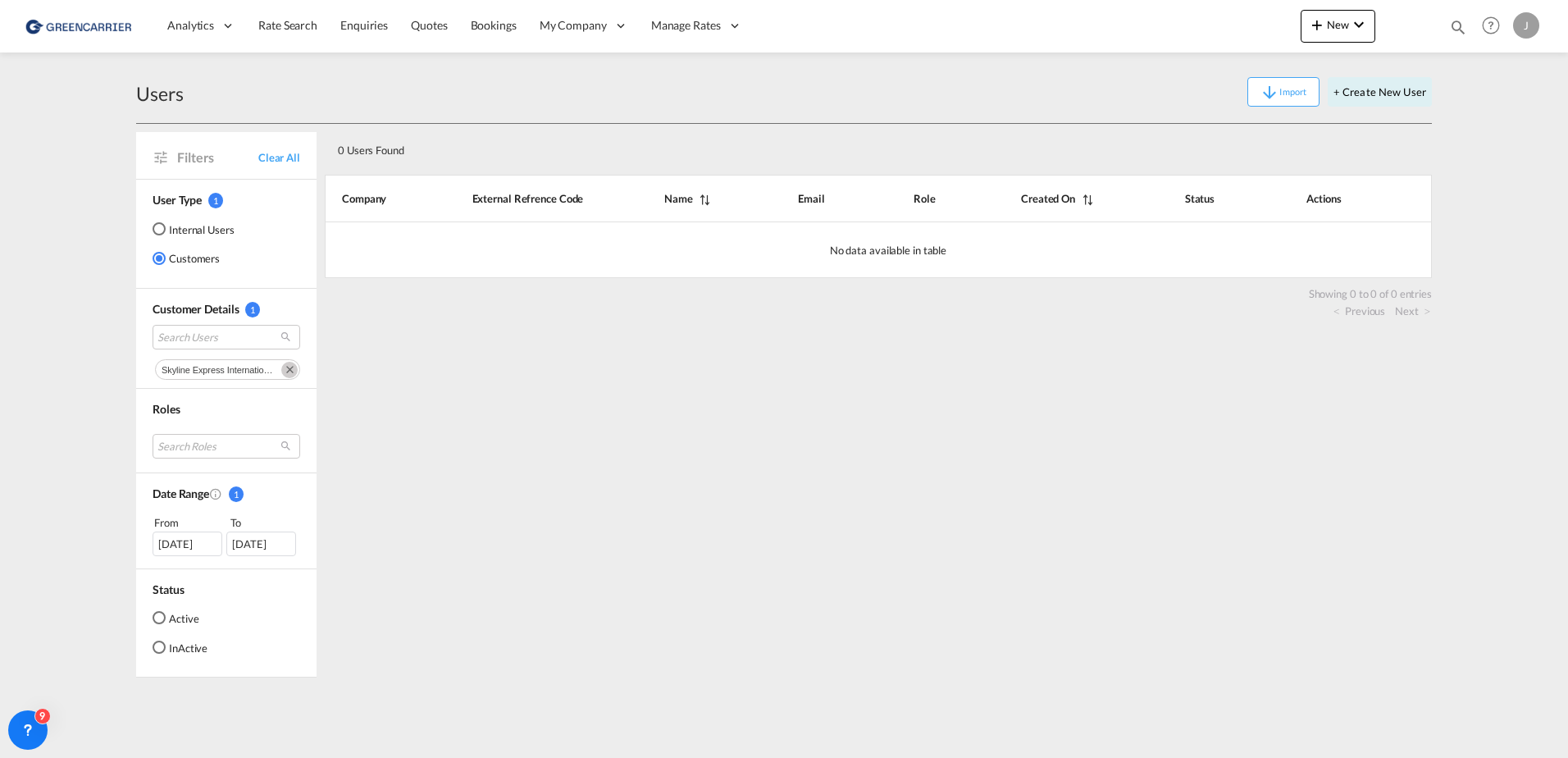
click at [289, 370] on md-icon "Remove" at bounding box center [289, 370] width 17 height 17
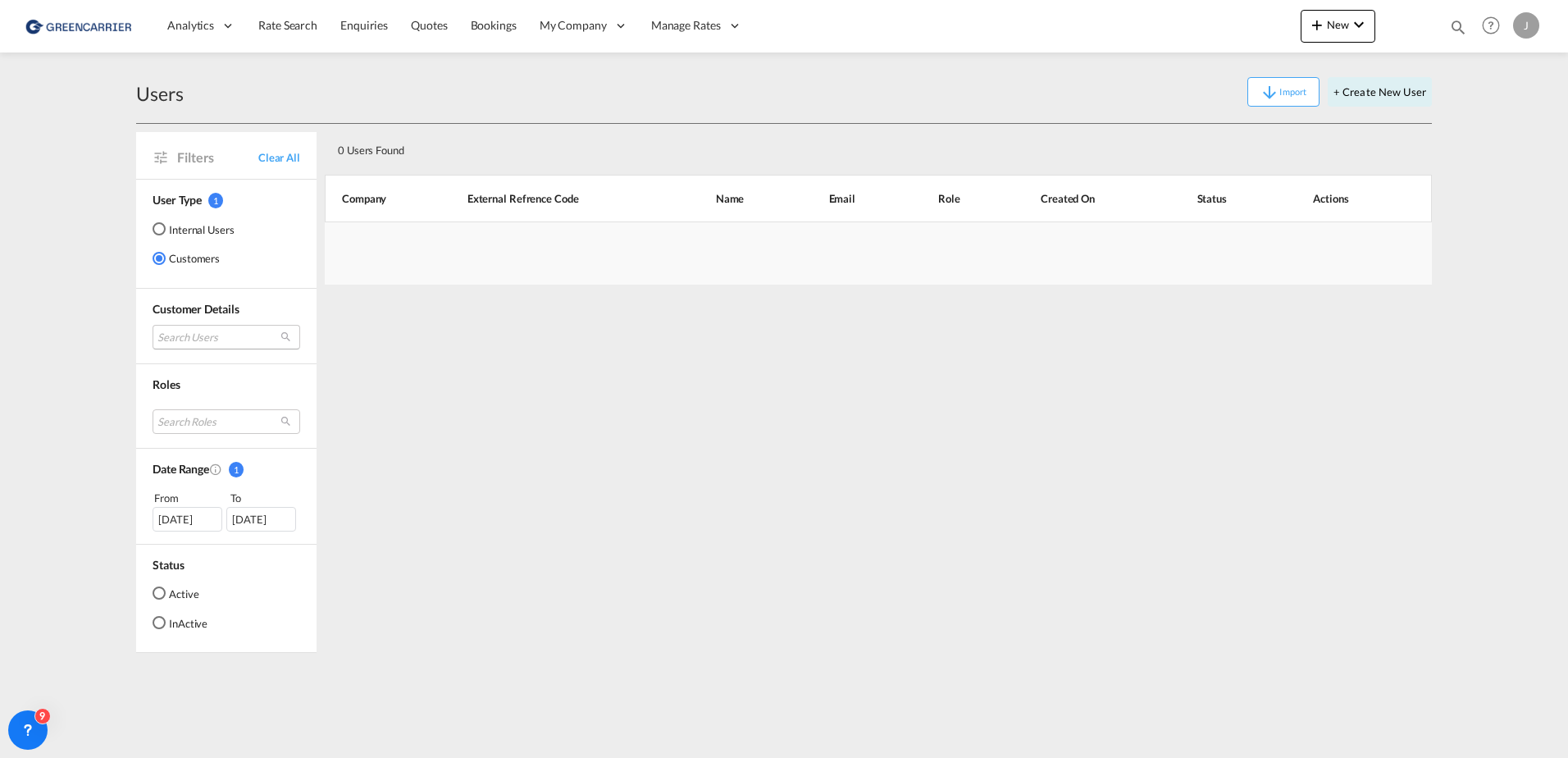
click at [216, 333] on md-select "Search Users" at bounding box center [226, 336] width 147 height 25
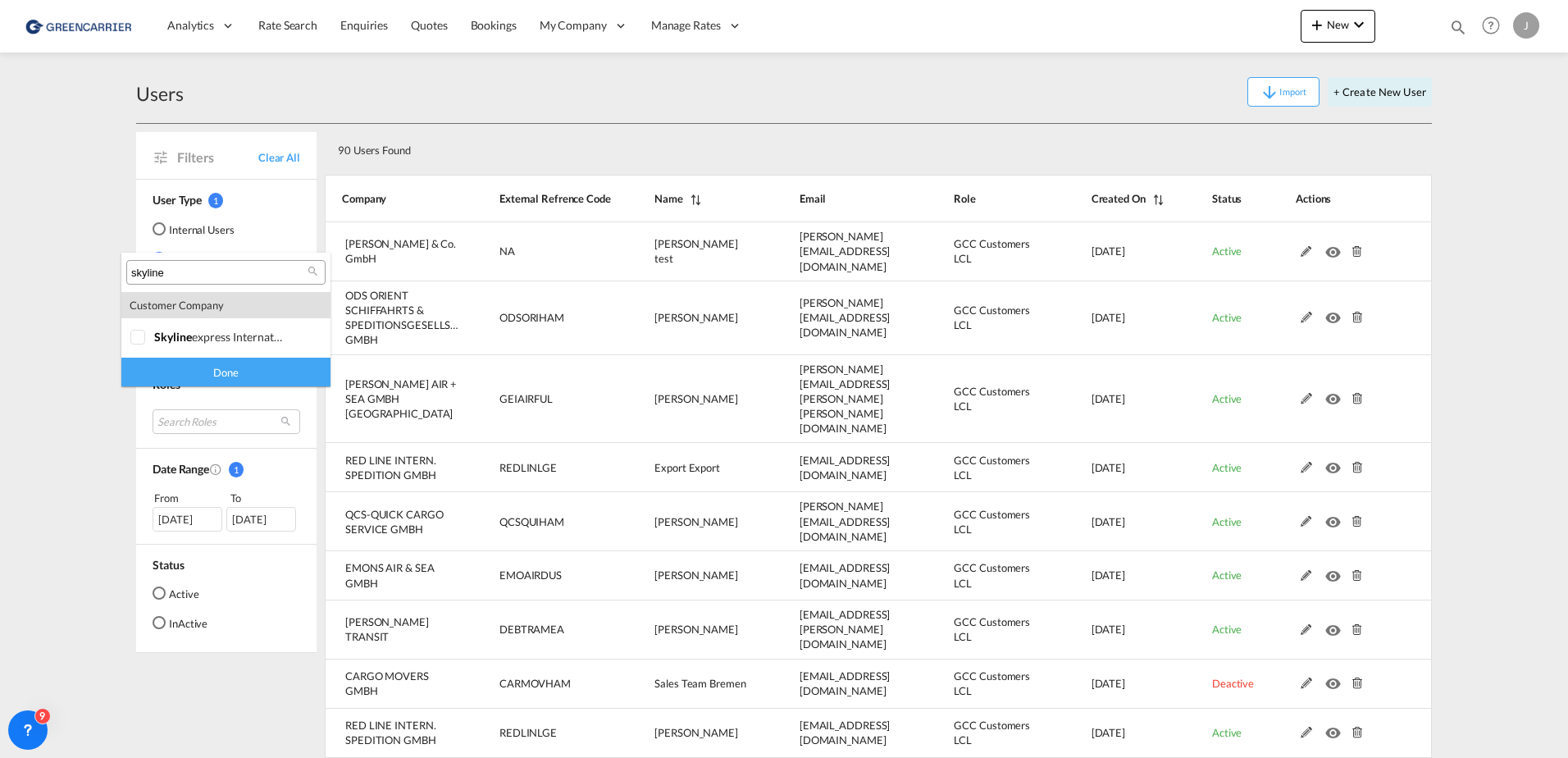
click at [173, 272] on input "skyline" at bounding box center [218, 272] width 176 height 15
type input "Aust"
click at [70, 323] on md-backdrop at bounding box center [784, 379] width 1568 height 758
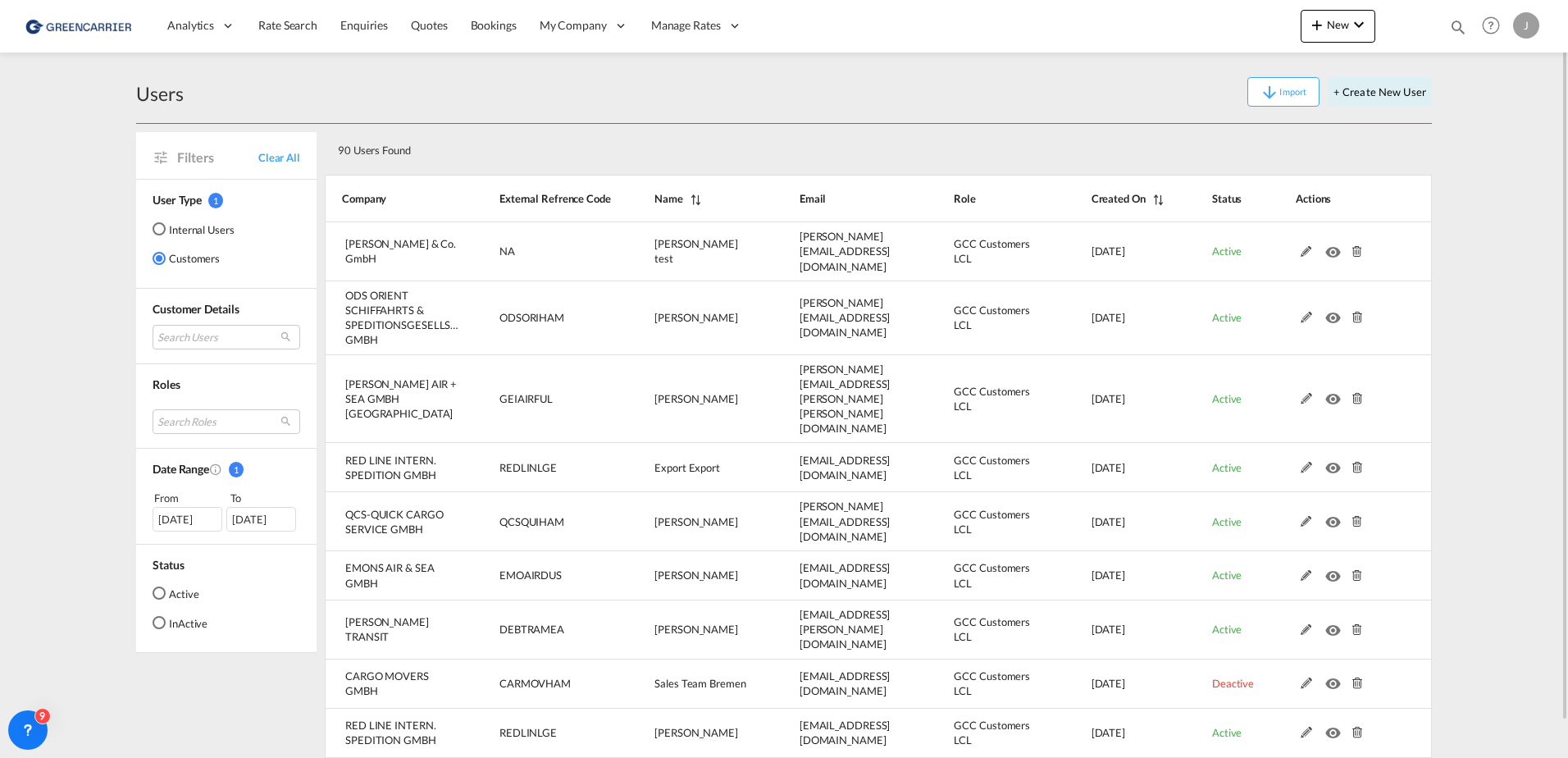
click at [1252, 142] on div at bounding box center [1370, 147] width 109 height 33
click at [1252, 139] on div "90 Users Found" at bounding box center [824, 147] width 985 height 33
click at [1252, 95] on button "+ Create New User" at bounding box center [1379, 91] width 104 height 29
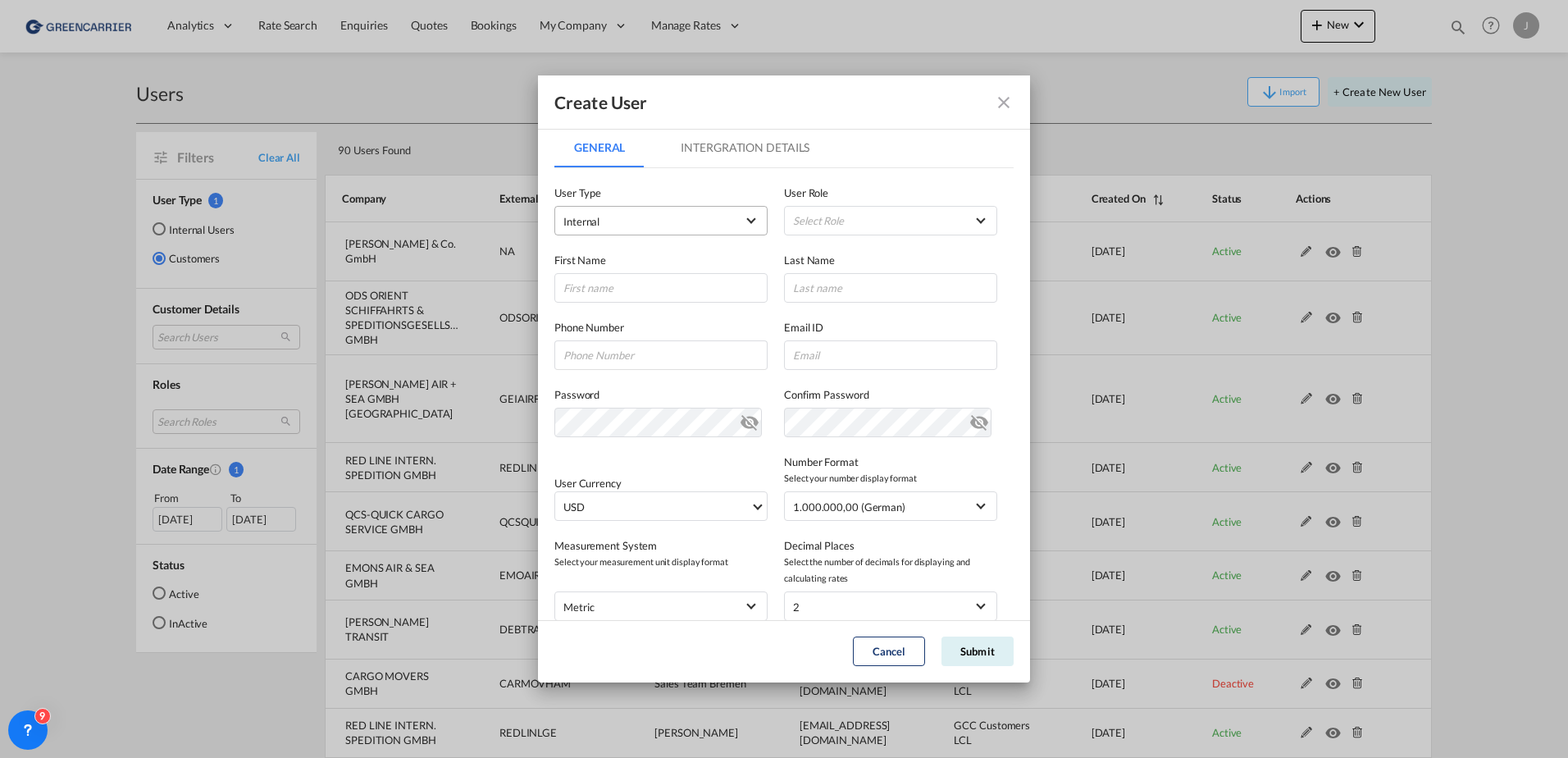
click at [650, 230] on md-select-value "Internal" at bounding box center [661, 221] width 196 height 22
click at [596, 257] on span "Customer" at bounding box center [588, 261] width 46 height 13
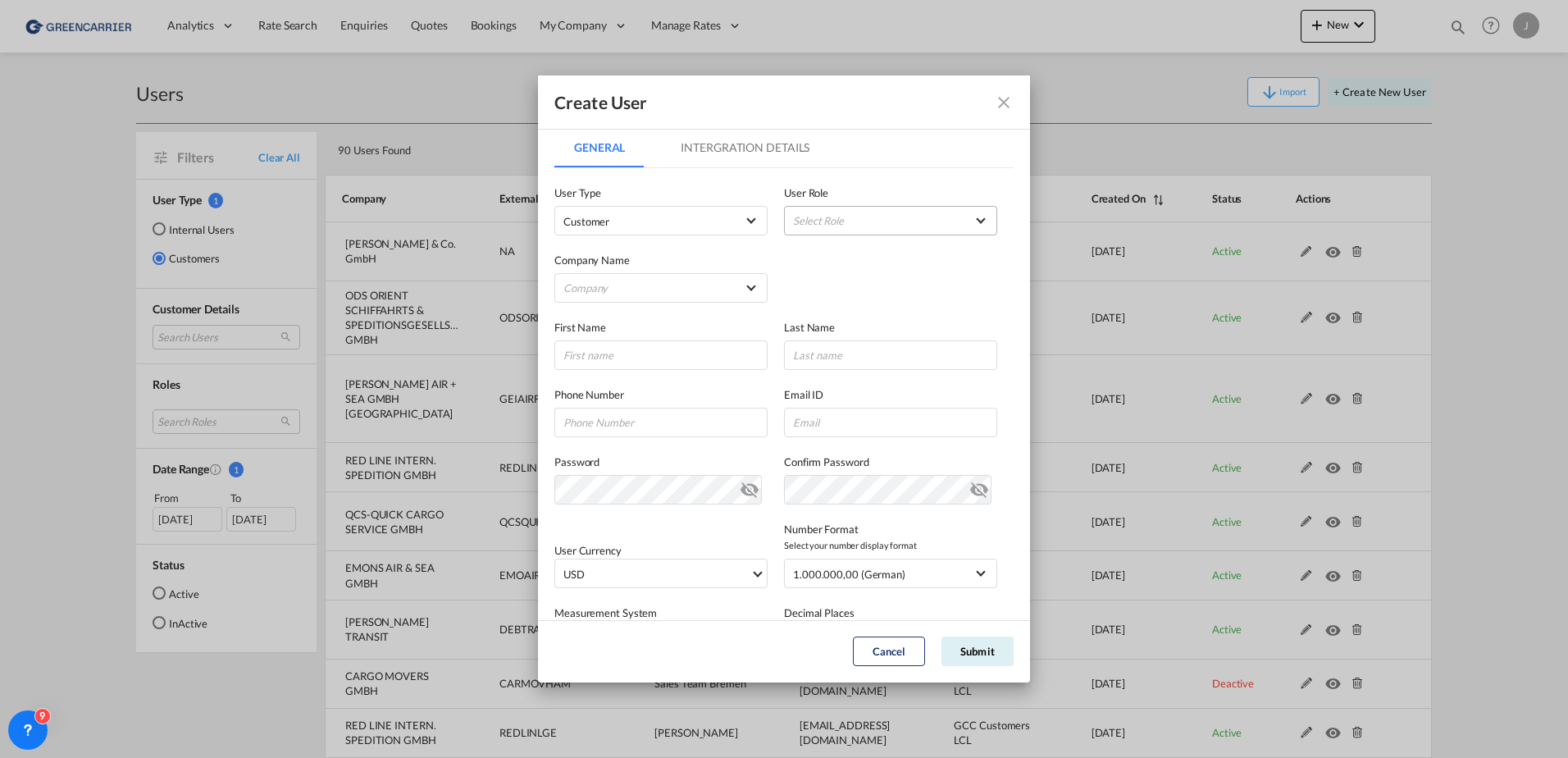
click at [836, 218] on md-select "Select Role ADMIN GLOBAL Essentials Admin GLOBAL Essentials Manager GLOBAL Esse…" at bounding box center [890, 220] width 213 height 29
click at [849, 355] on div "GCC Customers LCL USER_DEFINED" at bounding box center [862, 359] width 96 height 15
click at [616, 289] on md-select "Company [PERSON_NAME] & Co. GmbH BENDIX TRANSPORT DANMARK BTG INTERNATIONALE SP…" at bounding box center [661, 288] width 213 height 29
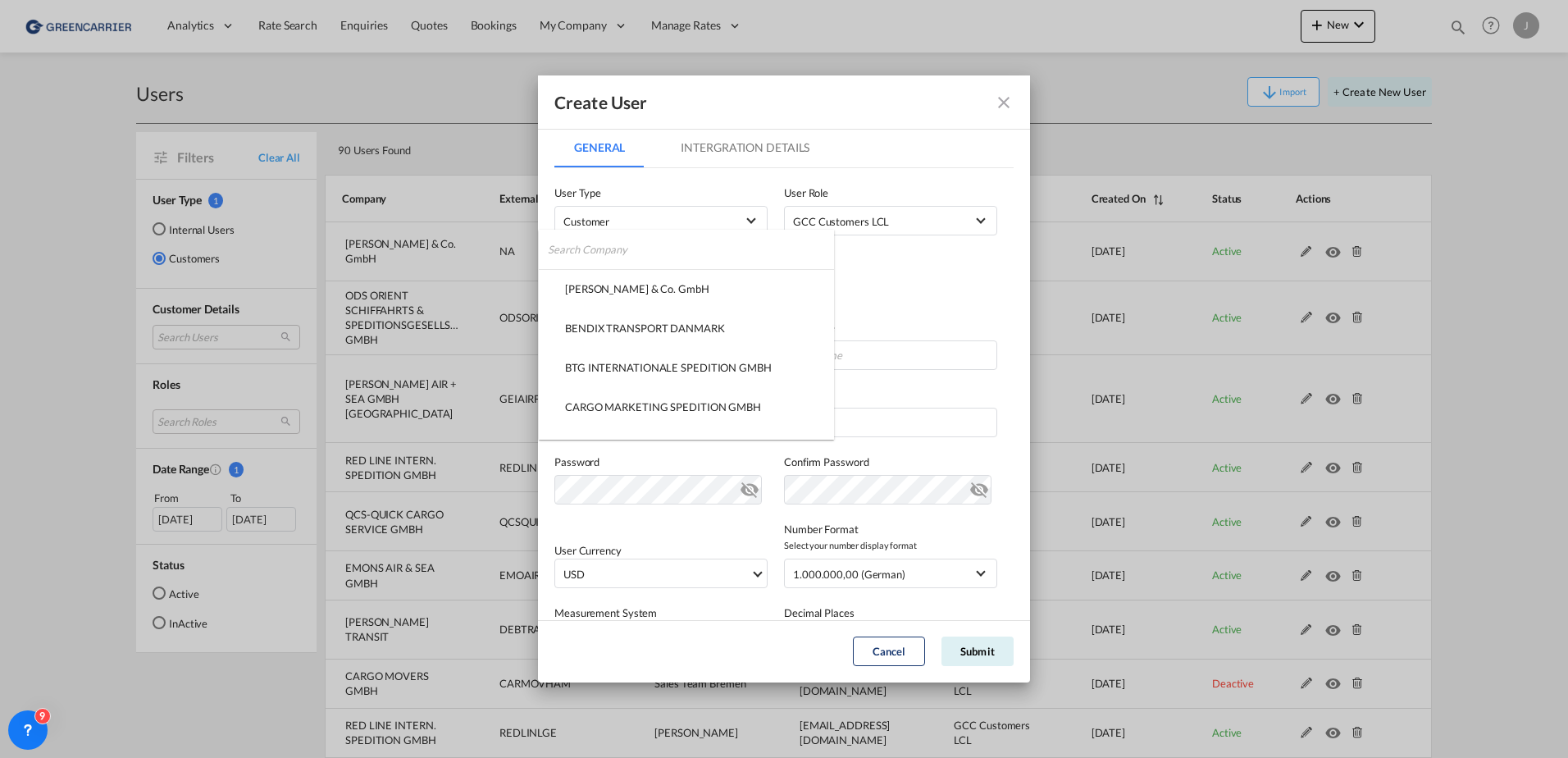
click at [622, 256] on input "search" at bounding box center [690, 250] width 286 height 39
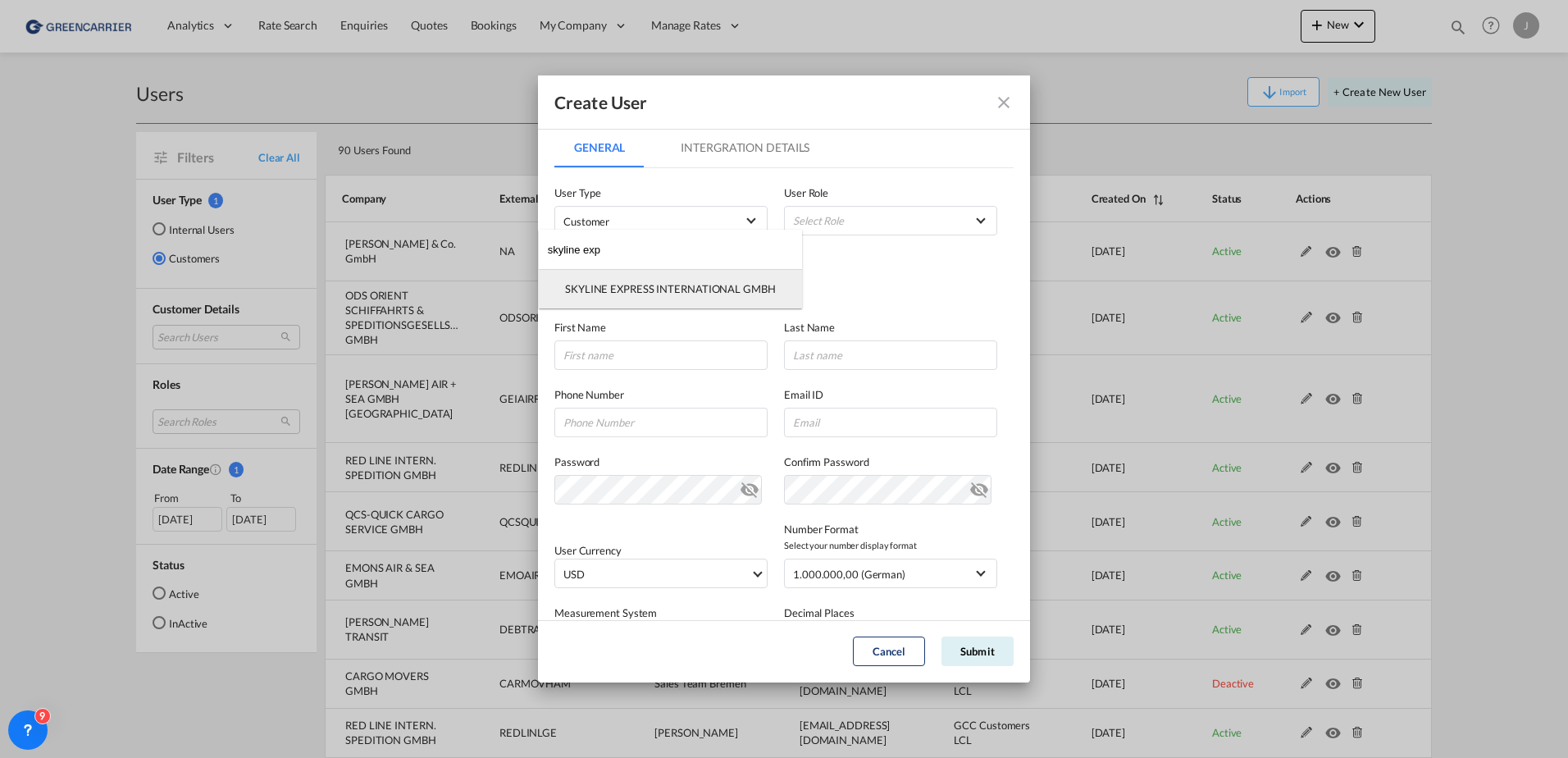
type input "skyline exp"
click at [619, 288] on div "SKYLINE EXPRESS INTERNATIONAL GMBH" at bounding box center [670, 288] width 210 height 15
type input "[PERSON_NAME]"
type input "Aust"
click at [805, 420] on input "GeneralIntergration Details ..." at bounding box center [890, 423] width 213 height 29
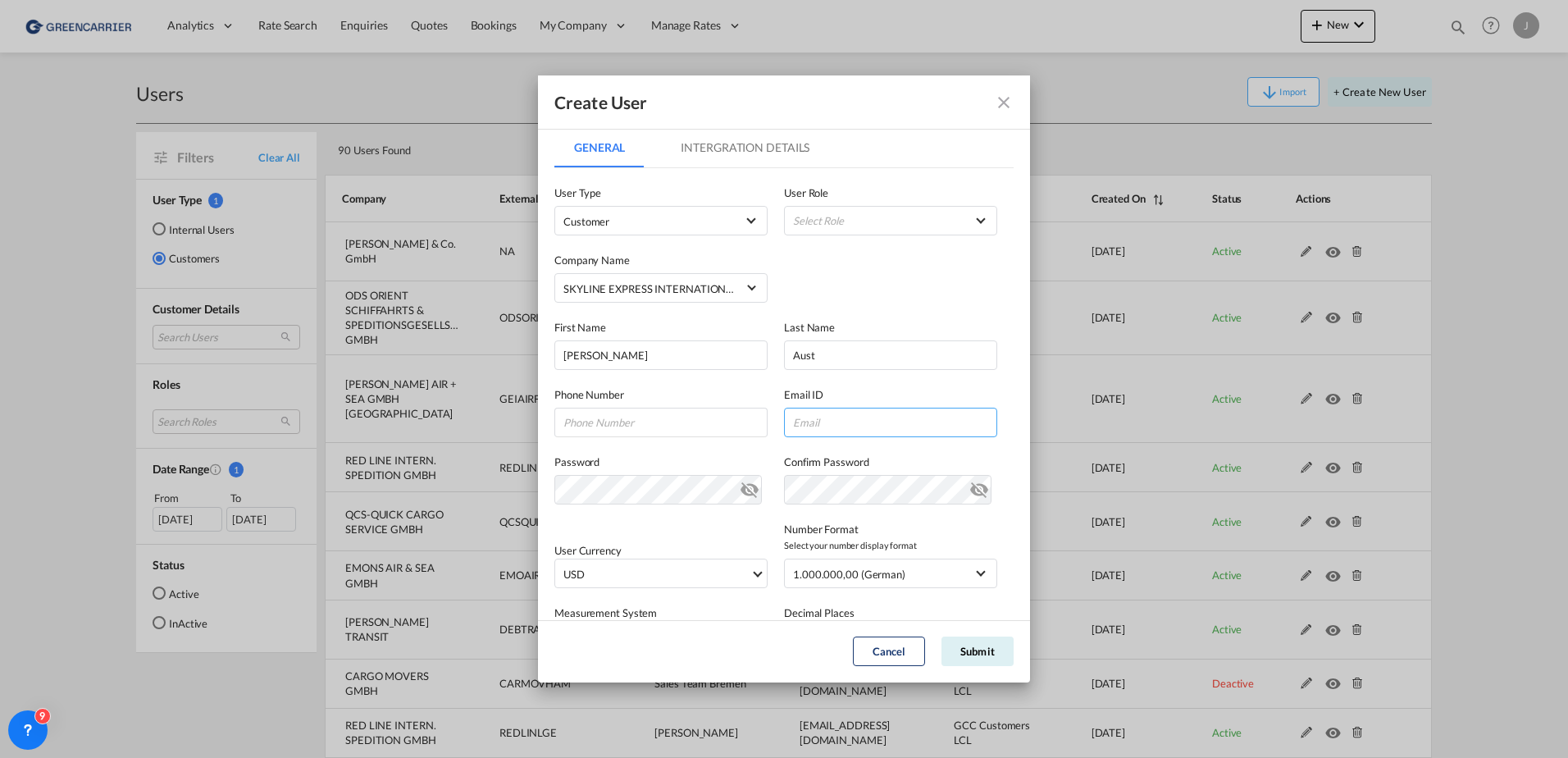
paste input "[PERSON_NAME][EMAIL_ADDRESS][DOMAIN_NAME]"
type input "[PERSON_NAME][EMAIL_ADDRESS][DOMAIN_NAME]"
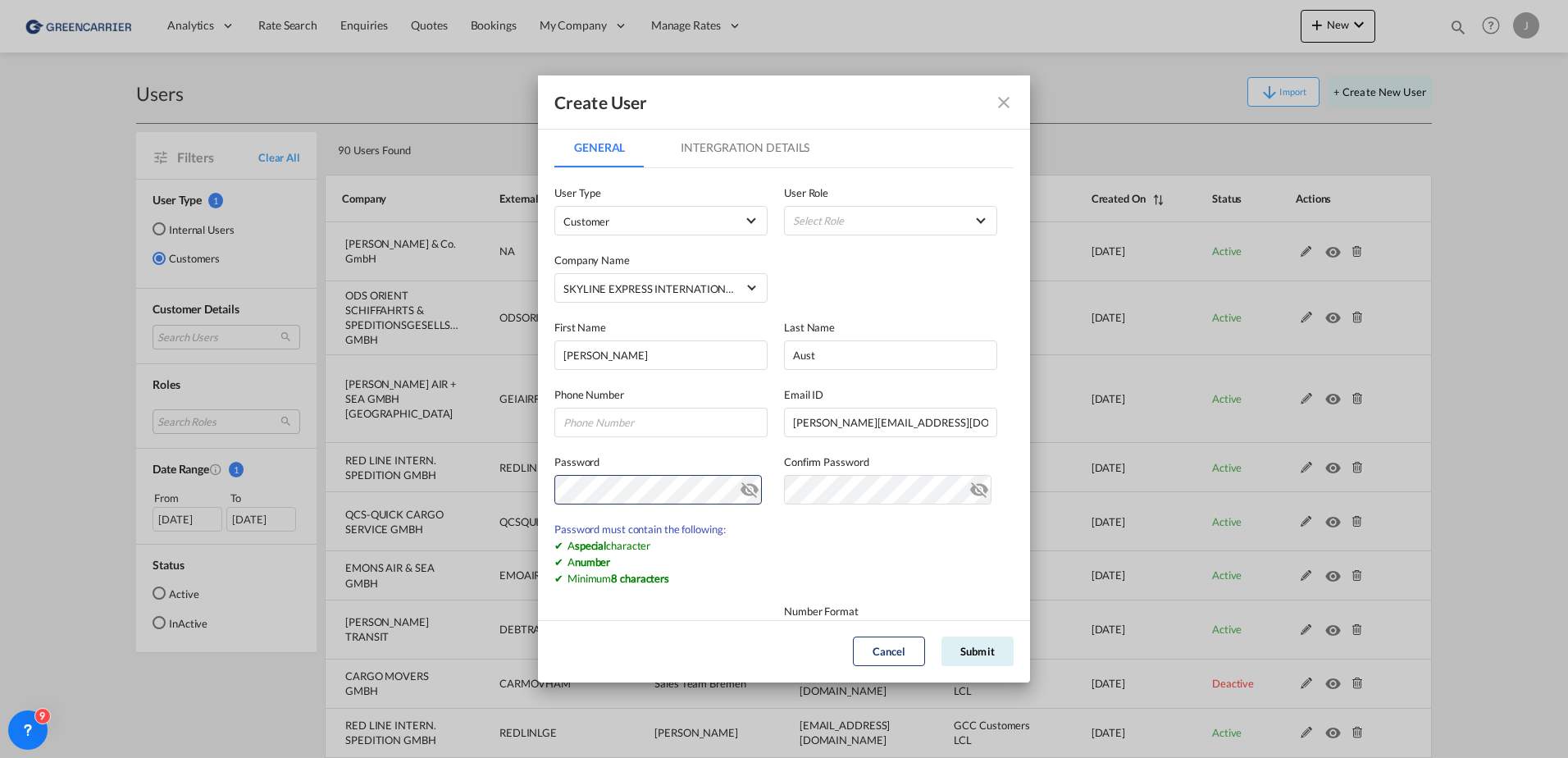
click at [739, 496] on md-icon "icon-eye-off" at bounding box center [749, 487] width 20 height 20
click at [502, 491] on div "Create User General Intergration Details General Intergration Details User Type…" at bounding box center [784, 379] width 1568 height 758
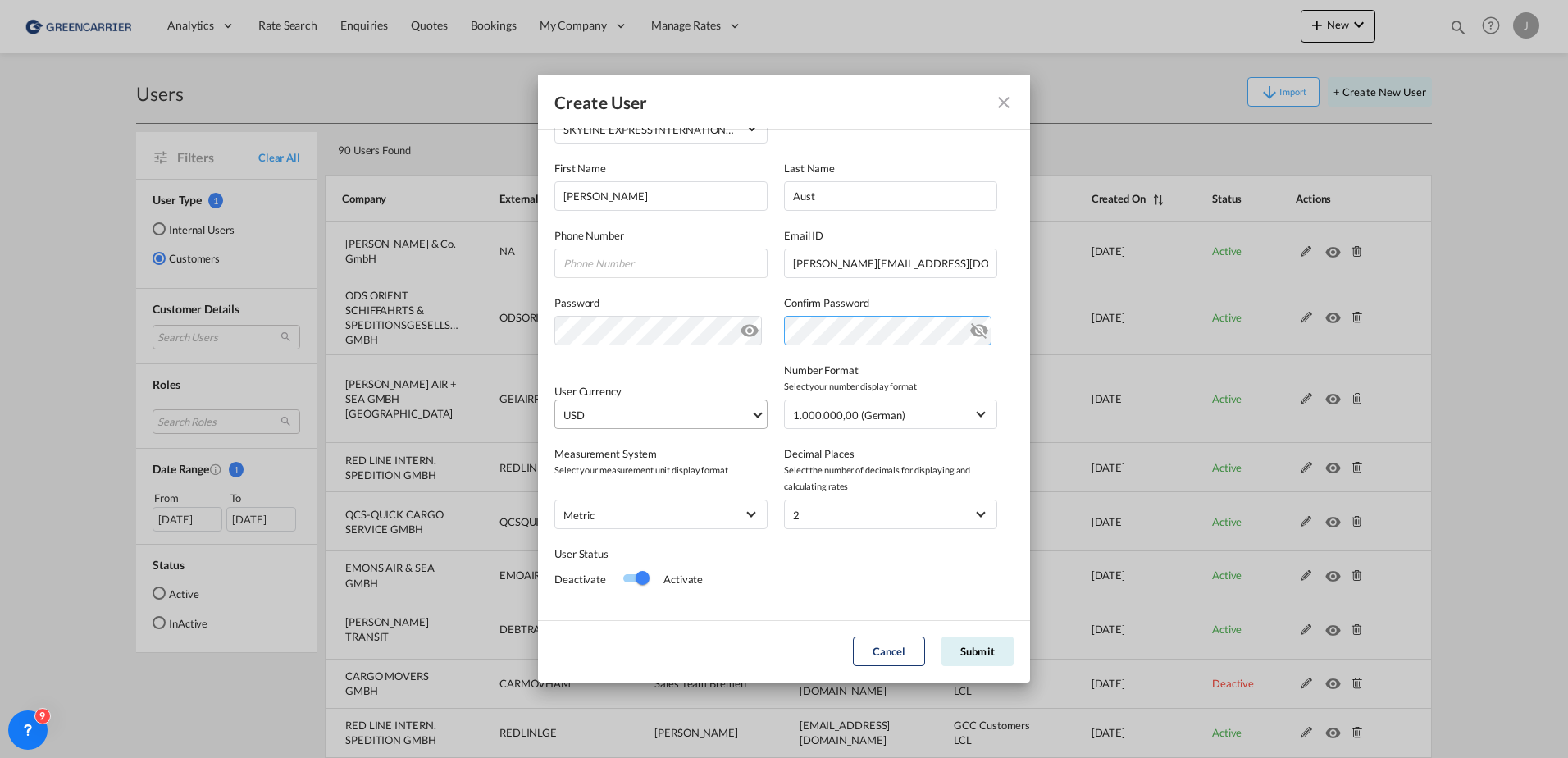
scroll to position [180, 0]
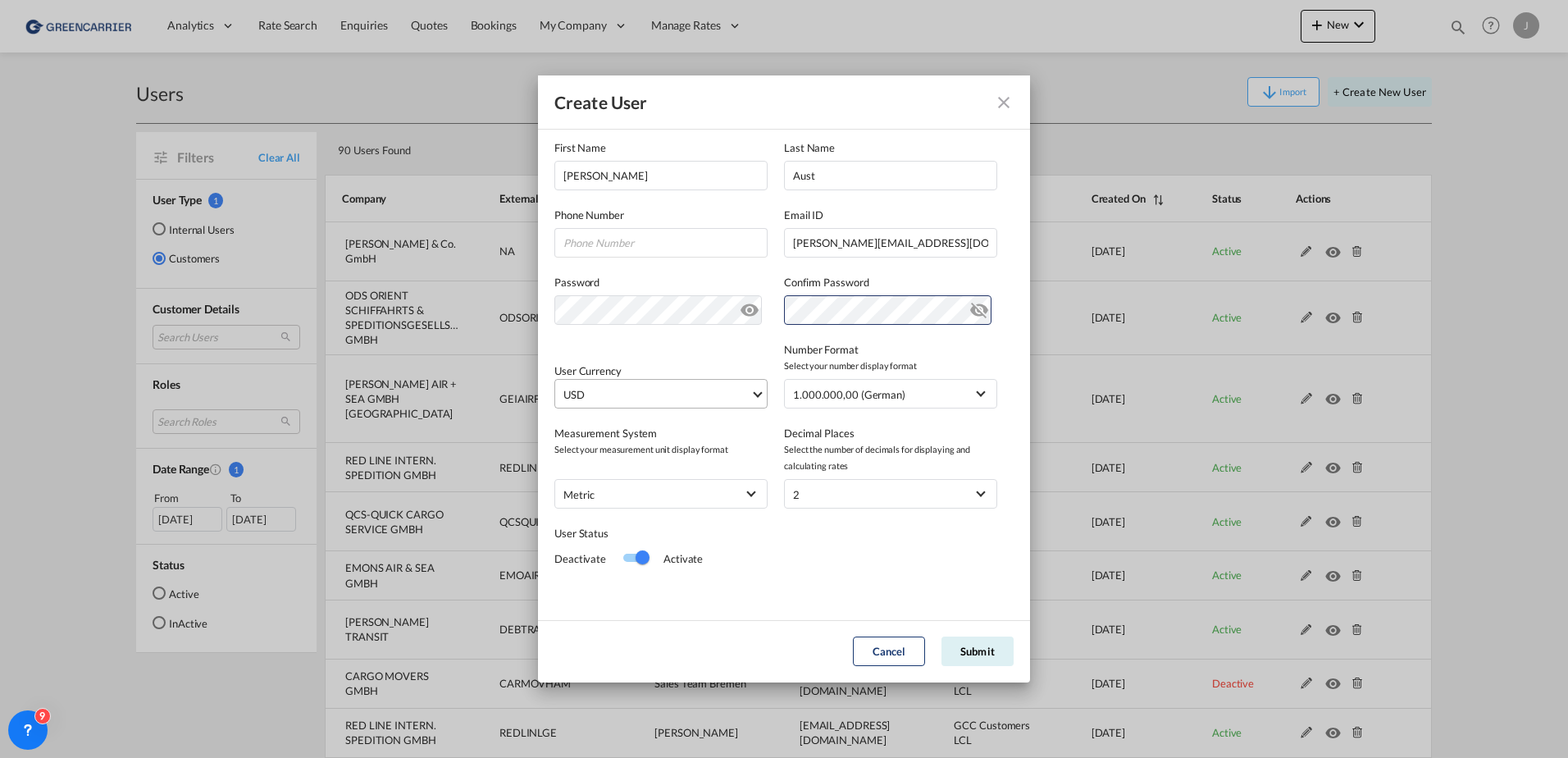
click at [616, 398] on span "USD" at bounding box center [657, 394] width 187 height 17
click at [610, 390] on input "search" at bounding box center [684, 386] width 240 height 15
type input "eur"
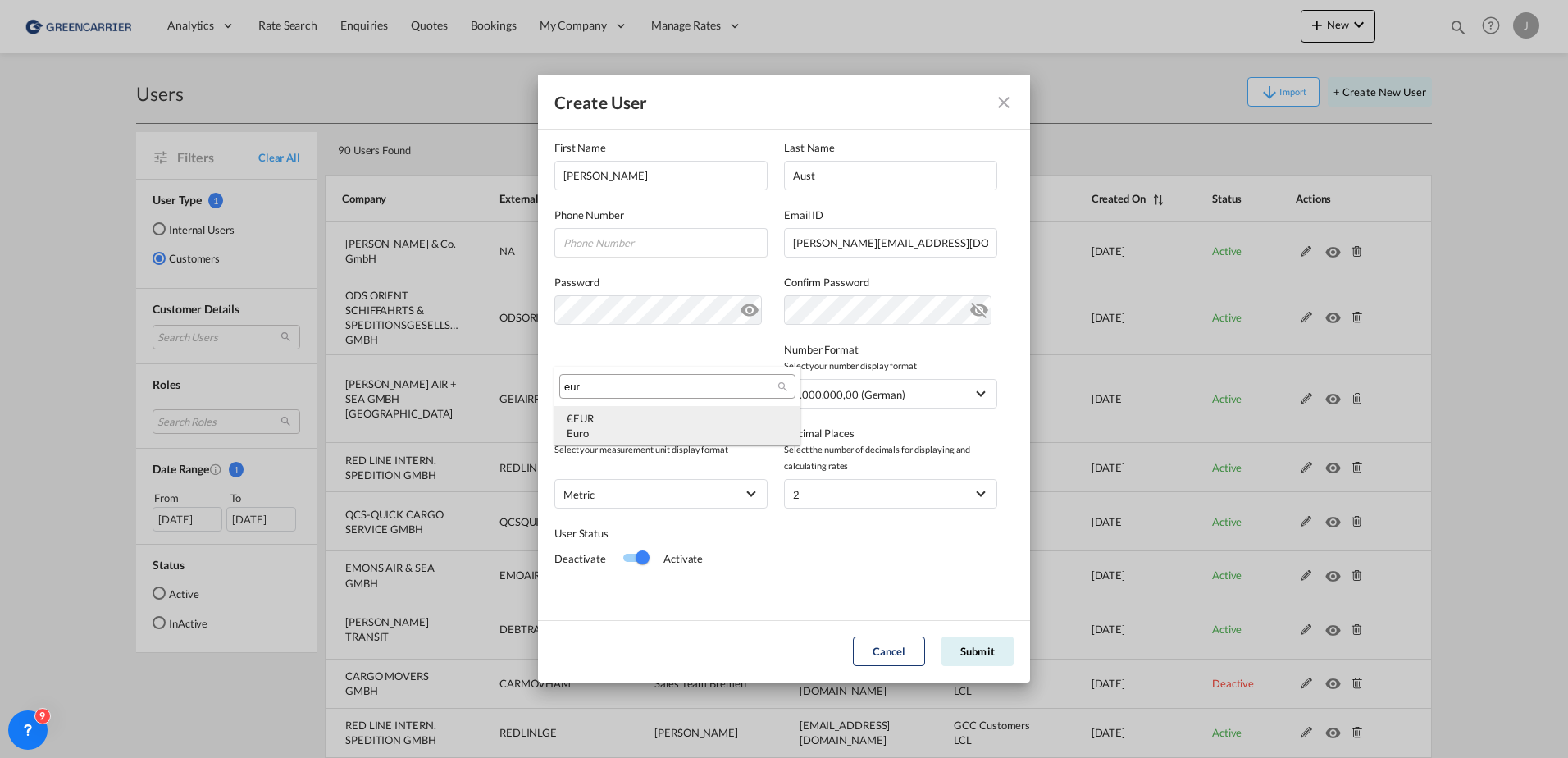
click at [625, 409] on md-option "€ EUR Euro" at bounding box center [677, 426] width 246 height 39
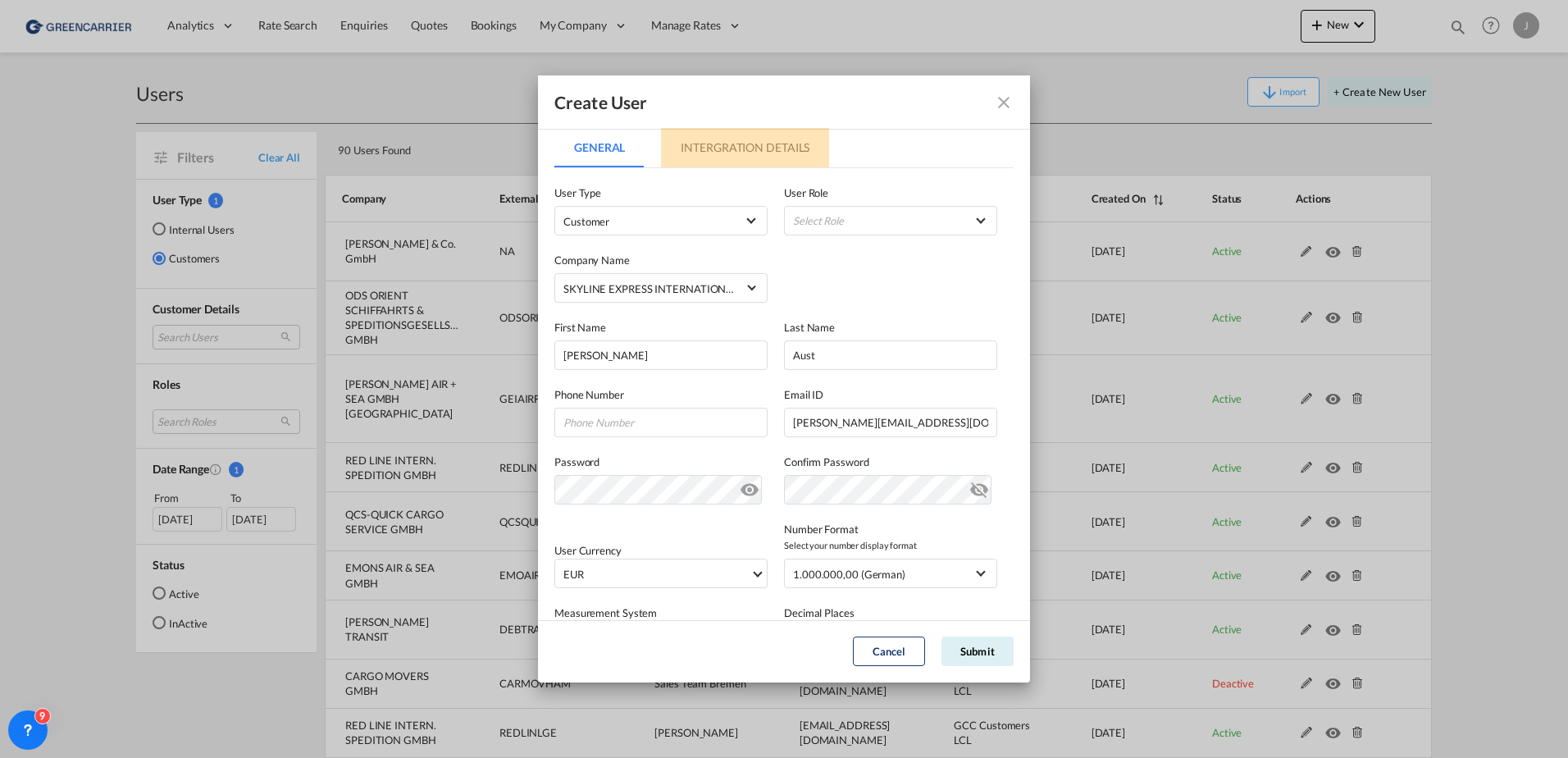
click at [715, 148] on md-tab-item "Intergration Details" at bounding box center [744, 147] width 168 height 39
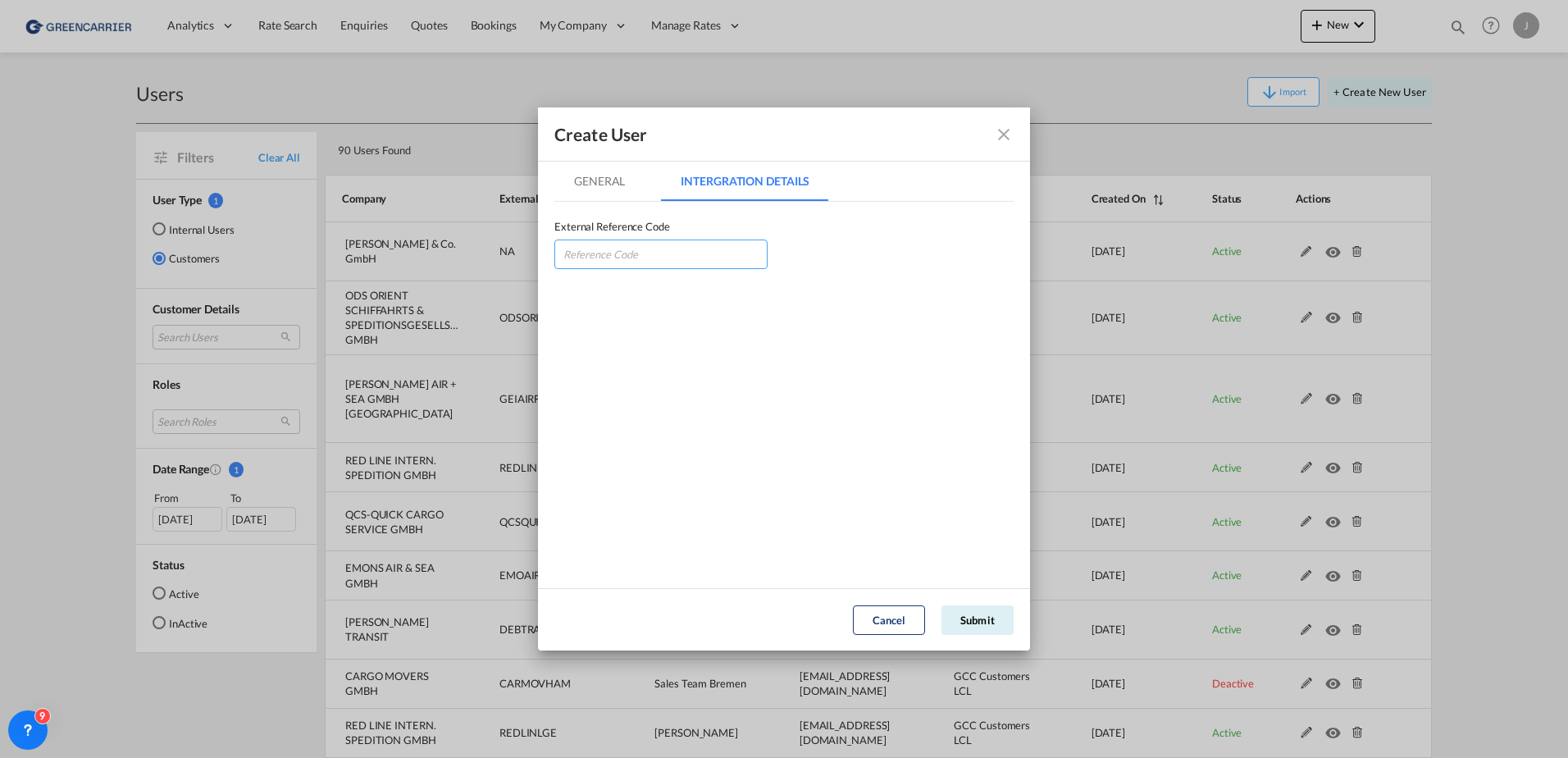
click at [625, 247] on input "GeneralIntergration Details ..." at bounding box center [661, 255] width 213 height 29
type input "SKYEXPLGE"
click at [625, 187] on md-tab-item "General" at bounding box center [600, 181] width 90 height 39
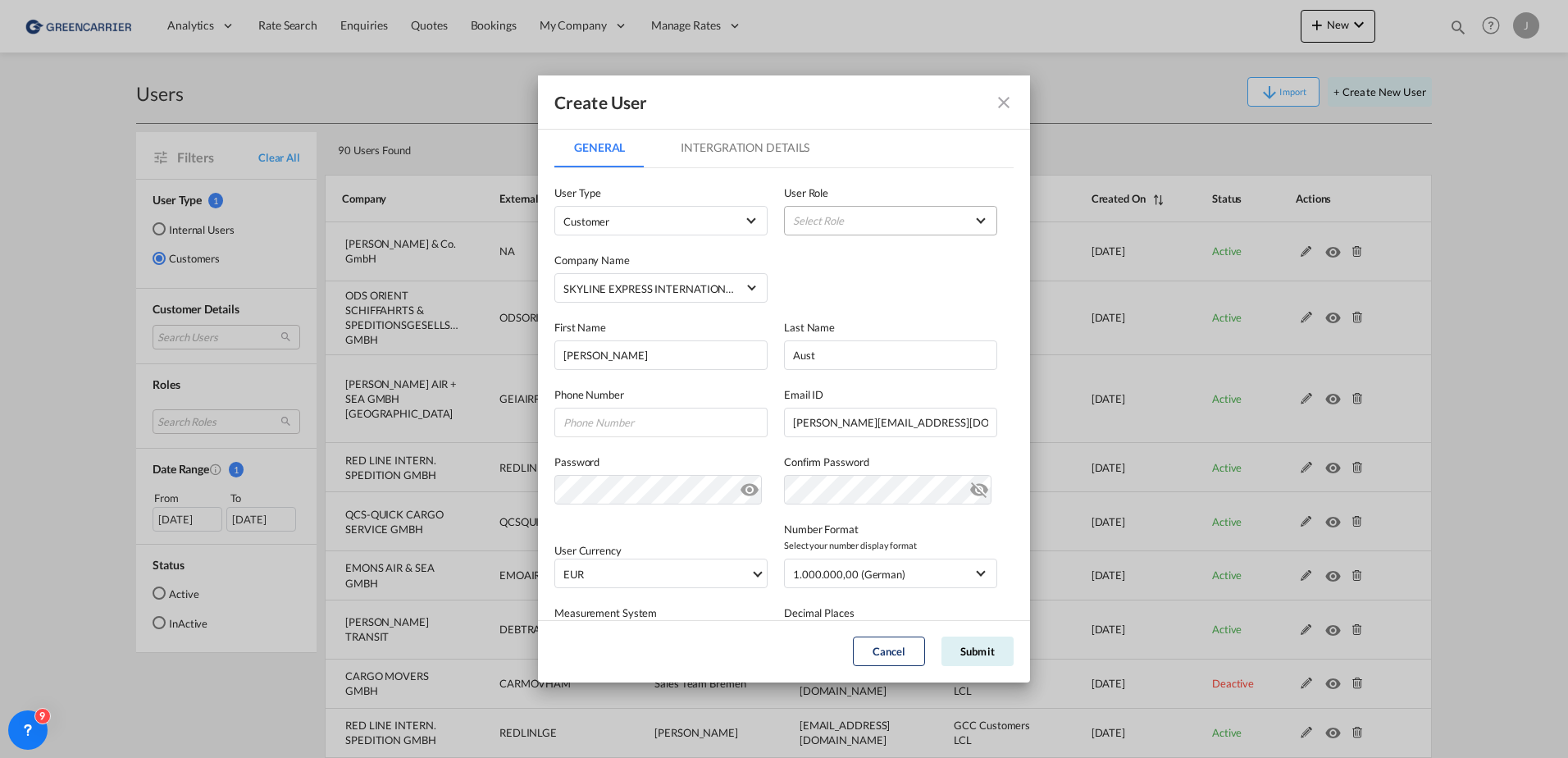
click at [825, 225] on md-select "Select Role" at bounding box center [890, 220] width 213 height 29
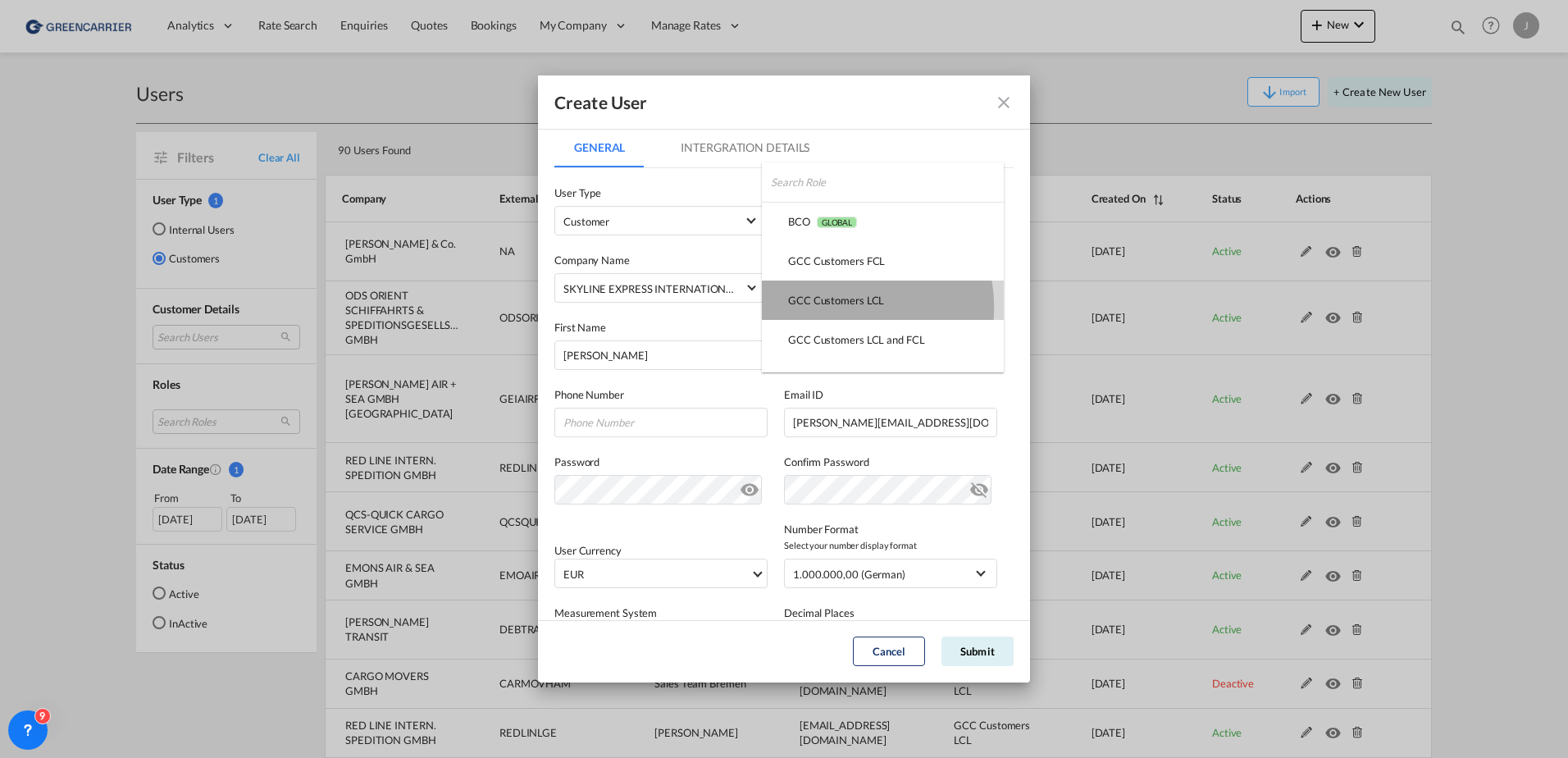
drag, startPoint x: 842, startPoint y: 307, endPoint x: 846, endPoint y: 341, distance: 34.2
click at [842, 306] on div "GCC Customers LCL USER_DEFINED" at bounding box center [837, 300] width 96 height 15
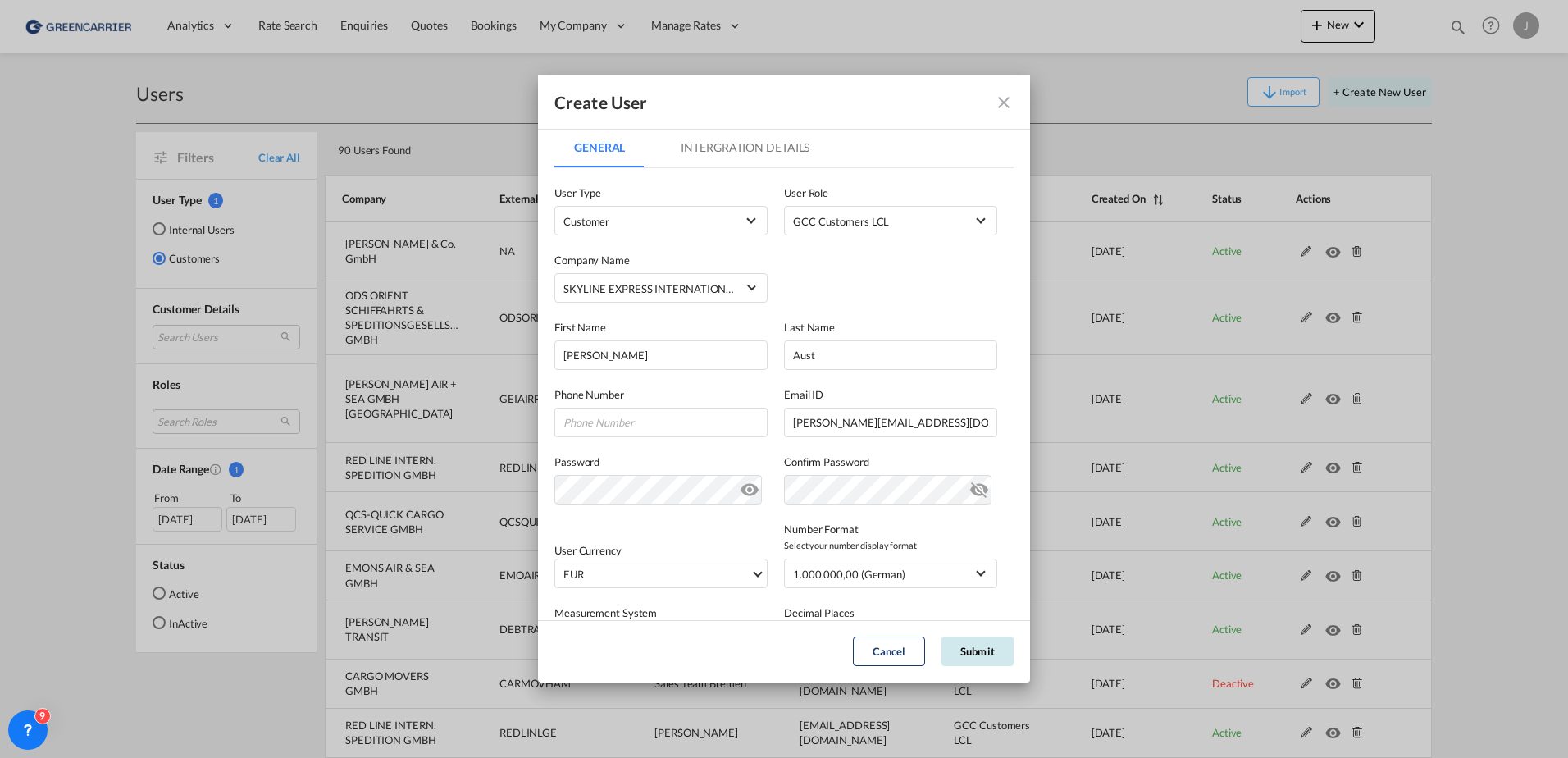
click at [960, 649] on button "Submit" at bounding box center [977, 651] width 72 height 29
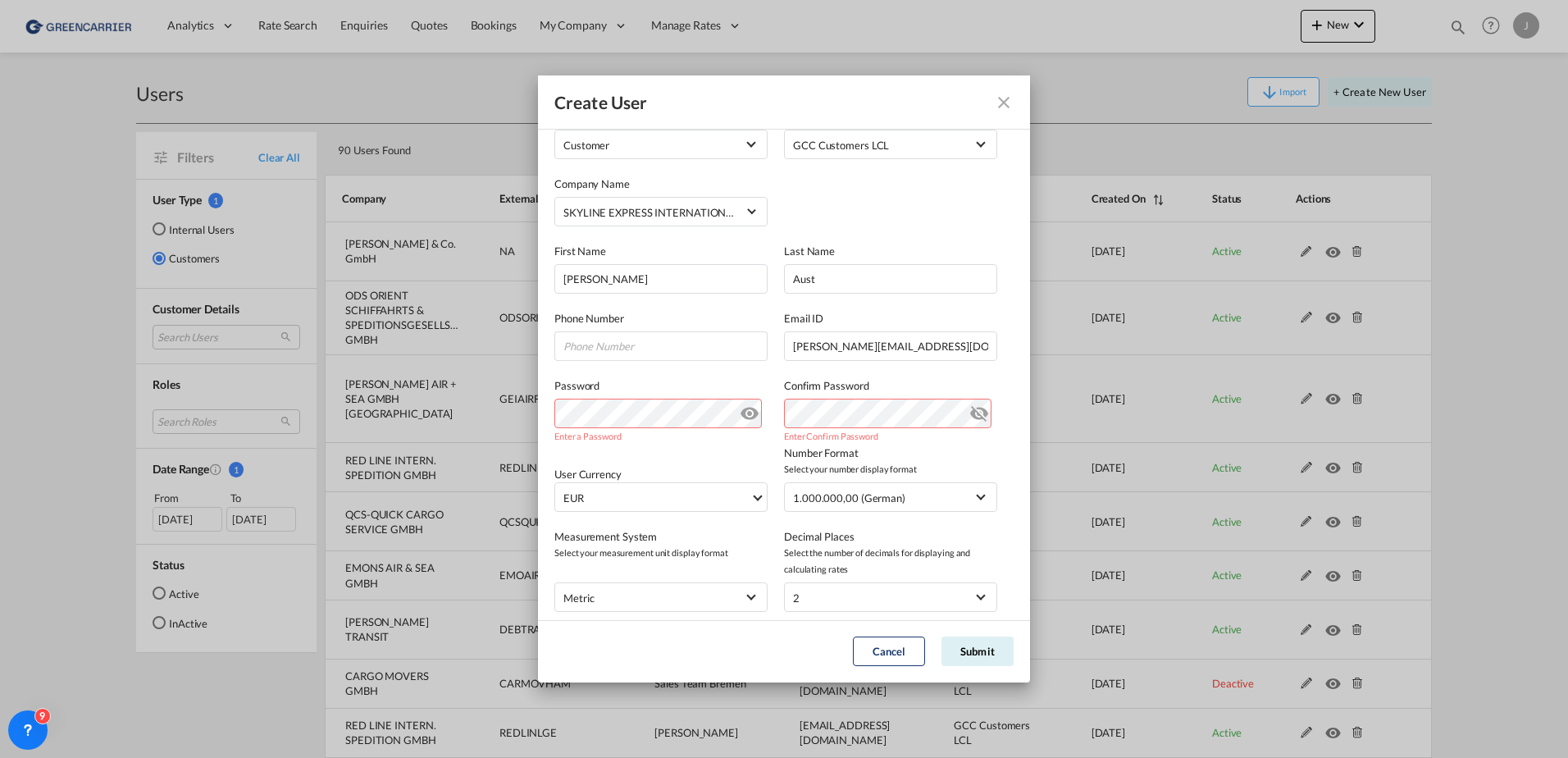
scroll to position [180, 0]
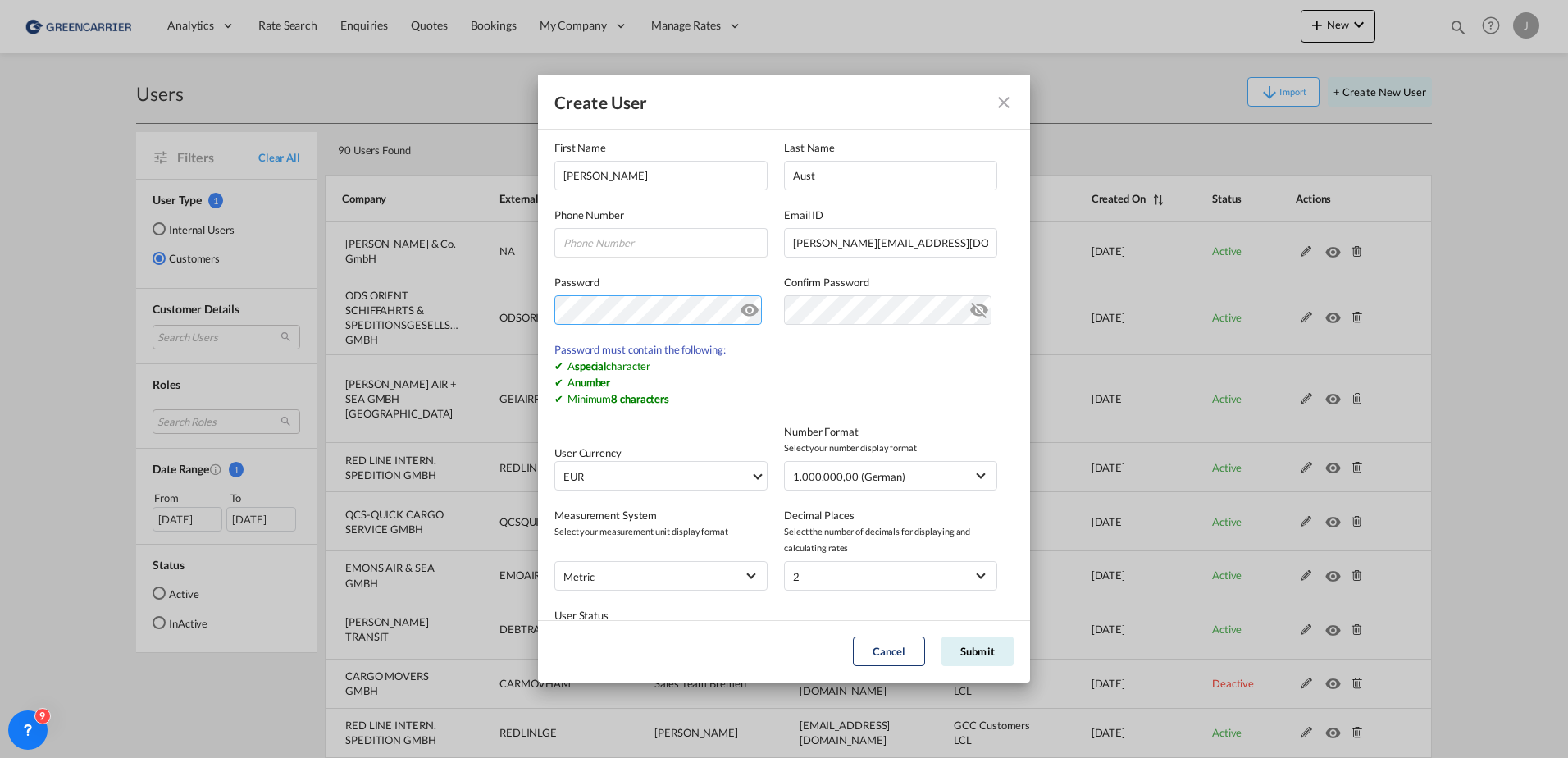
click at [532, 317] on div "Create User General Intergration Details General Intergration Details User Type…" at bounding box center [784, 379] width 1568 height 758
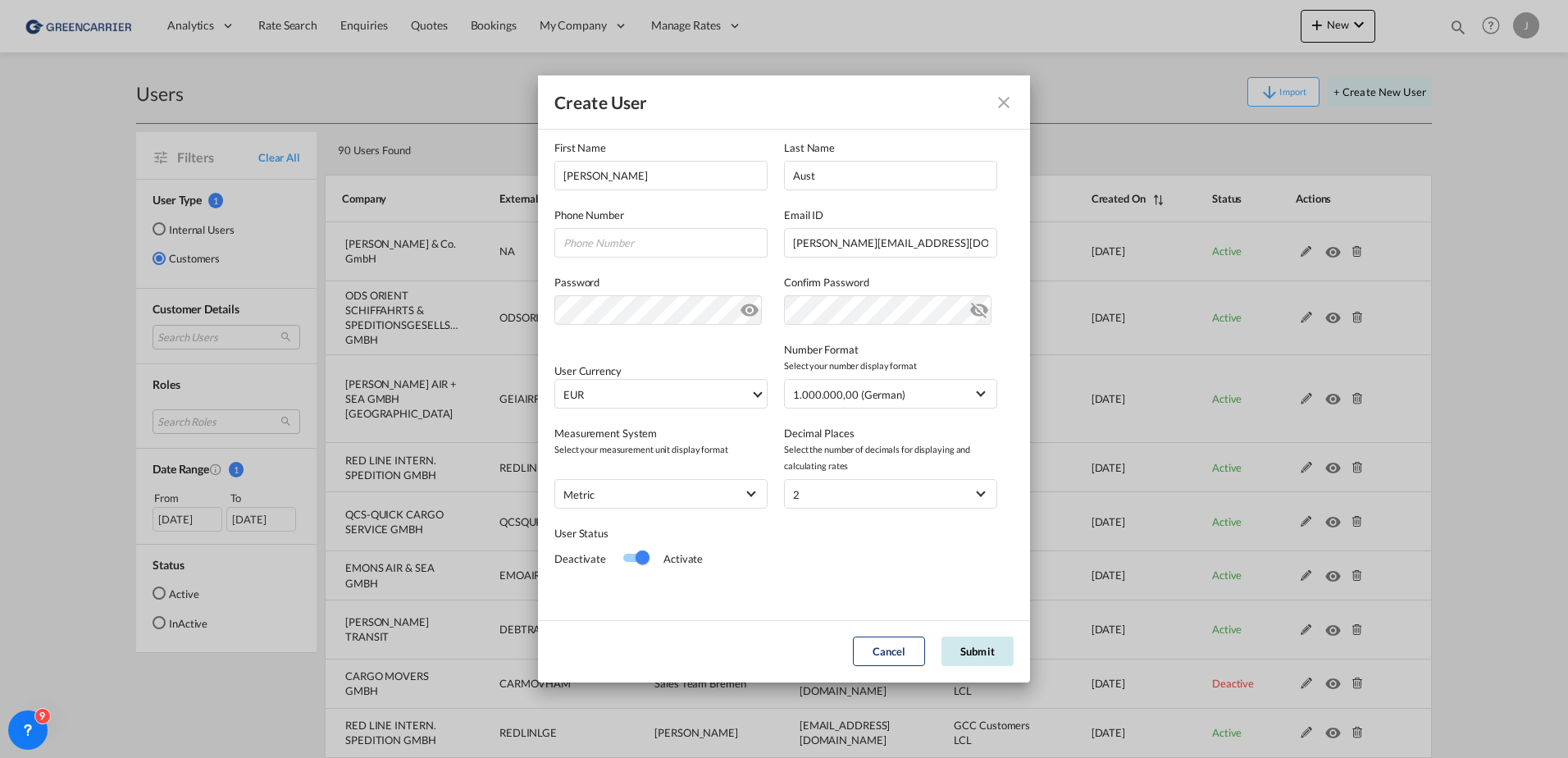
click at [979, 654] on button "Submit" at bounding box center [977, 651] width 72 height 29
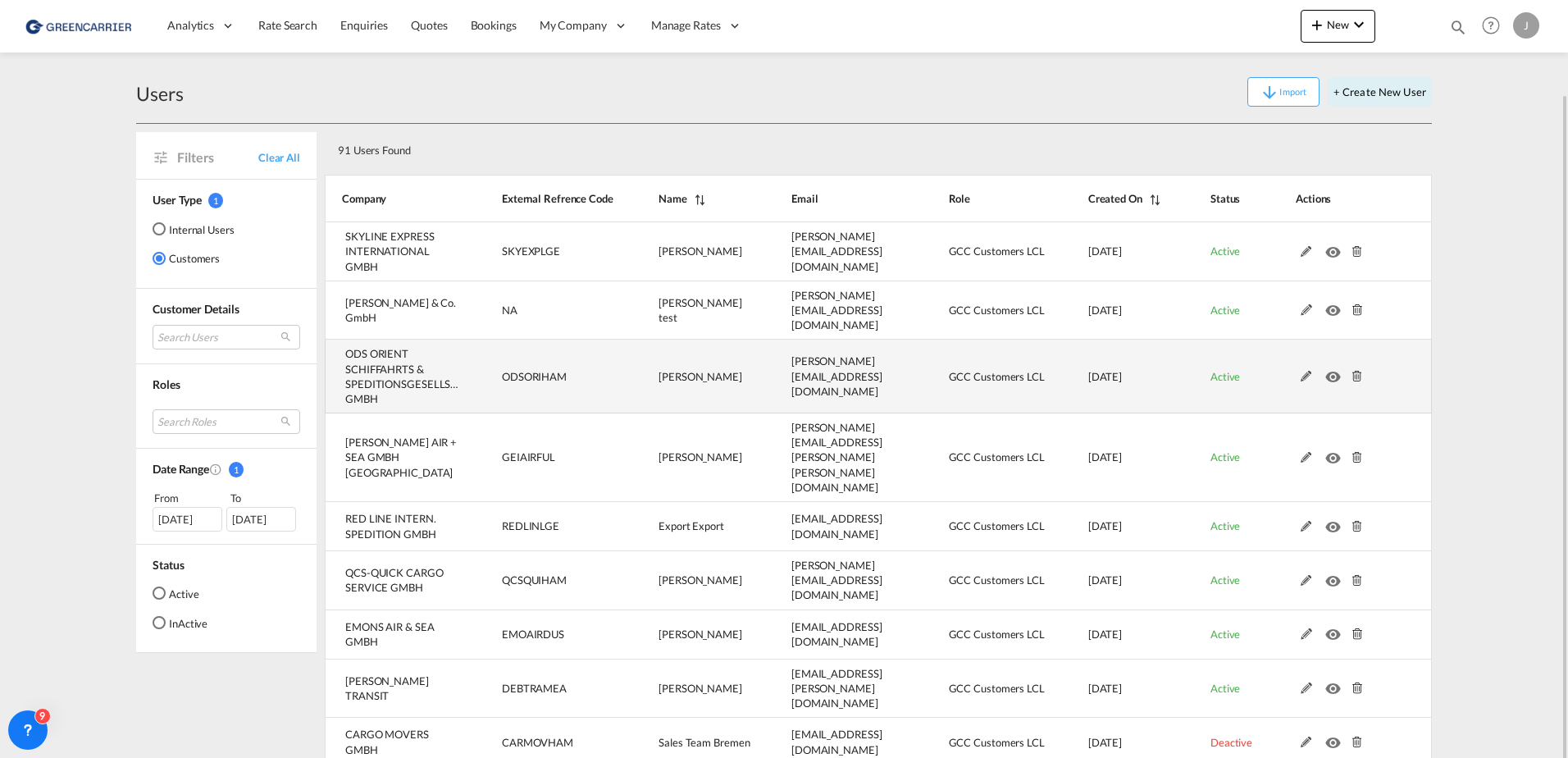
scroll to position [47, 0]
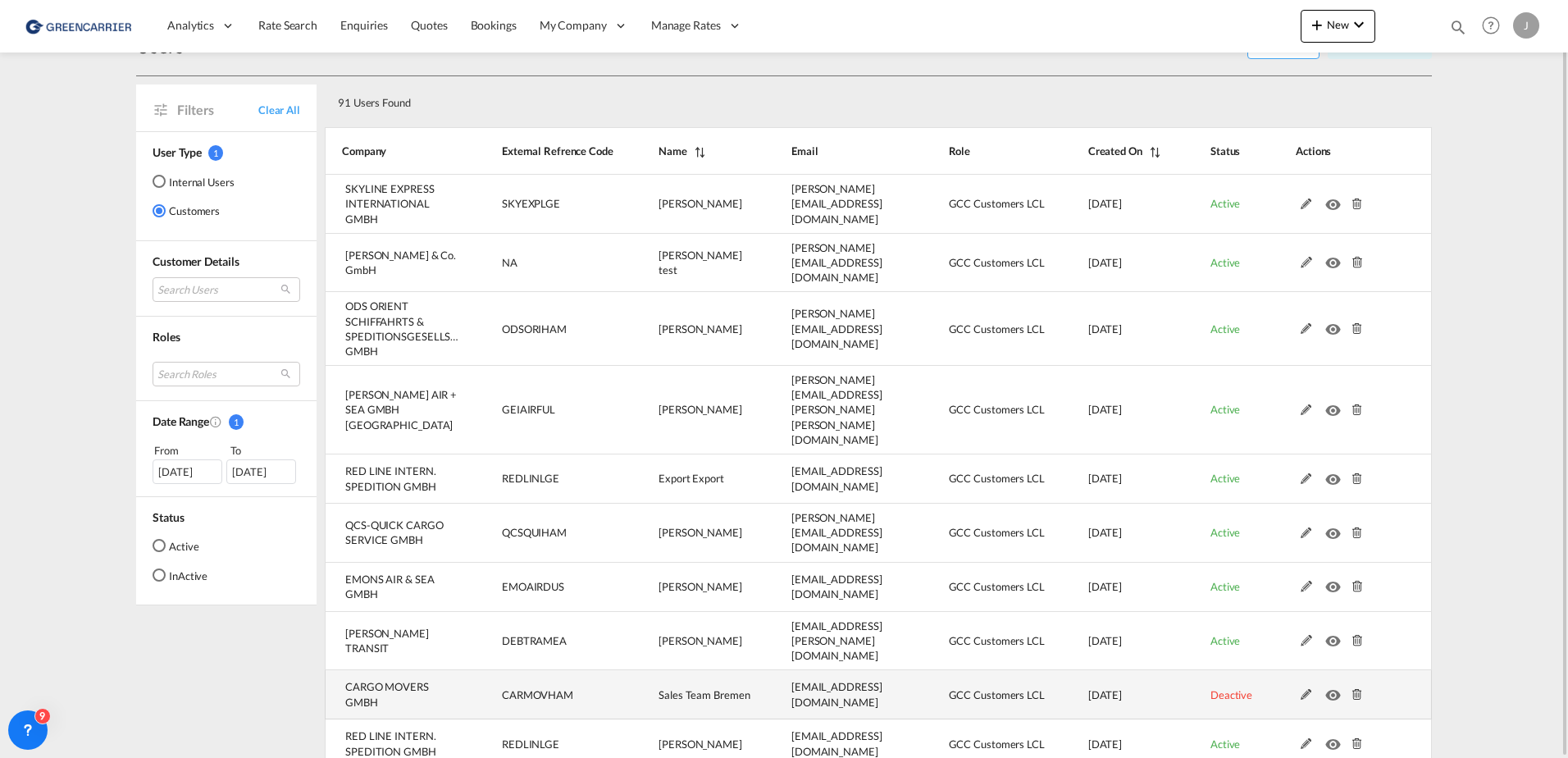
click at [1252, 659] on md-icon at bounding box center [1307, 695] width 22 height 12
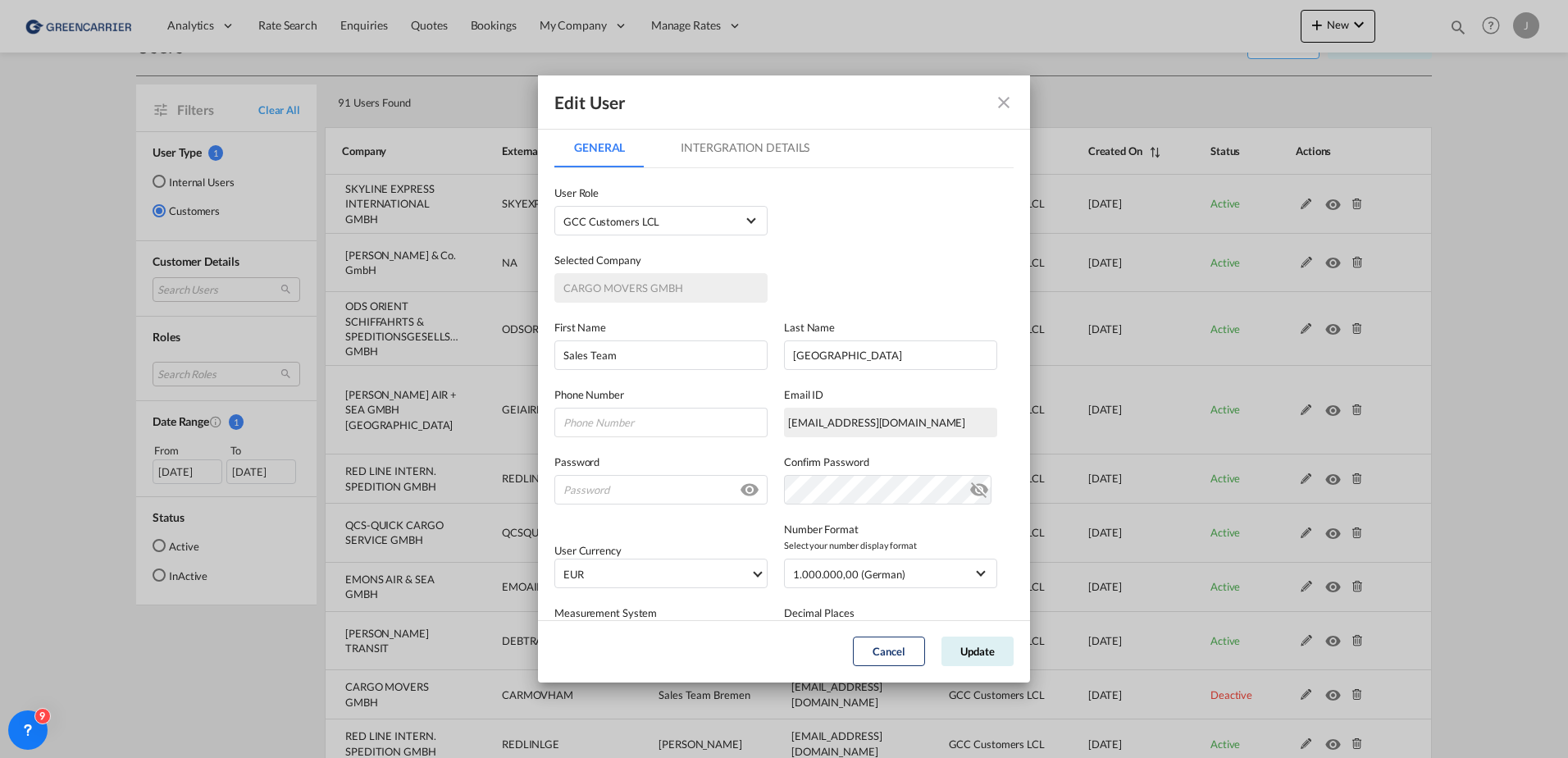
click at [740, 138] on md-tab-item "Intergration Details" at bounding box center [744, 147] width 168 height 39
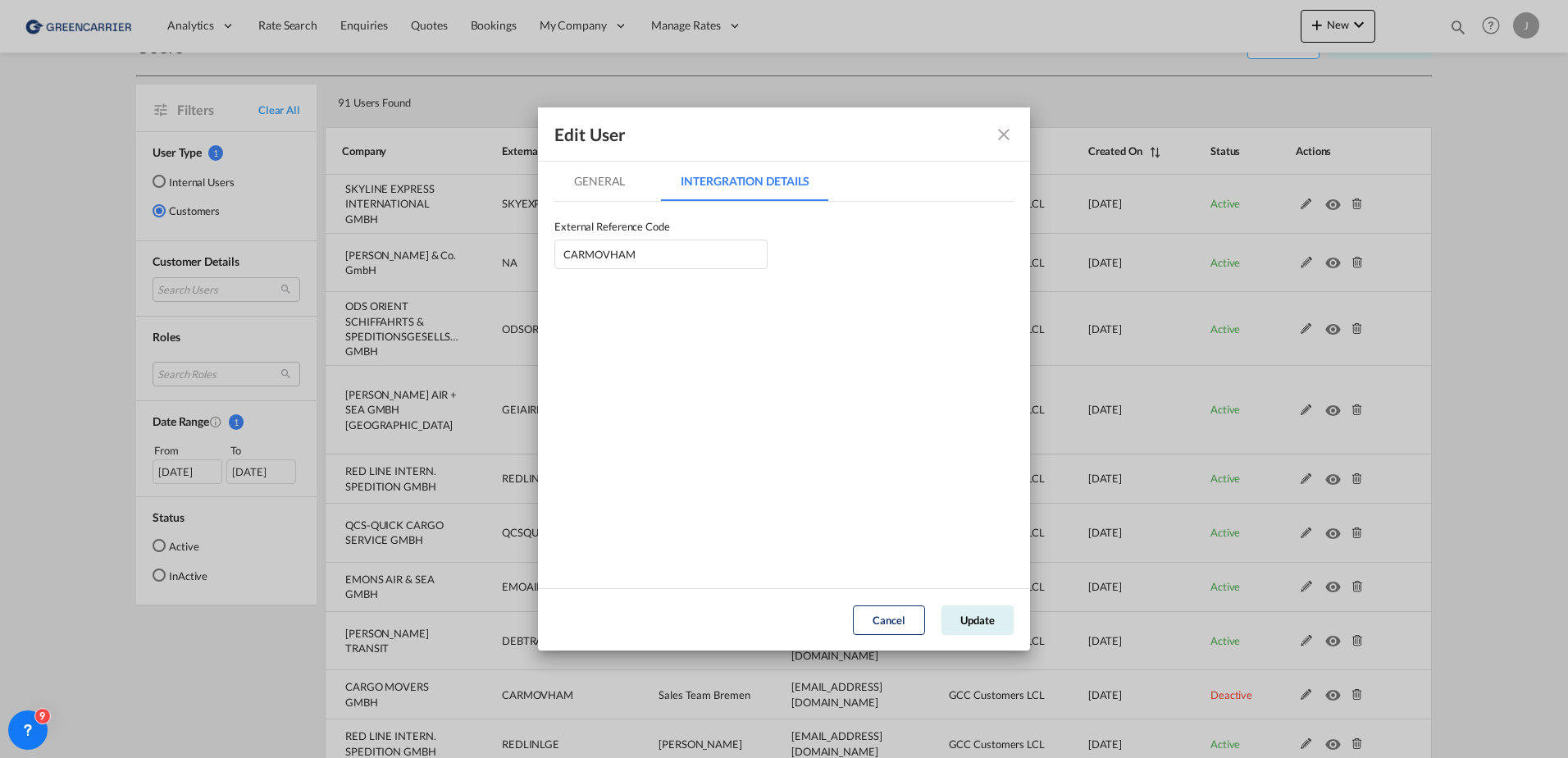
click at [607, 175] on md-tab-item "General" at bounding box center [600, 181] width 90 height 39
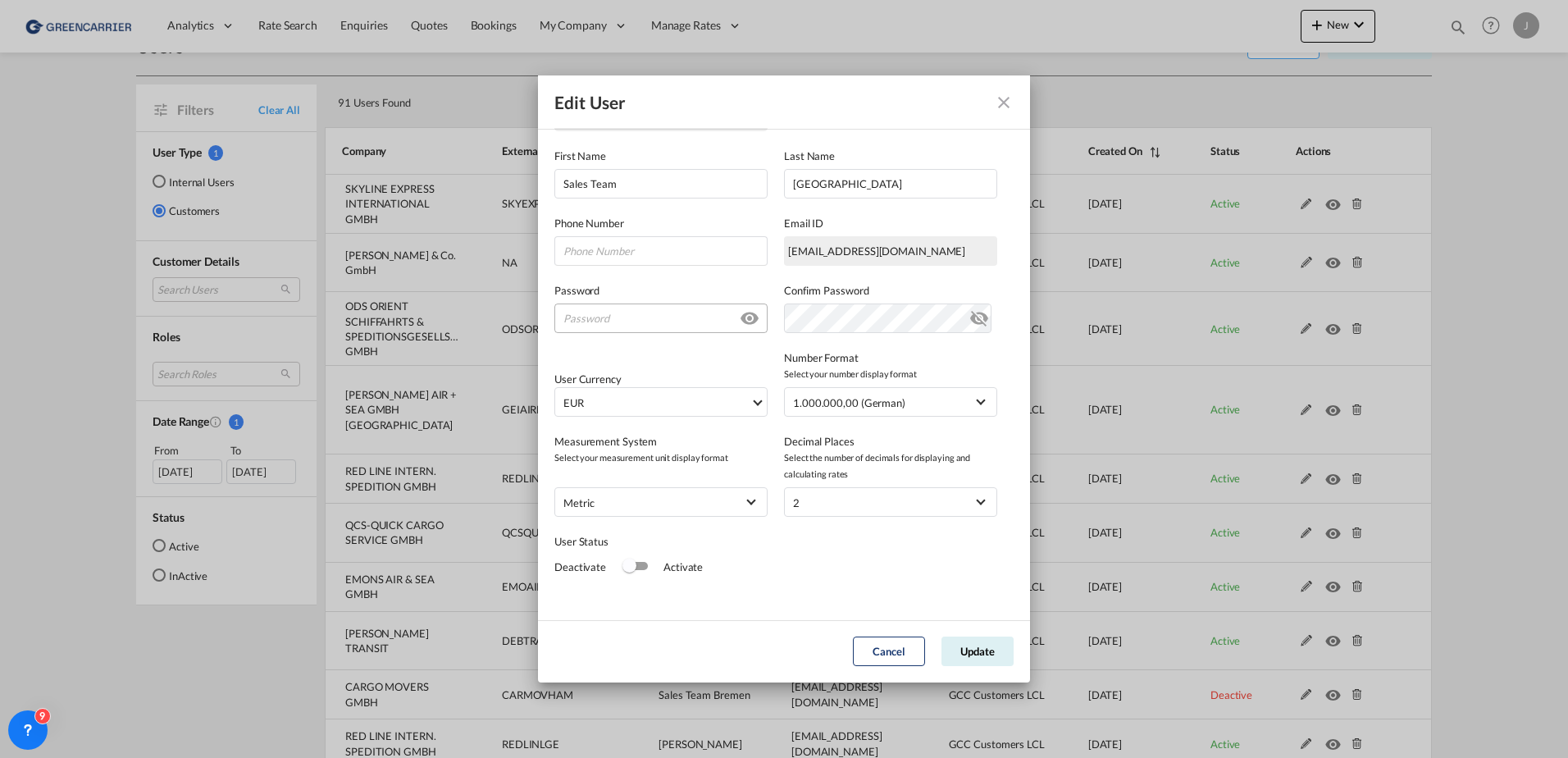
scroll to position [180, 0]
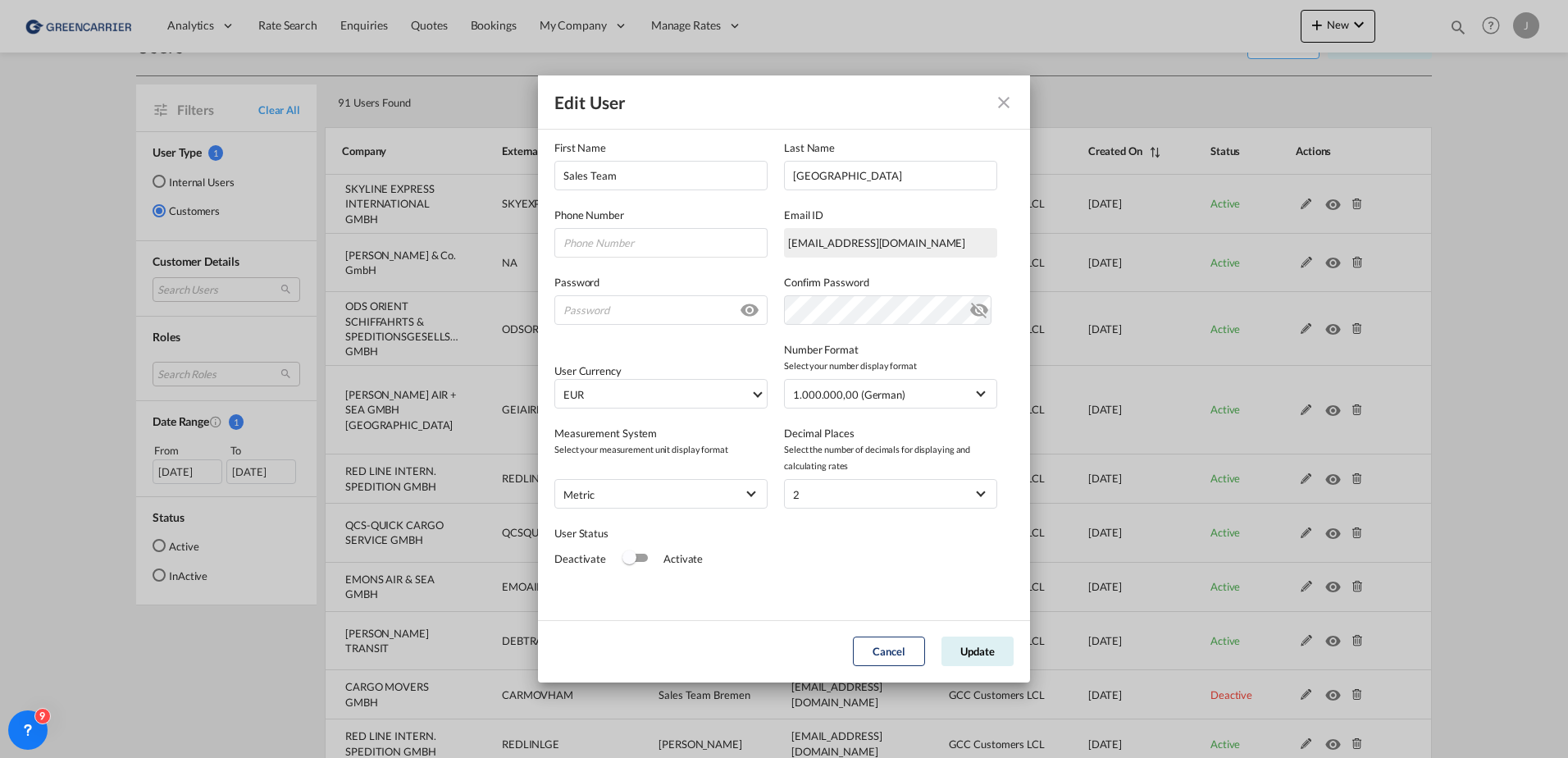
click at [635, 564] on div "Switch 1" at bounding box center [634, 558] width 25 height 20
click at [962, 649] on button "Update" at bounding box center [977, 651] width 72 height 29
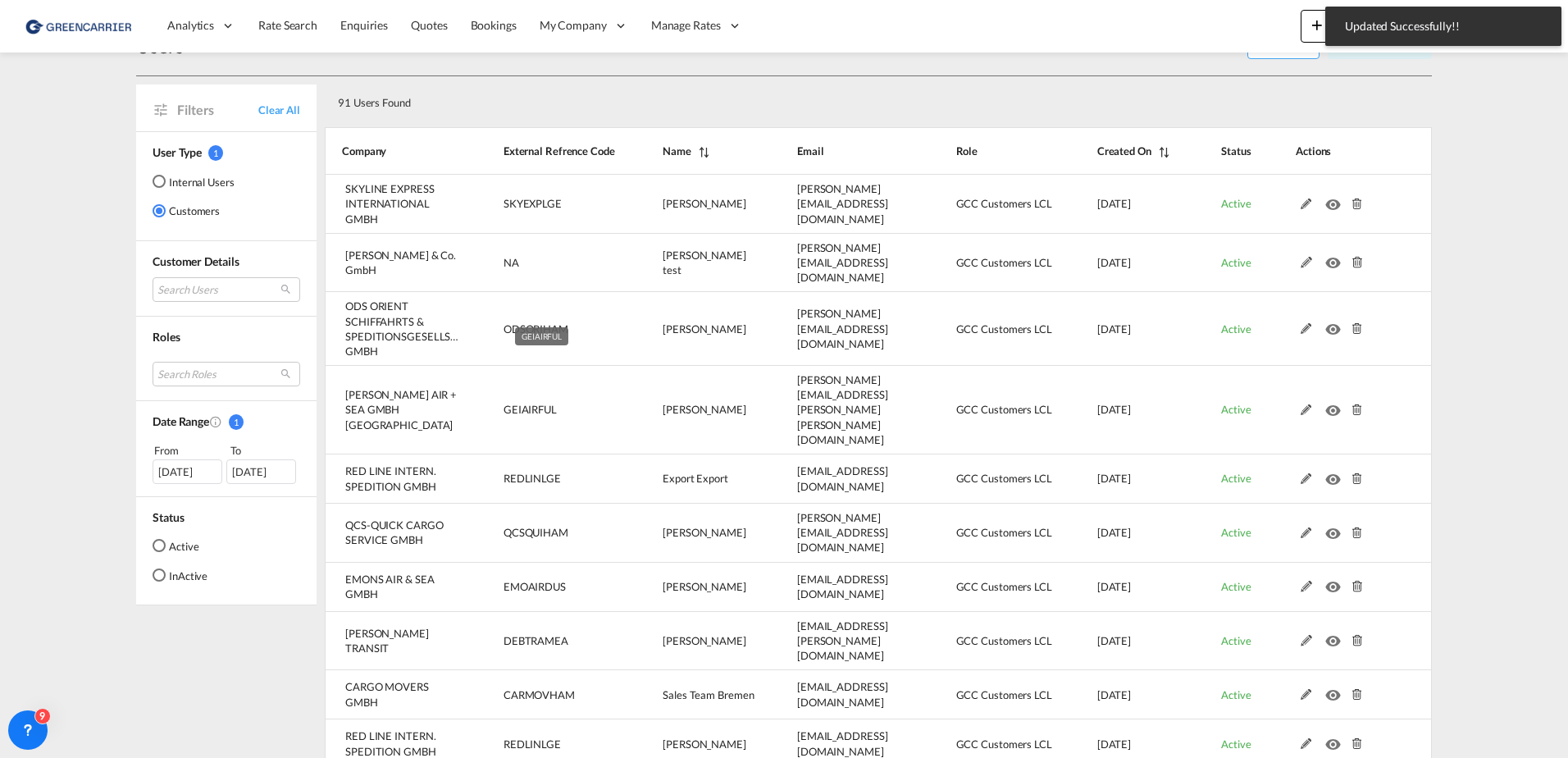
scroll to position [0, 0]
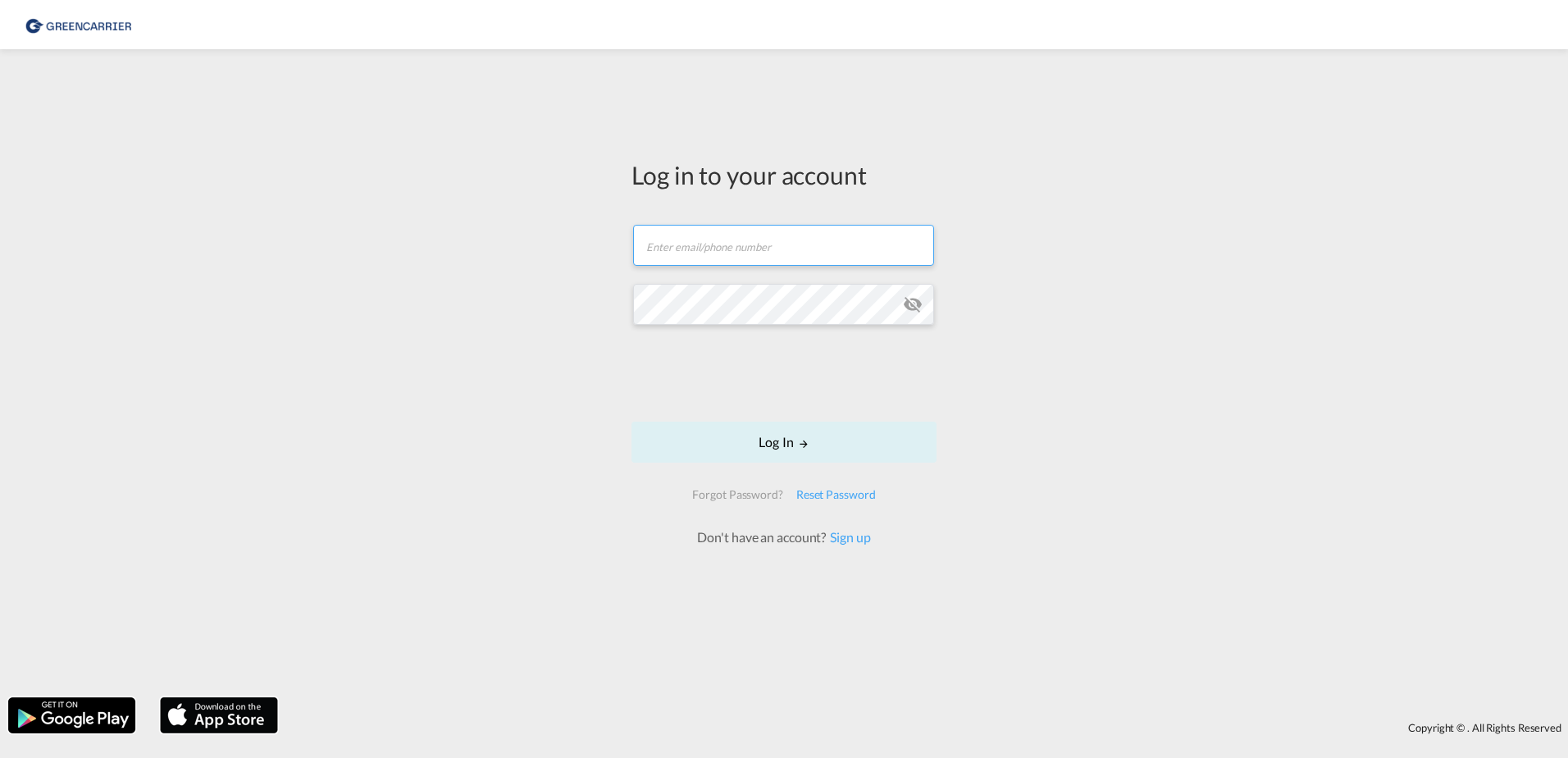
type input "[PERSON_NAME][EMAIL_ADDRESS][PERSON_NAME][DOMAIN_NAME]"
drag, startPoint x: 824, startPoint y: 247, endPoint x: 431, endPoint y: 244, distance: 393.0
click at [431, 244] on div "Log in to your account [PERSON_NAME][EMAIL_ADDRESS][PERSON_NAME][DOMAIN_NAME] L…" at bounding box center [784, 373] width 1568 height 631
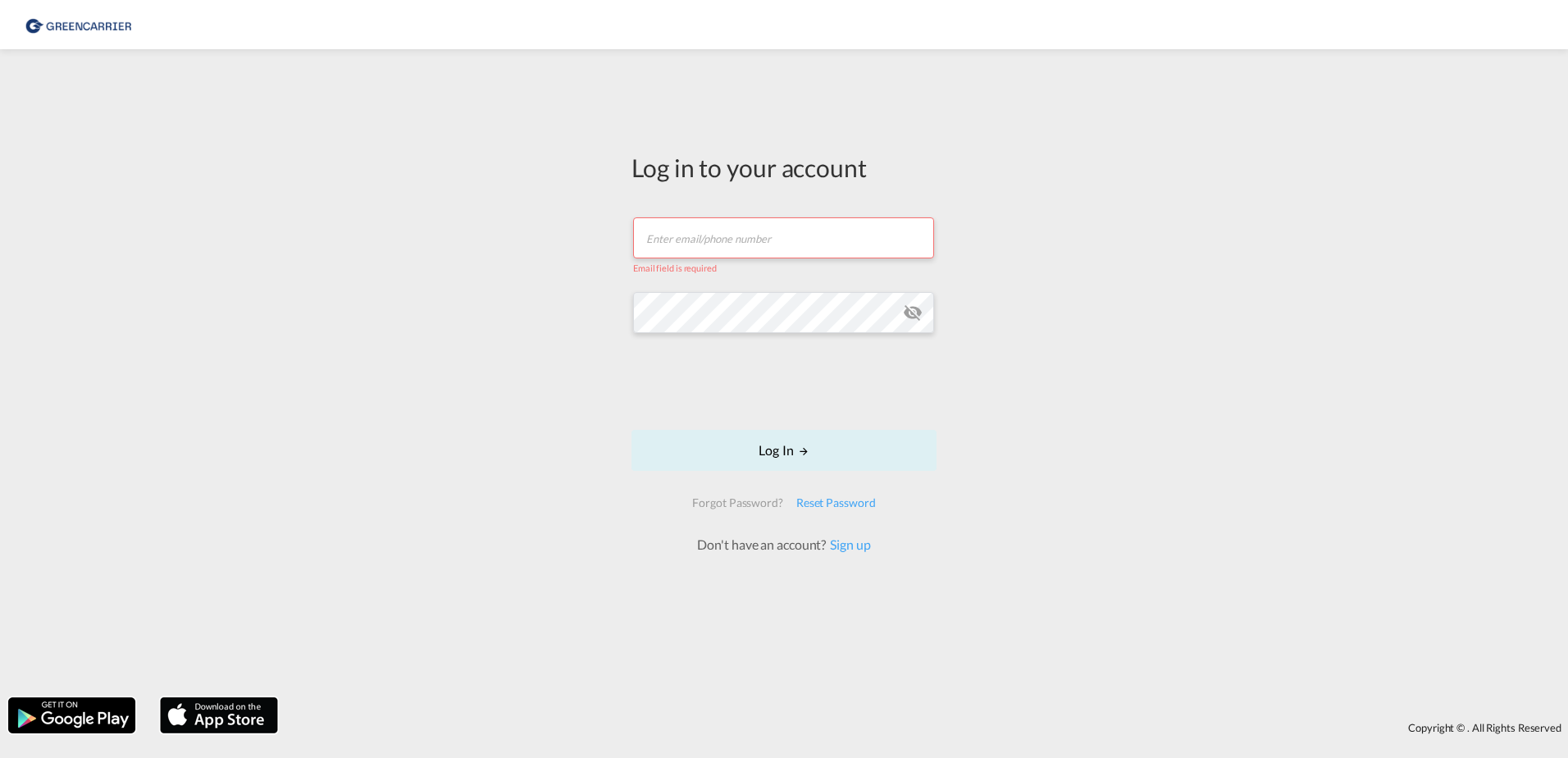
click at [529, 316] on div "Log in to your account Email field is required Log In Forgot Password? Reset Pa…" at bounding box center [784, 373] width 1568 height 631
click at [477, 308] on div "Log in to your account Email field is required Log In Forgot Password? Reset Pa…" at bounding box center [784, 373] width 1568 height 631
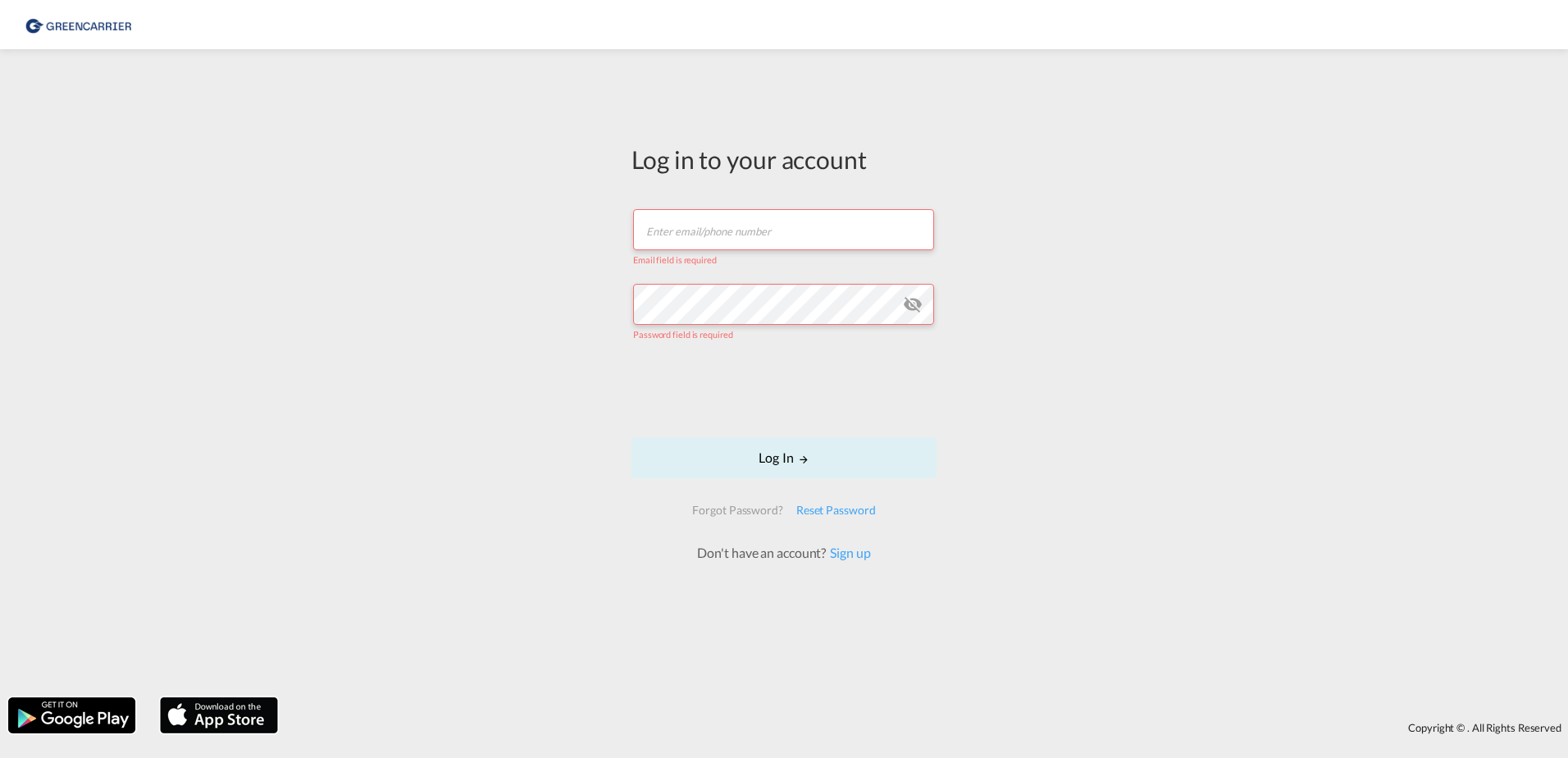
click at [457, 269] on div "Log in to your account Email field is required Password field is required Log I…" at bounding box center [784, 373] width 1568 height 631
